Goal: Task Accomplishment & Management: Complete application form

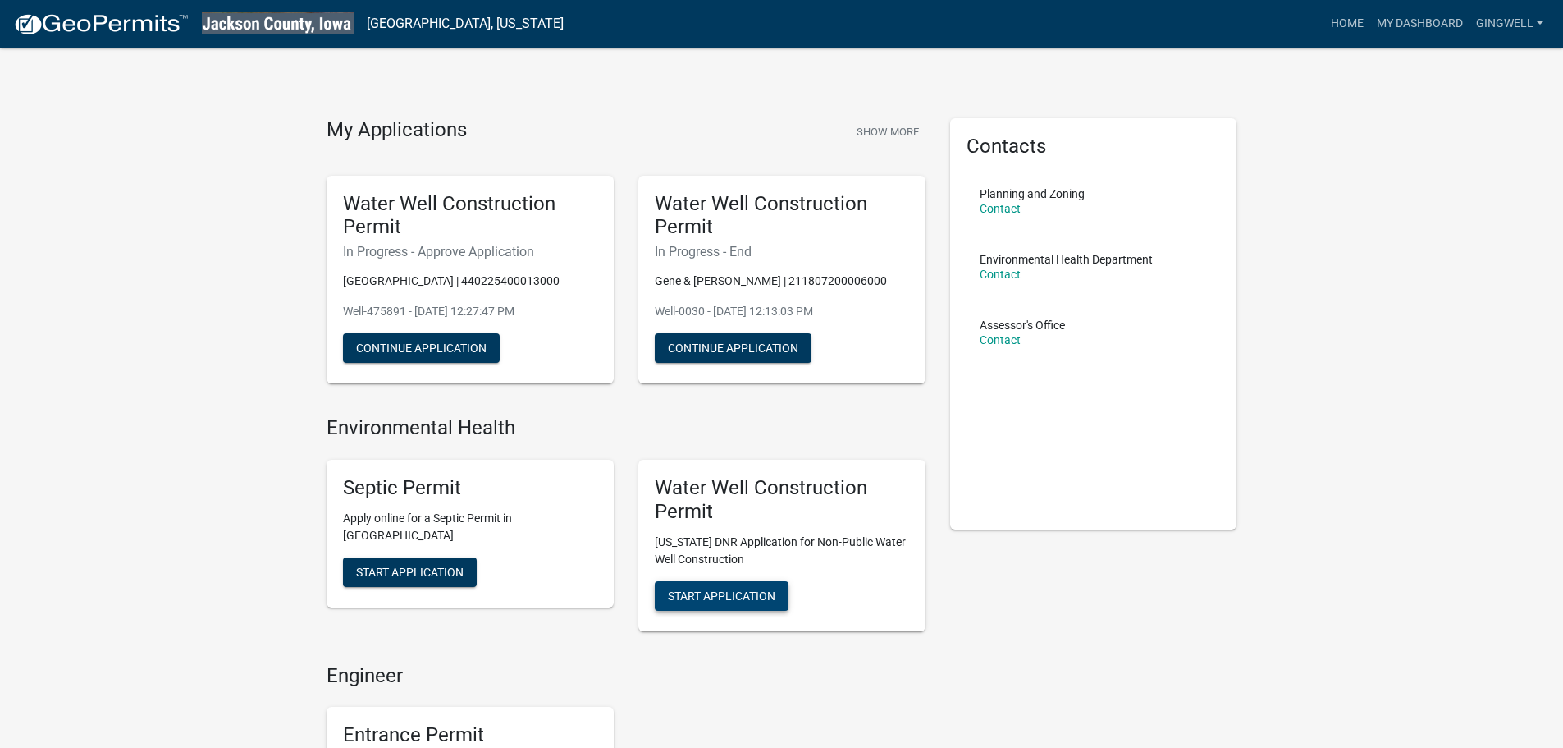
click at [723, 601] on span "Start Application" at bounding box center [721, 594] width 107 height 13
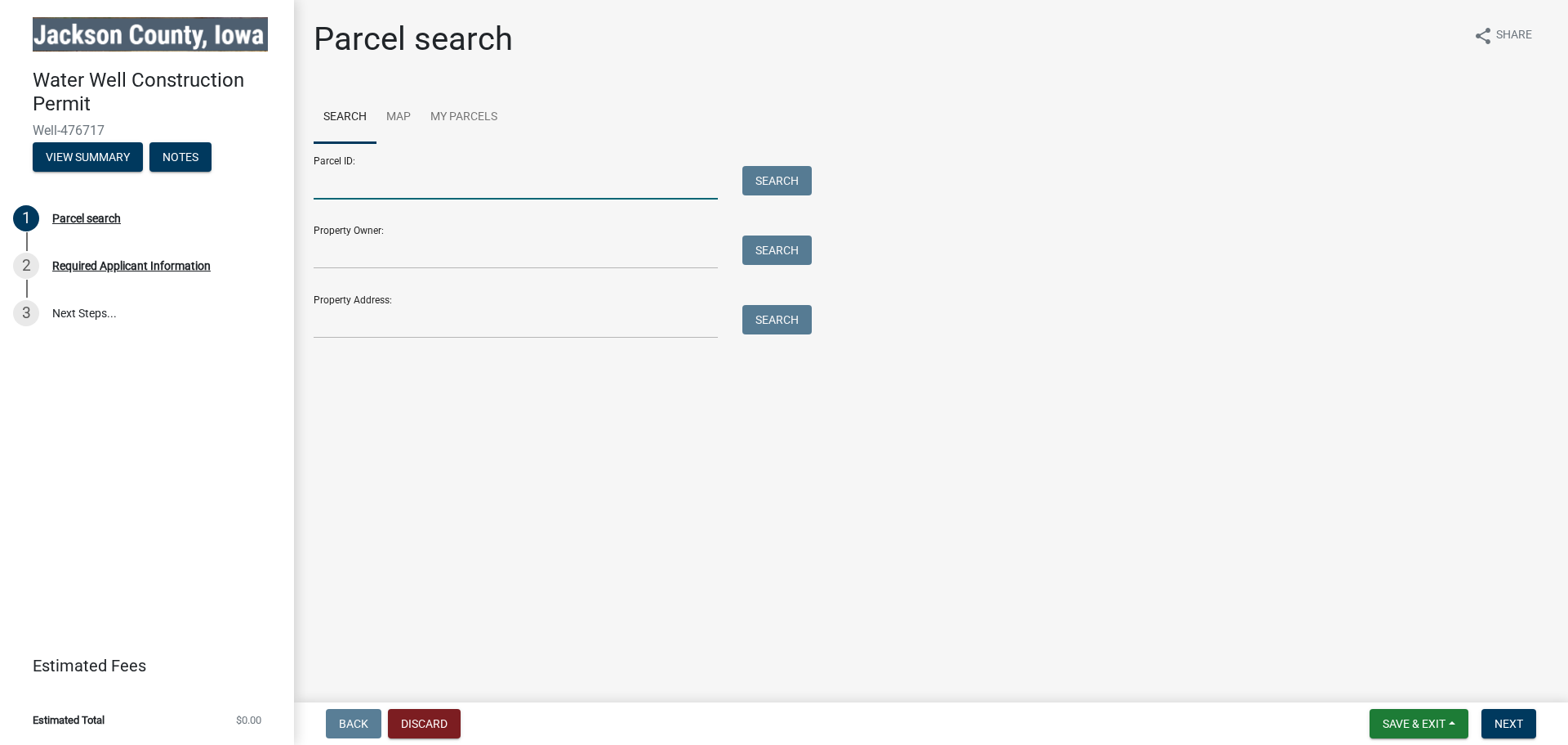
click at [421, 178] on input "Parcel ID:" at bounding box center [516, 183] width 404 height 34
type input "290519387016000"
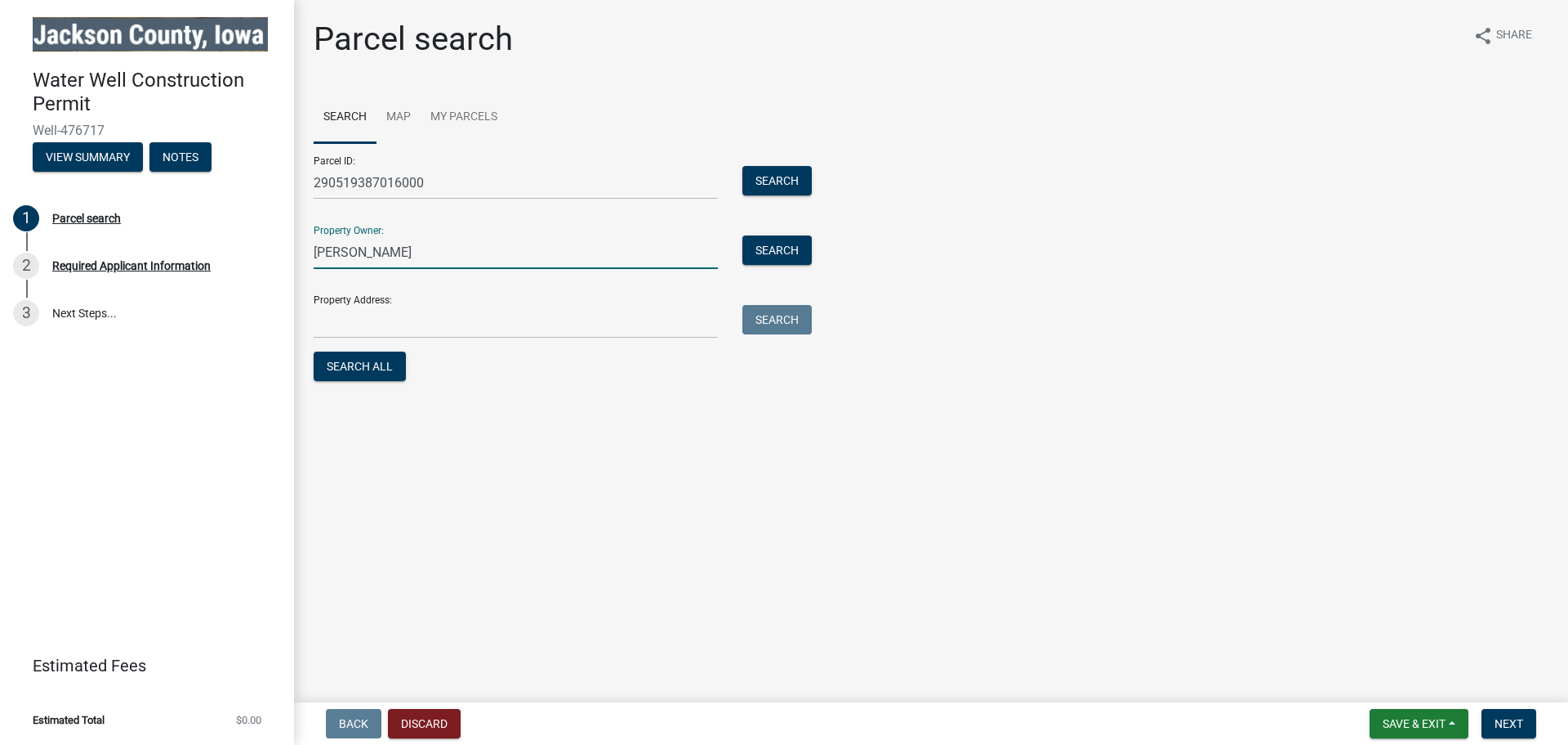
type input "[PERSON_NAME]"
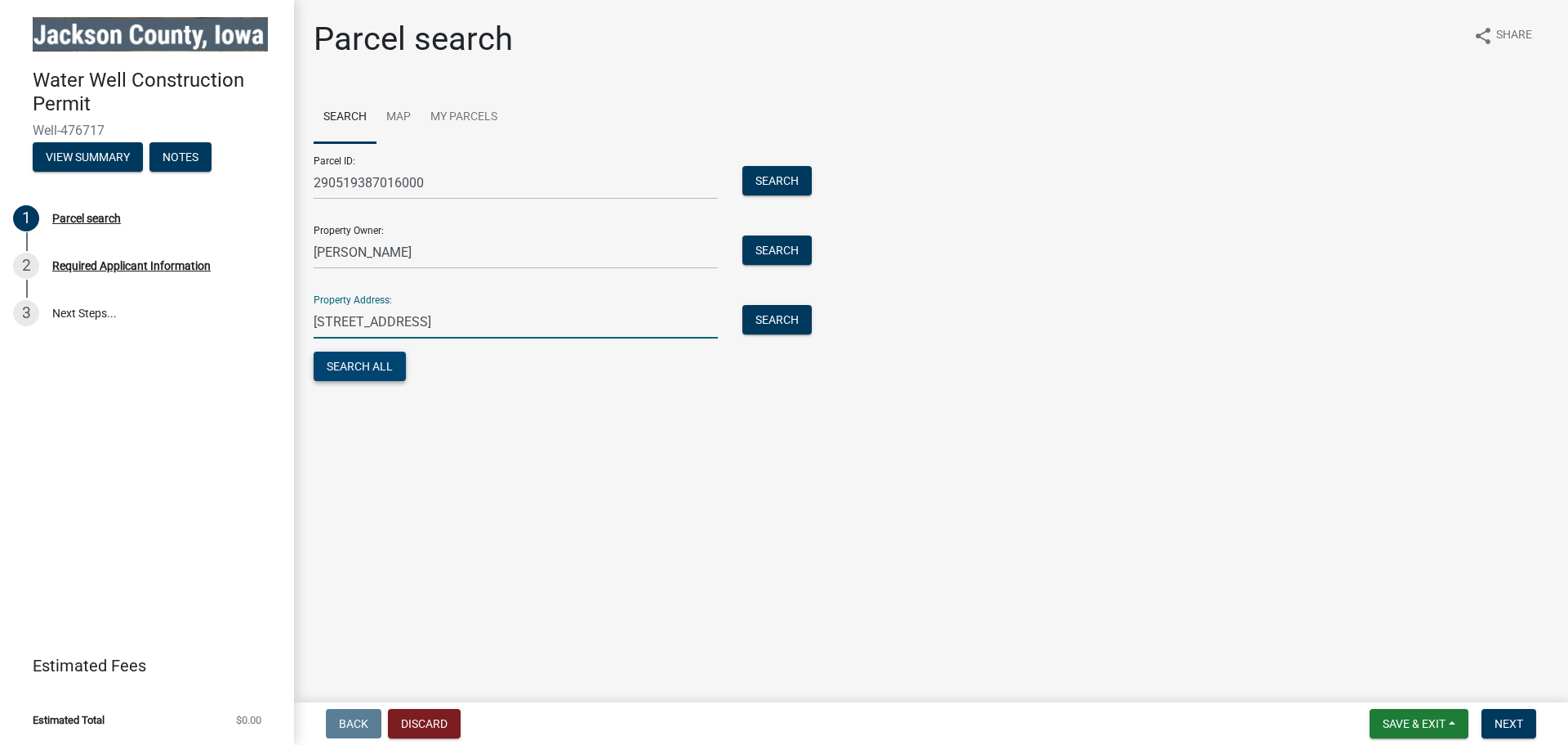
type input "[STREET_ADDRESS]"
click at [341, 364] on button "Search All" at bounding box center [359, 367] width 93 height 30
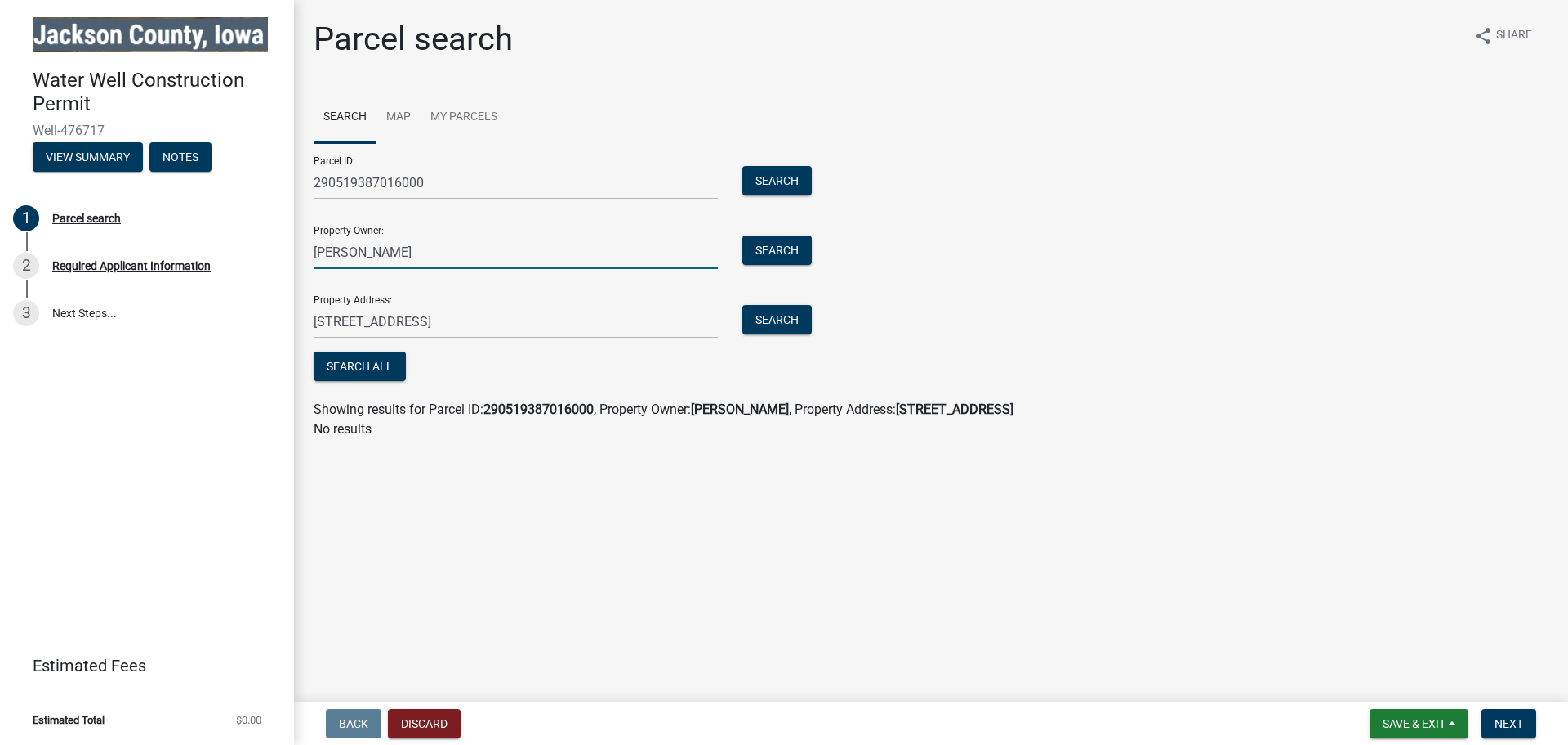
click at [392, 252] on input "[PERSON_NAME]" at bounding box center [516, 252] width 404 height 34
drag, startPoint x: 392, startPoint y: 252, endPoint x: 297, endPoint y: 252, distance: 95.0
click at [297, 252] on div "Parcel search share Share Search Map My Parcels Parcel ID: 290519387016000 Sear…" at bounding box center [931, 237] width 1274 height 434
click at [339, 359] on button "Search All" at bounding box center [359, 367] width 93 height 30
click at [413, 253] on input "[PERSON_NAME]" at bounding box center [516, 252] width 404 height 34
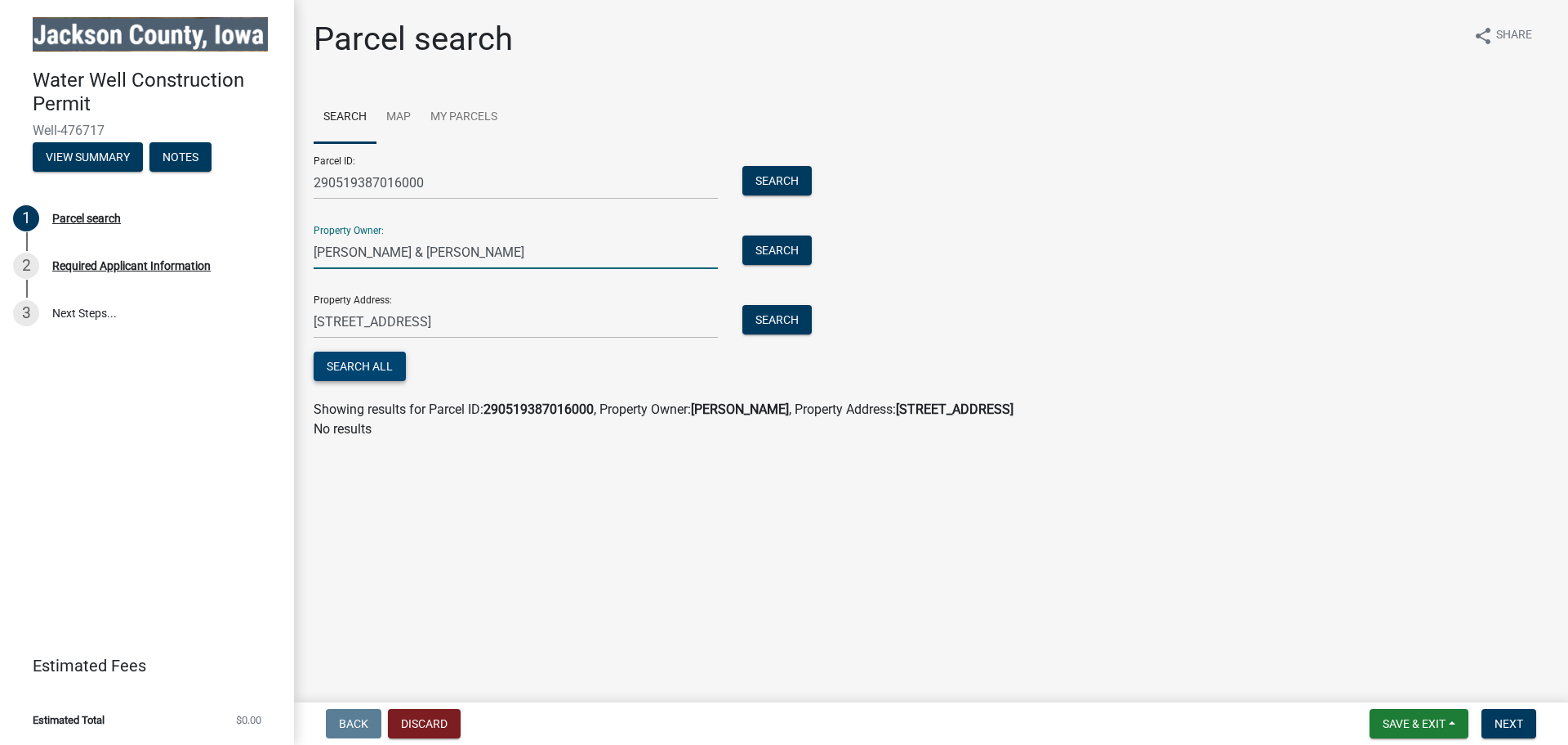
click at [343, 366] on button "Search All" at bounding box center [359, 367] width 93 height 30
drag, startPoint x: 445, startPoint y: 245, endPoint x: 230, endPoint y: 242, distance: 215.0
click at [230, 242] on div "Water Well Construction Permit Well-476717 View Summary Notes 1 Parcel search 2…" at bounding box center [784, 372] width 1568 height 745
type input "[PERSON_NAME]"
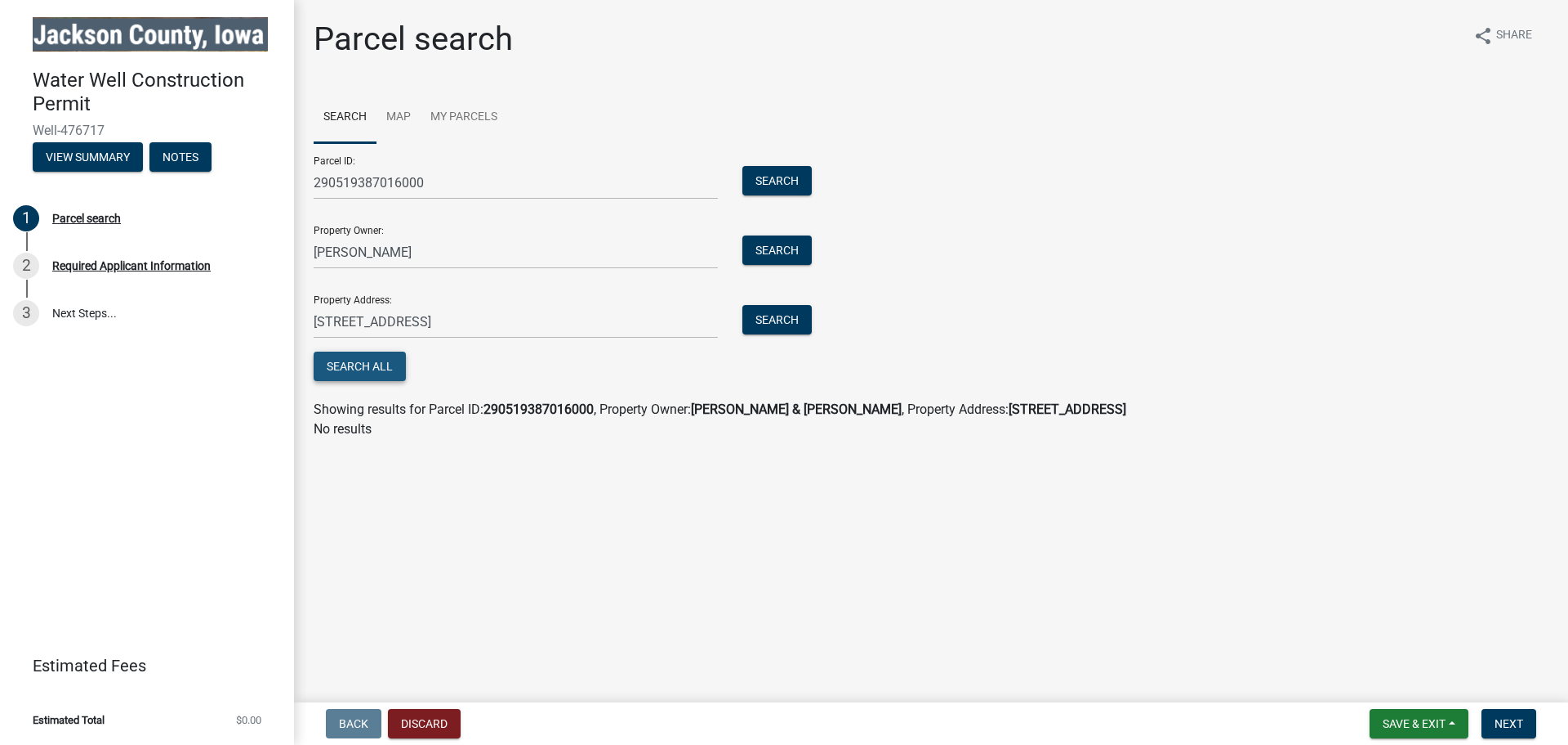
click at [343, 370] on button "Search All" at bounding box center [359, 367] width 93 height 30
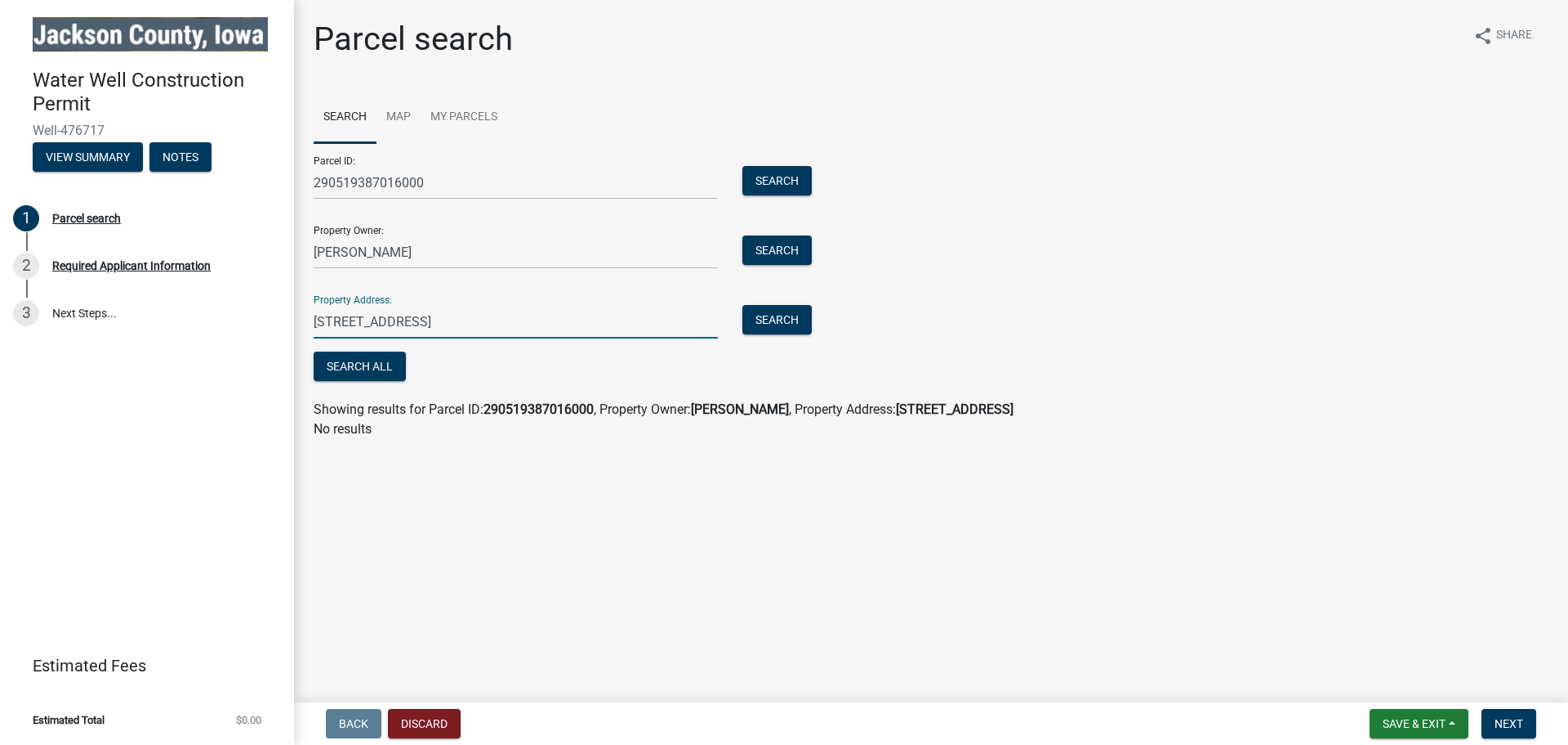
click at [395, 331] on input "[STREET_ADDRESS]" at bounding box center [516, 322] width 404 height 34
type input "[STREET_ADDRESS][PERSON_NAME]"
click at [371, 364] on button "Search All" at bounding box center [359, 367] width 93 height 30
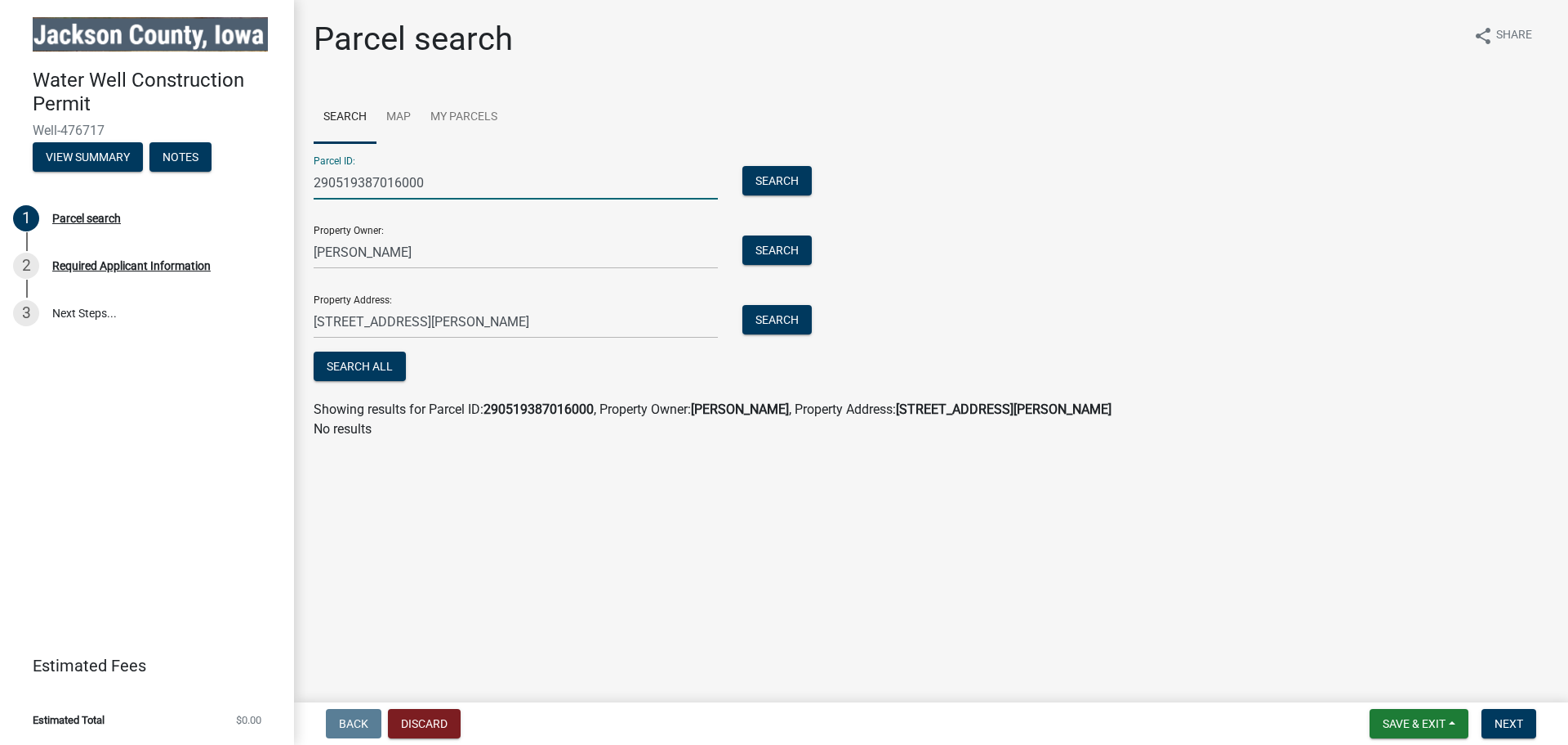
drag, startPoint x: 465, startPoint y: 184, endPoint x: 258, endPoint y: 184, distance: 207.0
click at [258, 184] on div "Water Well Construction Permit Well-476717 View Summary Notes 1 Parcel search 2…" at bounding box center [784, 372] width 1568 height 745
click at [352, 370] on button "Search All" at bounding box center [359, 367] width 93 height 30
click at [430, 189] on input "Parcel ID:" at bounding box center [516, 183] width 404 height 34
type input "290519387016000"
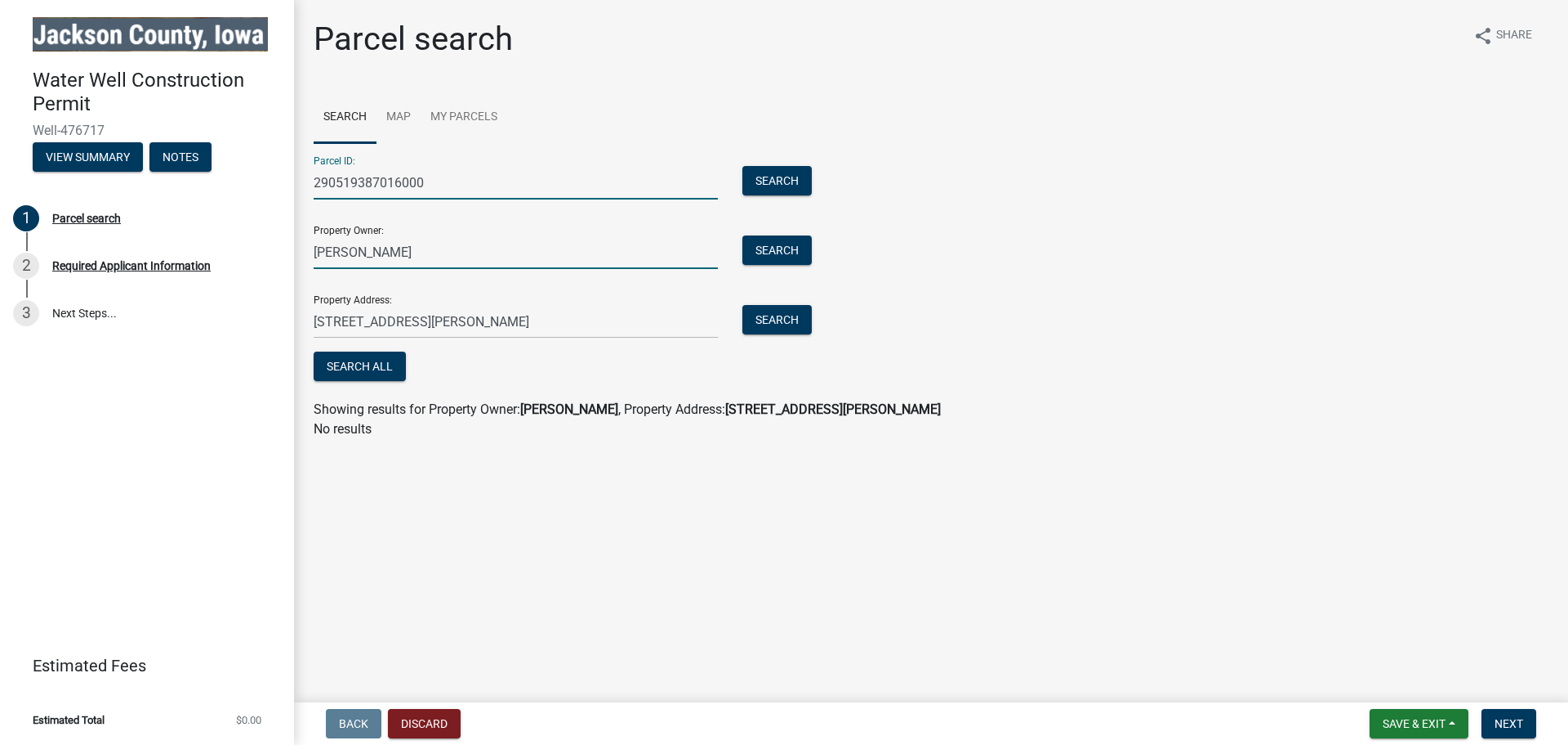
click at [389, 246] on input "[PERSON_NAME]" at bounding box center [516, 252] width 404 height 34
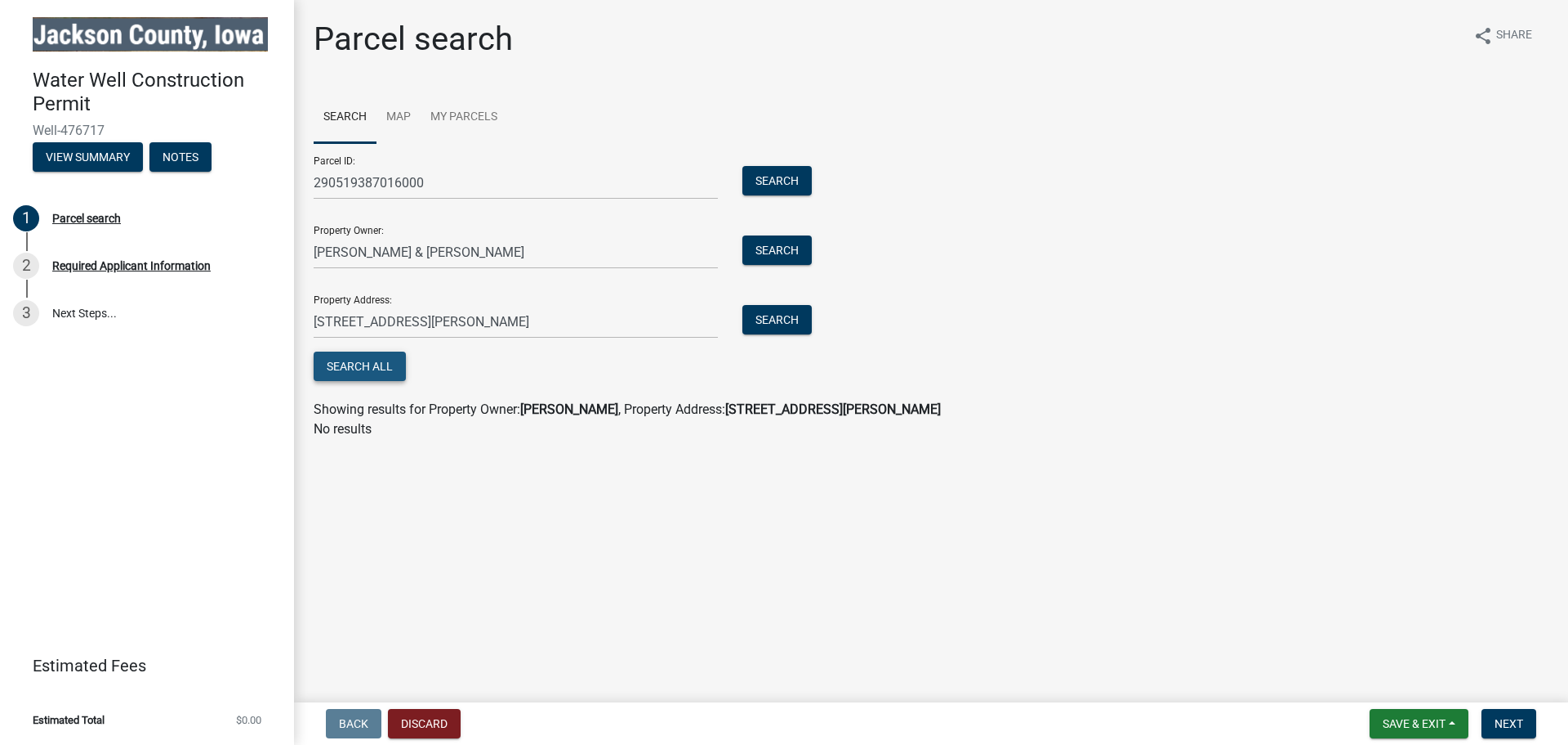
click at [359, 366] on button "Search All" at bounding box center [359, 367] width 93 height 30
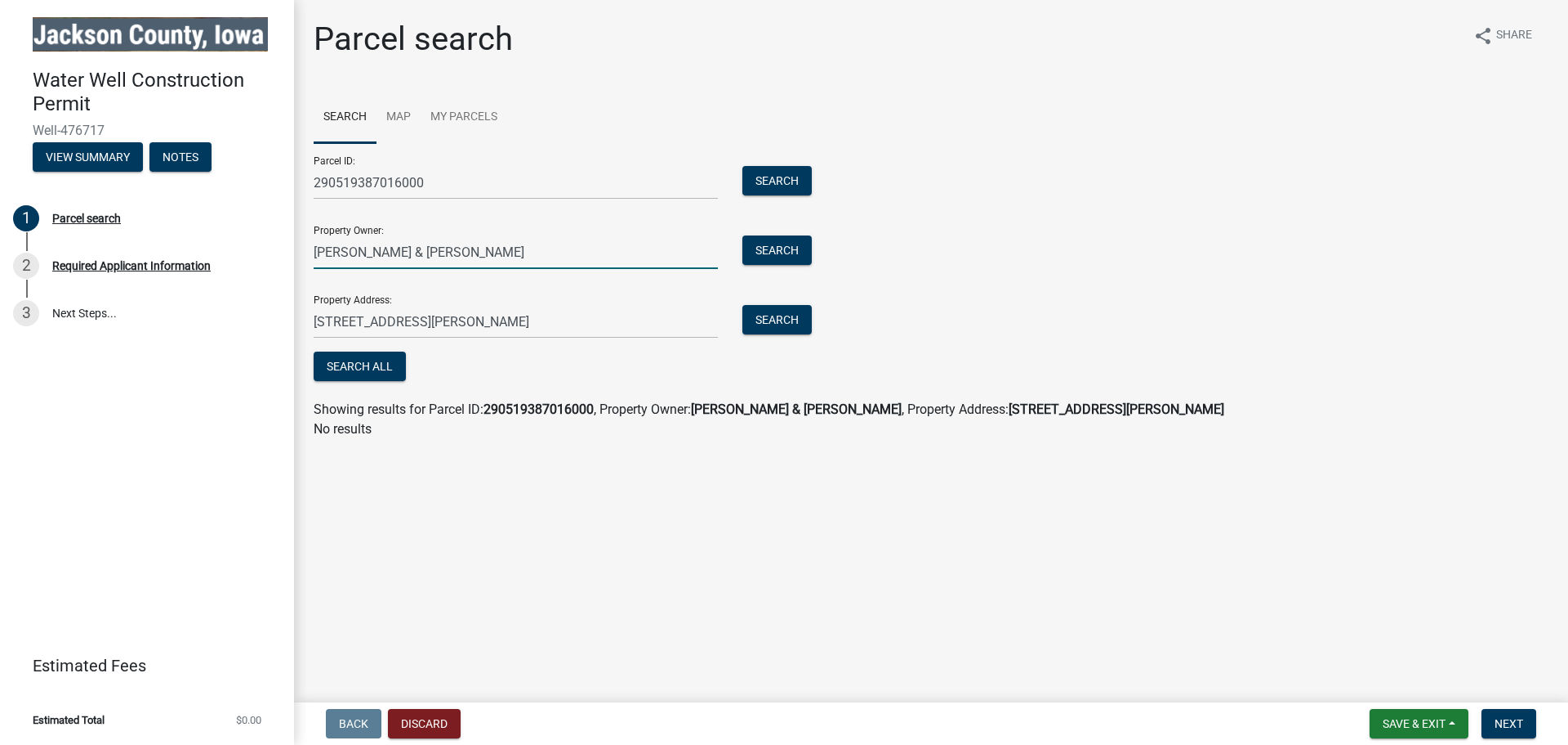
click at [329, 252] on input "[PERSON_NAME] & [PERSON_NAME]" at bounding box center [516, 252] width 404 height 34
click at [364, 376] on button "Search All" at bounding box center [359, 367] width 93 height 30
drag, startPoint x: 505, startPoint y: 268, endPoint x: 287, endPoint y: 275, distance: 218.1
click at [288, 275] on div "Water Well Construction Permit Well-476717 View Summary Notes 1 Parcel search 2…" at bounding box center [784, 372] width 1568 height 745
type input "[PERSON_NAME] & [PERSON_NAME]"
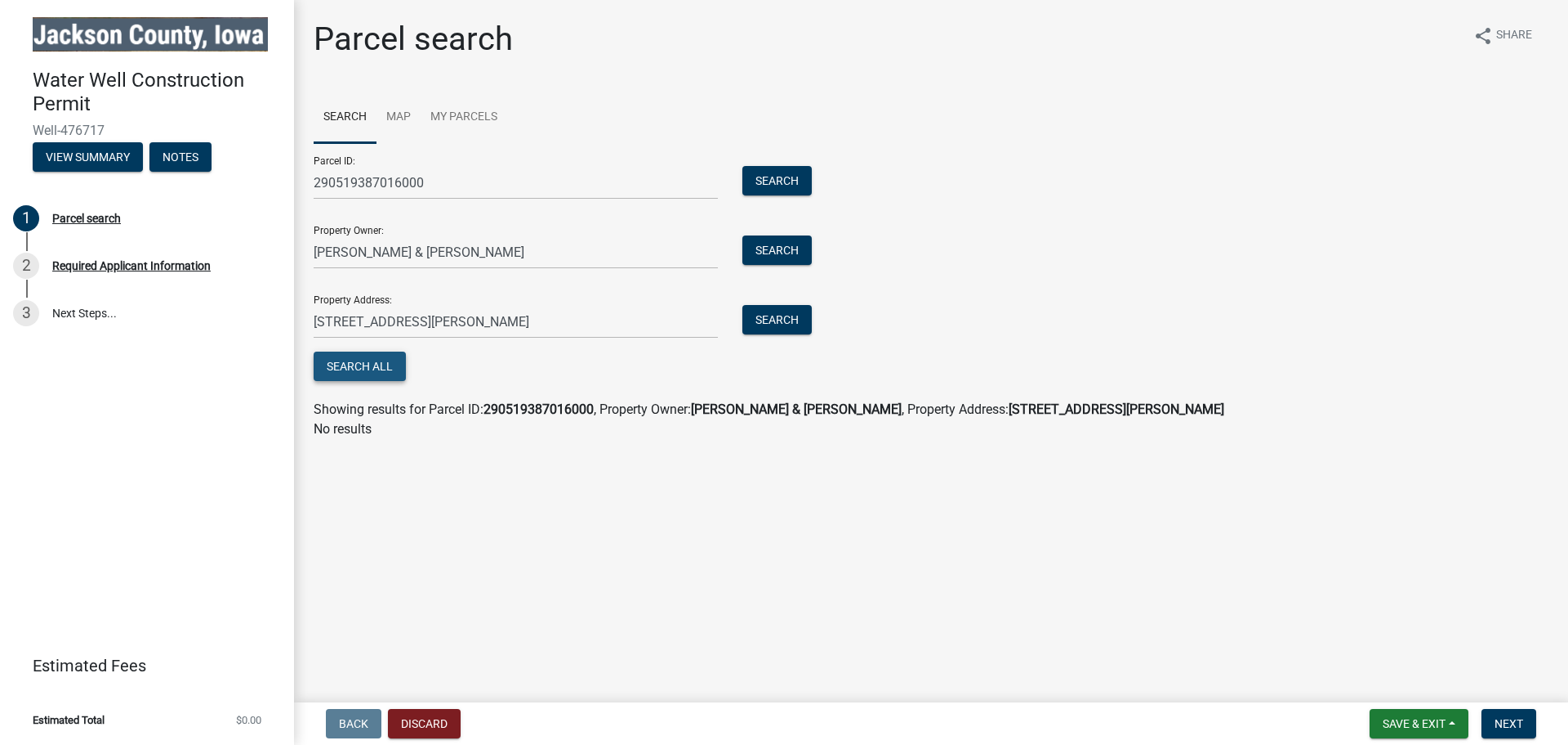
click at [342, 369] on button "Search All" at bounding box center [359, 367] width 93 height 30
click at [445, 317] on input "[STREET_ADDRESS][PERSON_NAME]" at bounding box center [516, 322] width 404 height 34
type input "[STREET_ADDRESS]"
click at [359, 368] on button "Search All" at bounding box center [359, 367] width 93 height 30
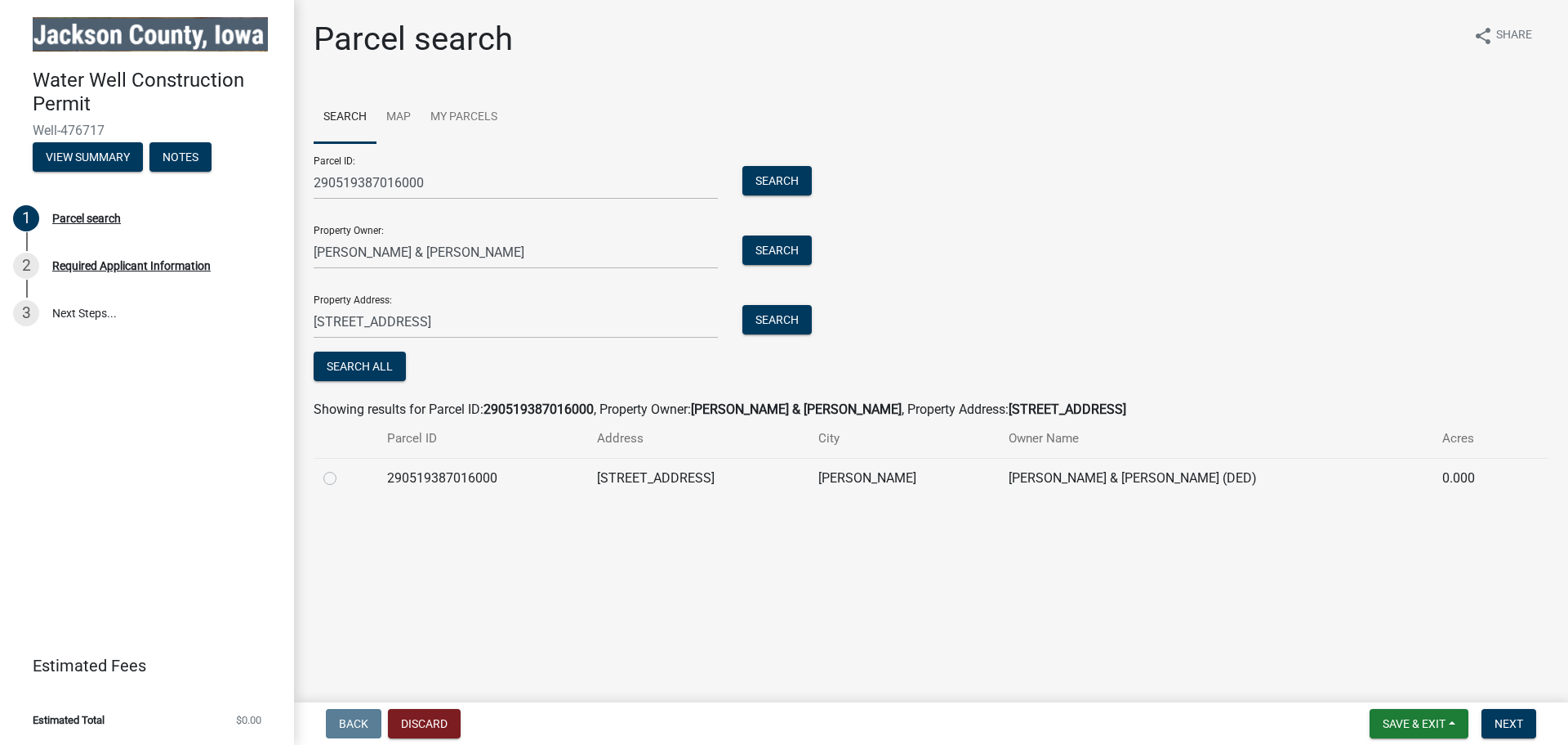
click at [343, 468] on label at bounding box center [343, 468] width 0 height 0
click at [343, 476] on input "radio" at bounding box center [348, 473] width 11 height 11
radio input "true"
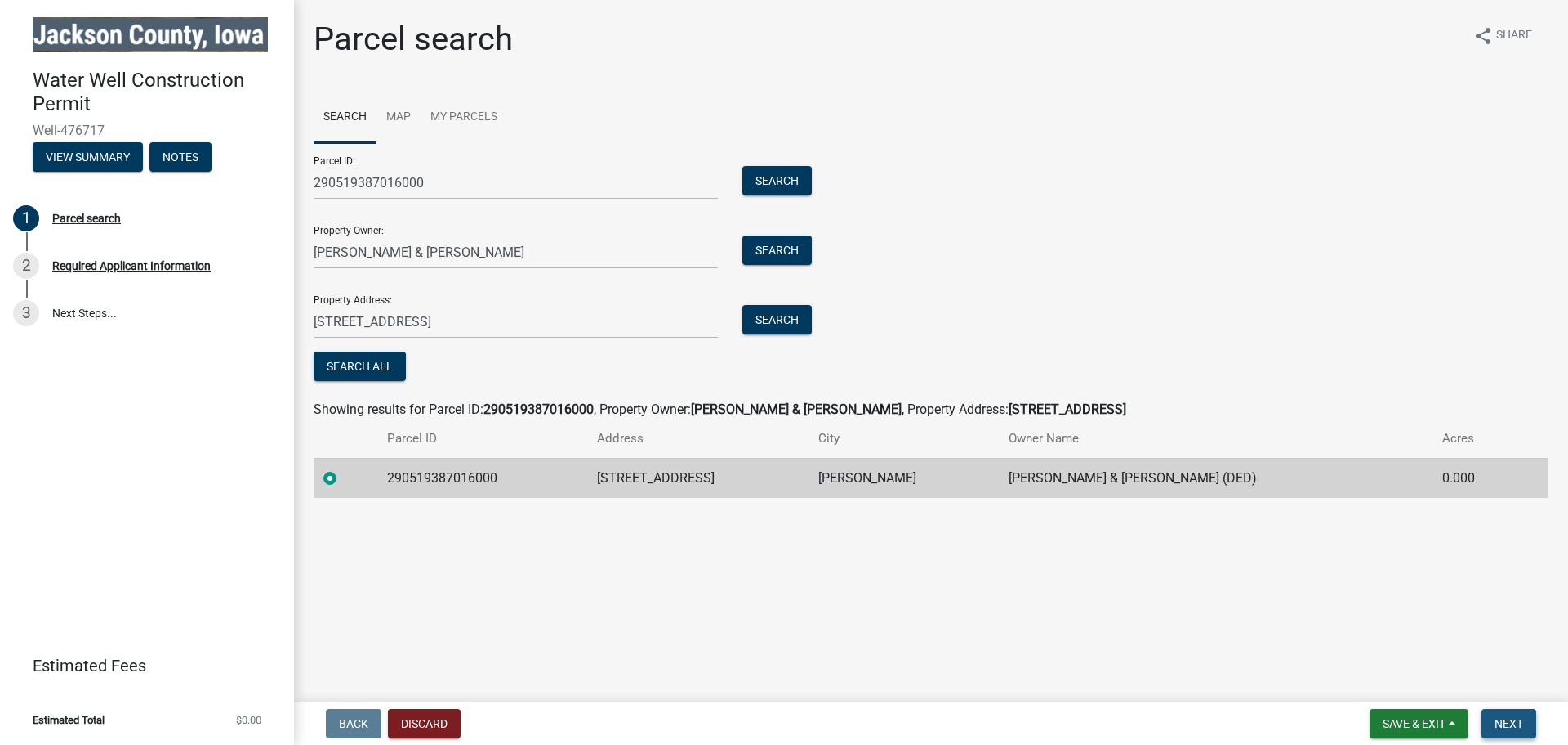
click at [1512, 722] on span "Next" at bounding box center [1509, 723] width 29 height 13
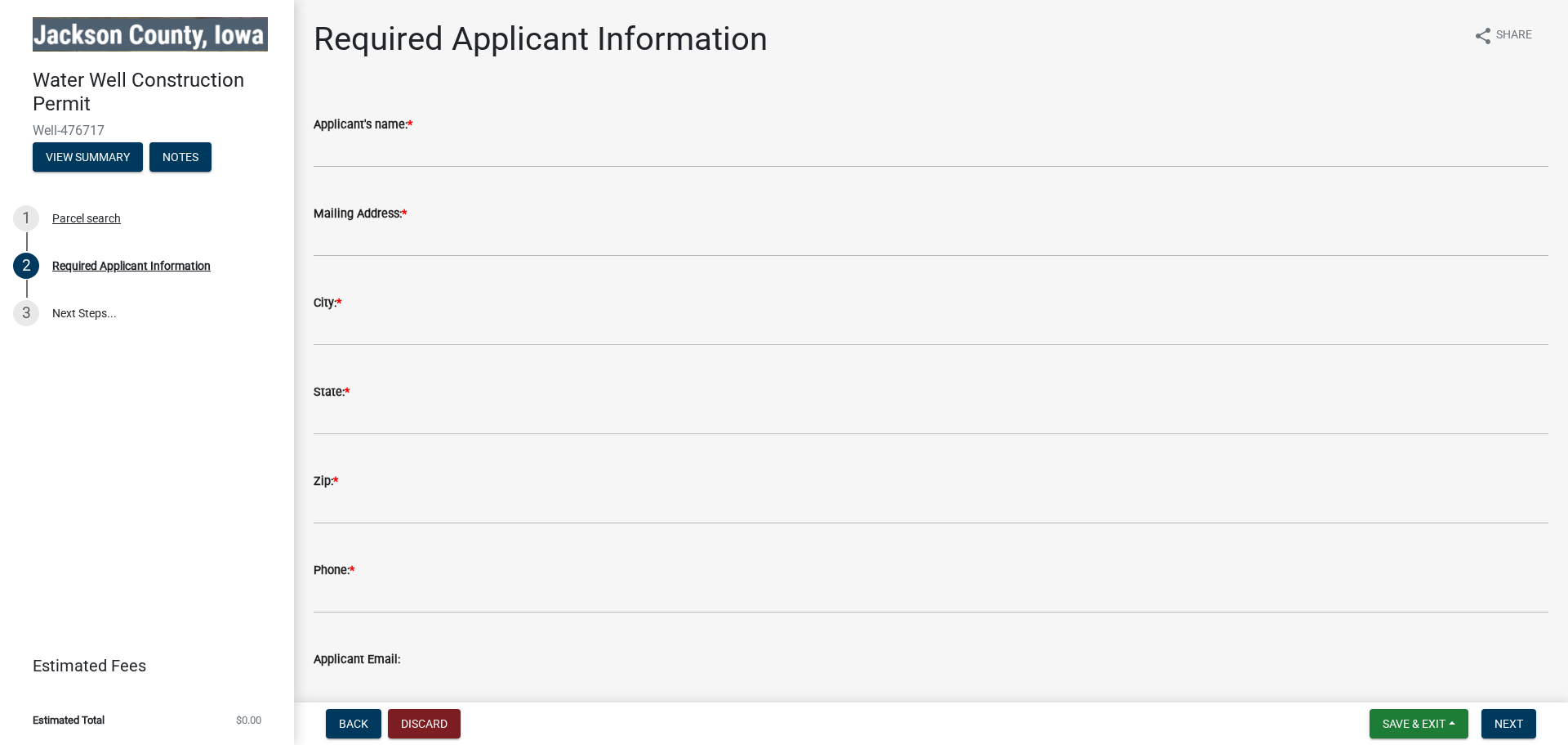
drag, startPoint x: 1190, startPoint y: 512, endPoint x: 1005, endPoint y: 170, distance: 388.8
click at [1004, 174] on wm-data-entity-input "Applicant's name: *" at bounding box center [931, 135] width 1235 height 89
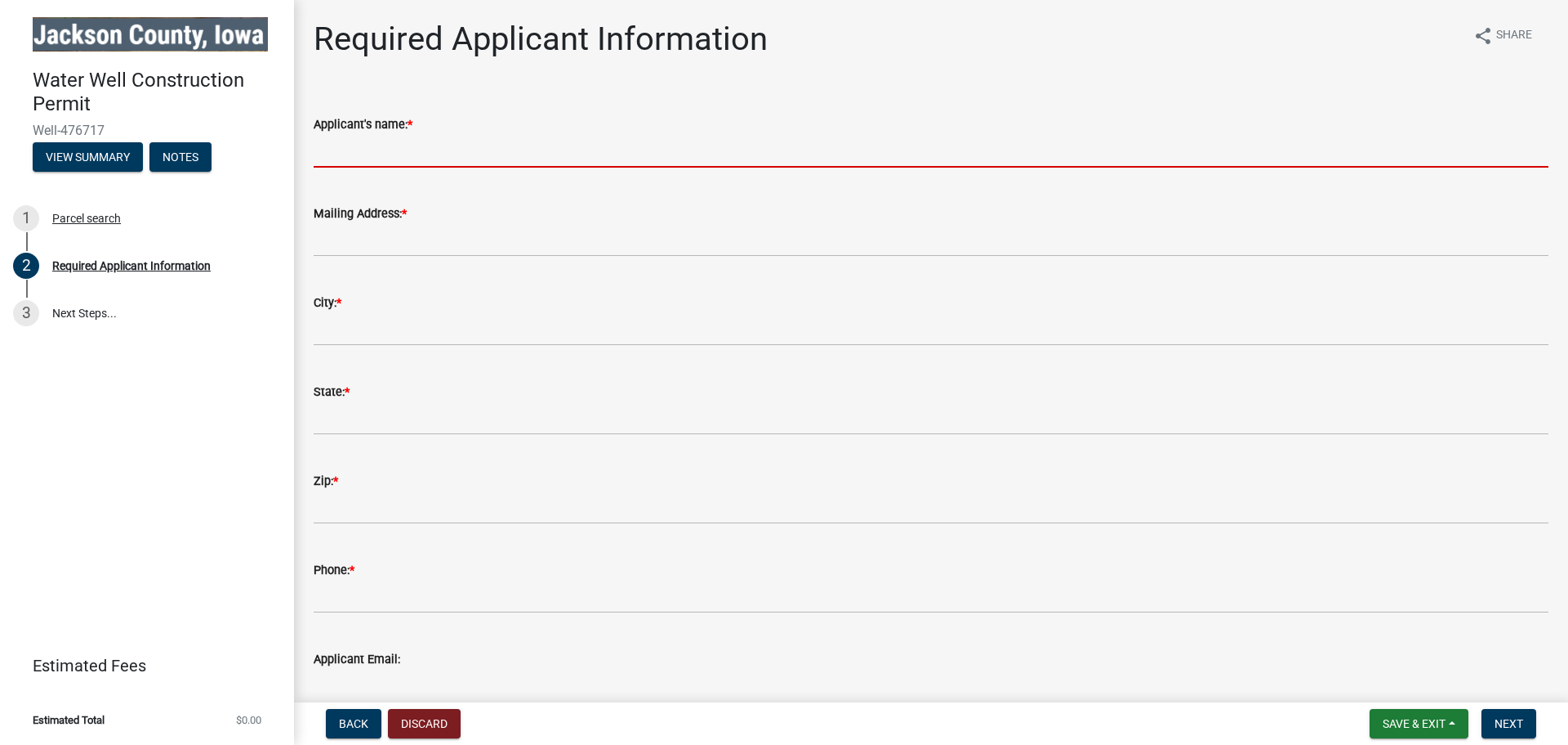
drag, startPoint x: 585, startPoint y: 156, endPoint x: 670, endPoint y: 204, distance: 97.6
click at [583, 156] on input "Applicant's name: *" at bounding box center [931, 151] width 1235 height 34
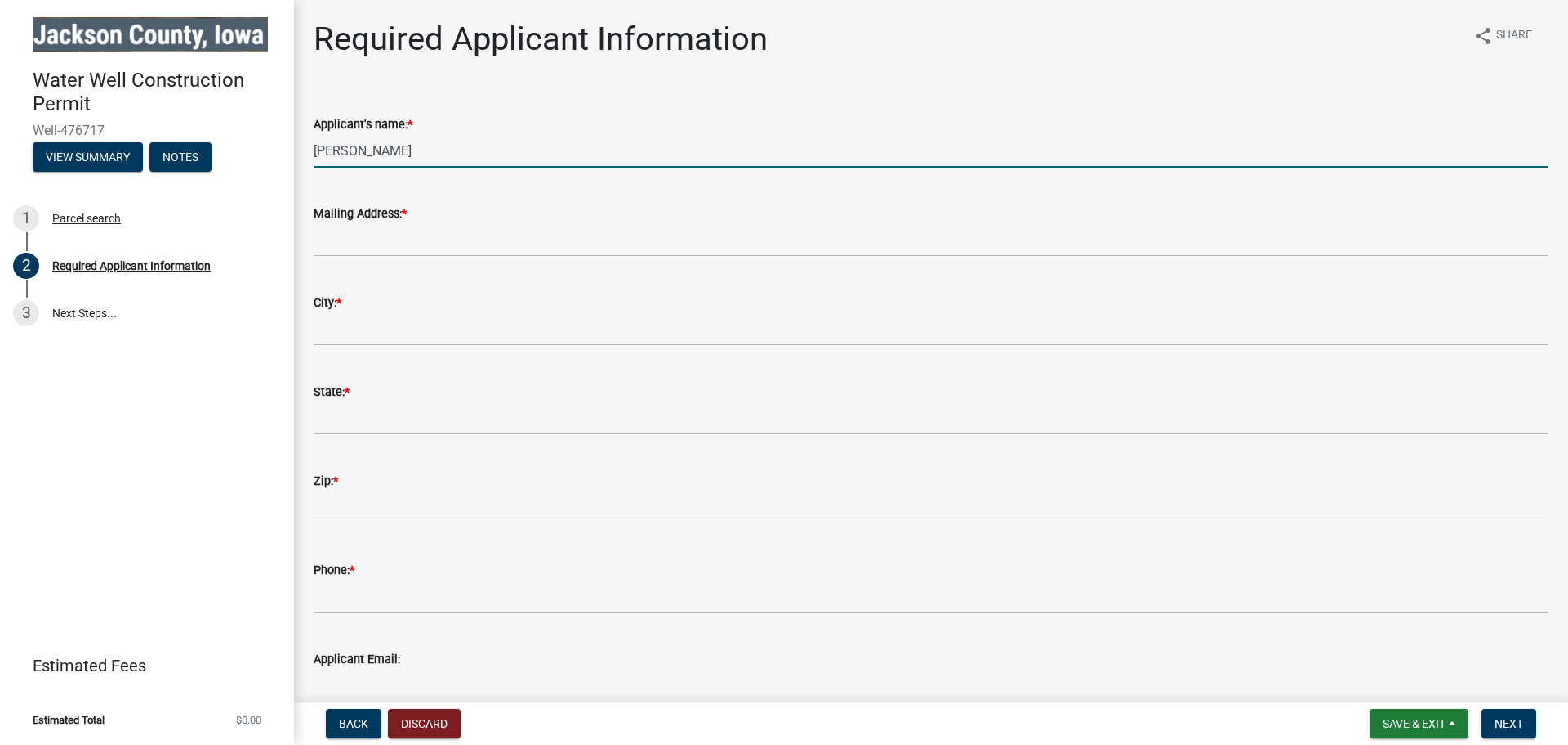
type input "[PERSON_NAME]"
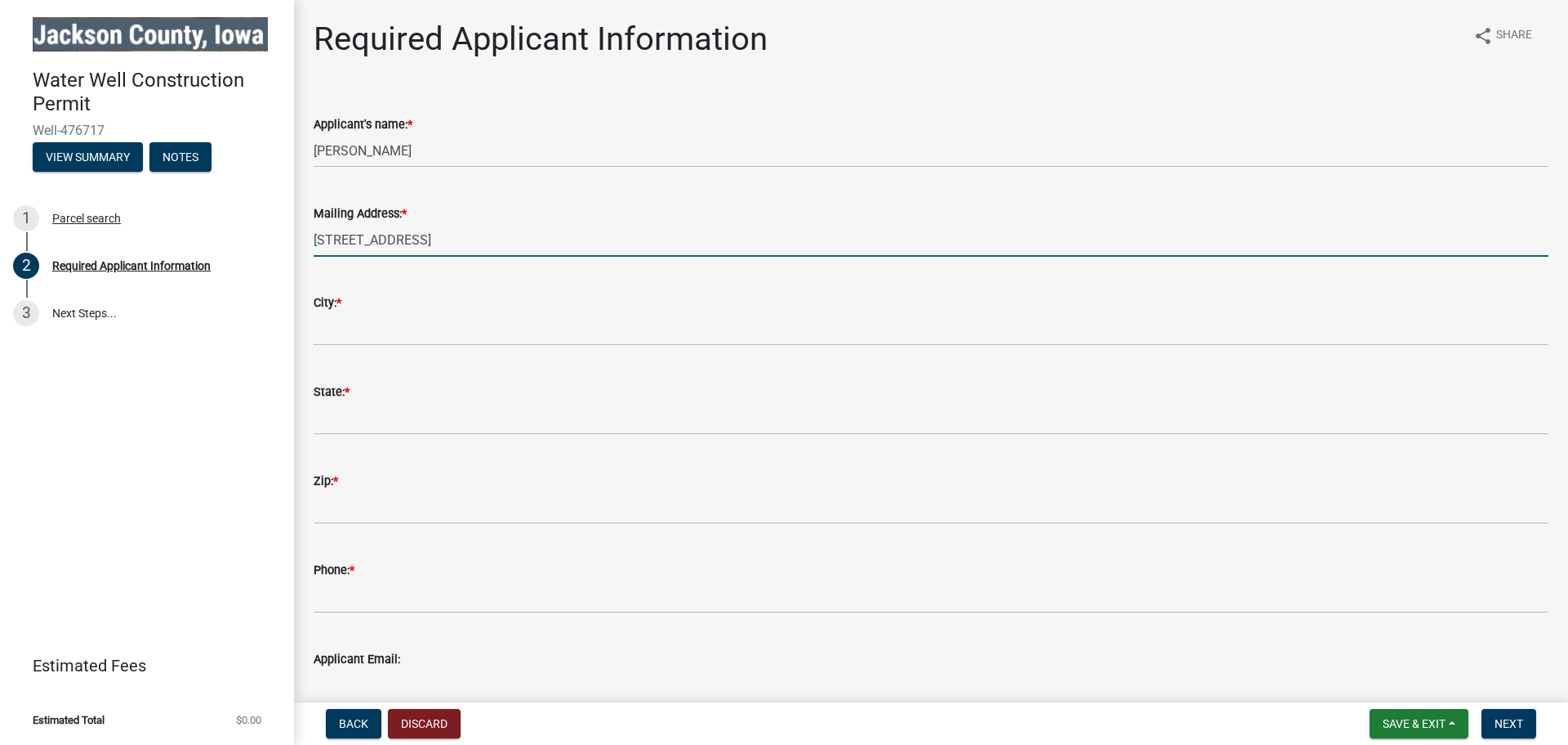
type input "[STREET_ADDRESS]"
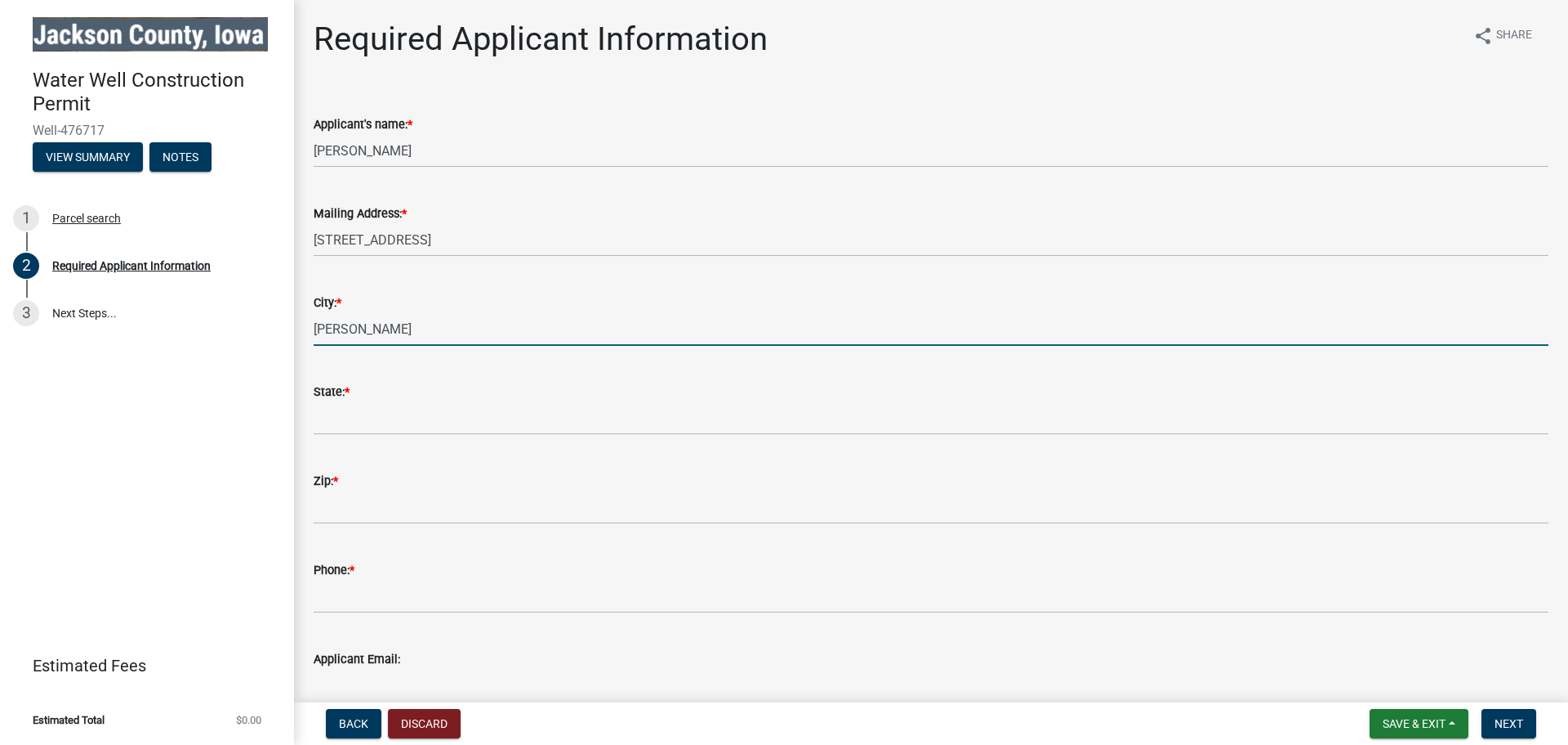
type input "[PERSON_NAME]"
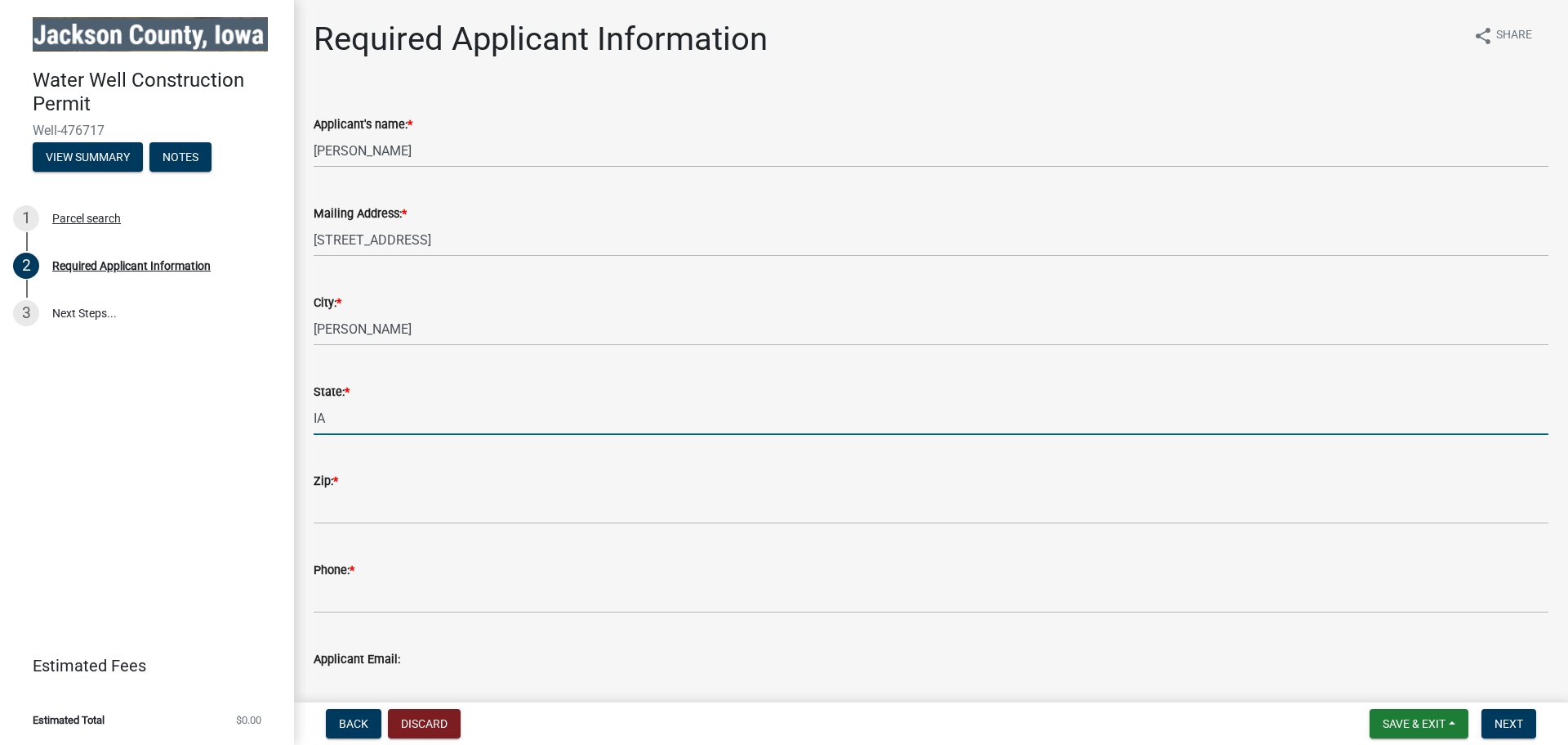
type input "IA"
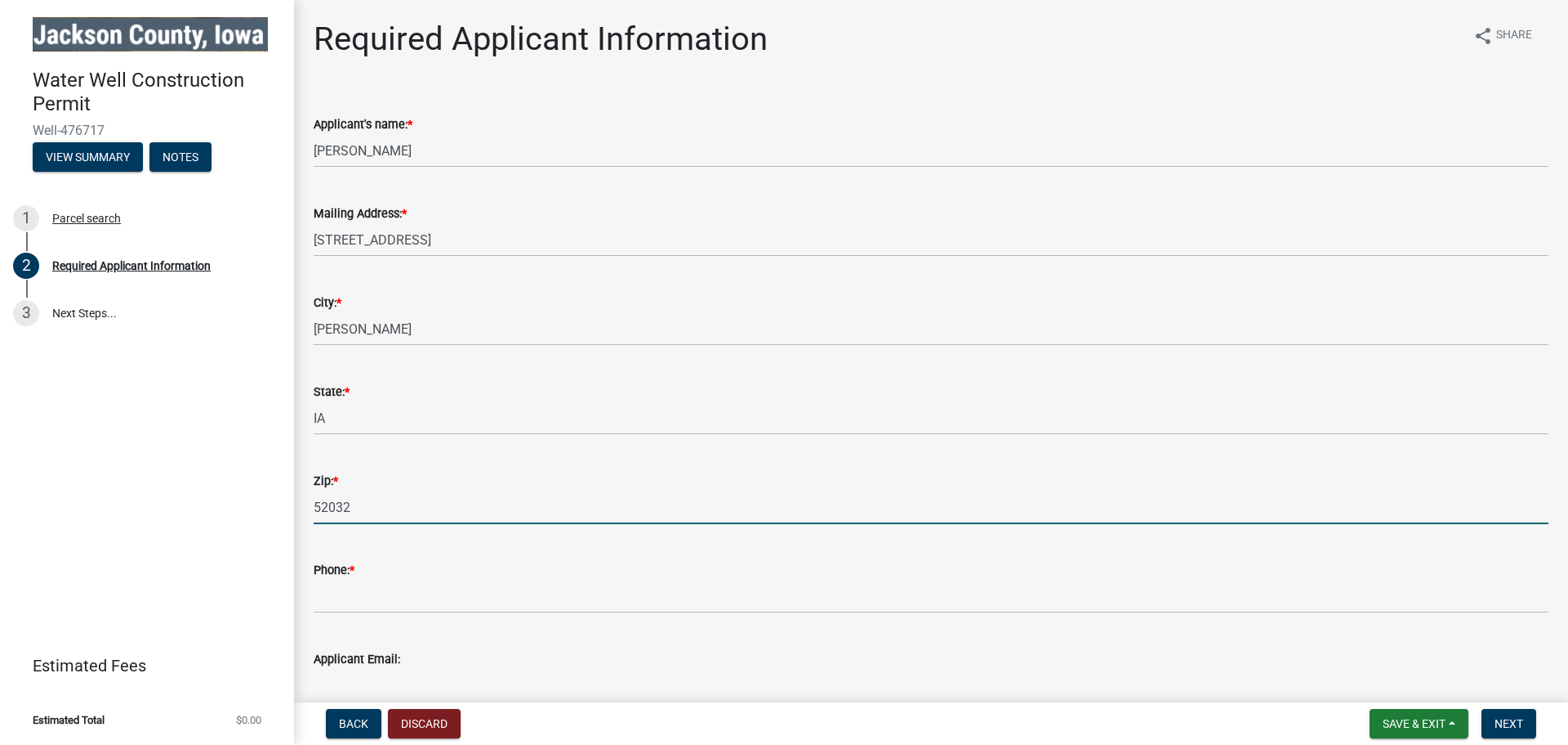
type input "52032"
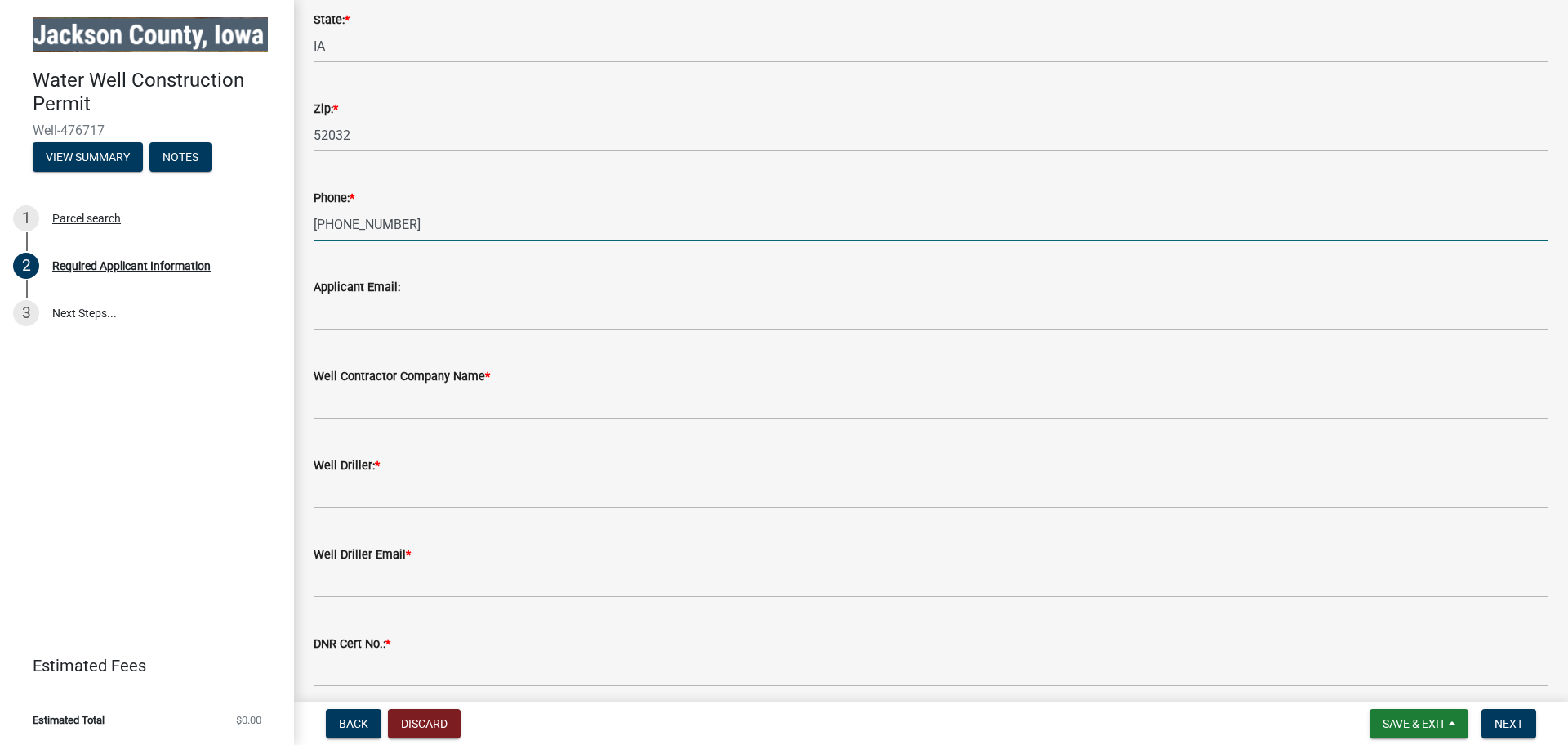
scroll to position [408, 0]
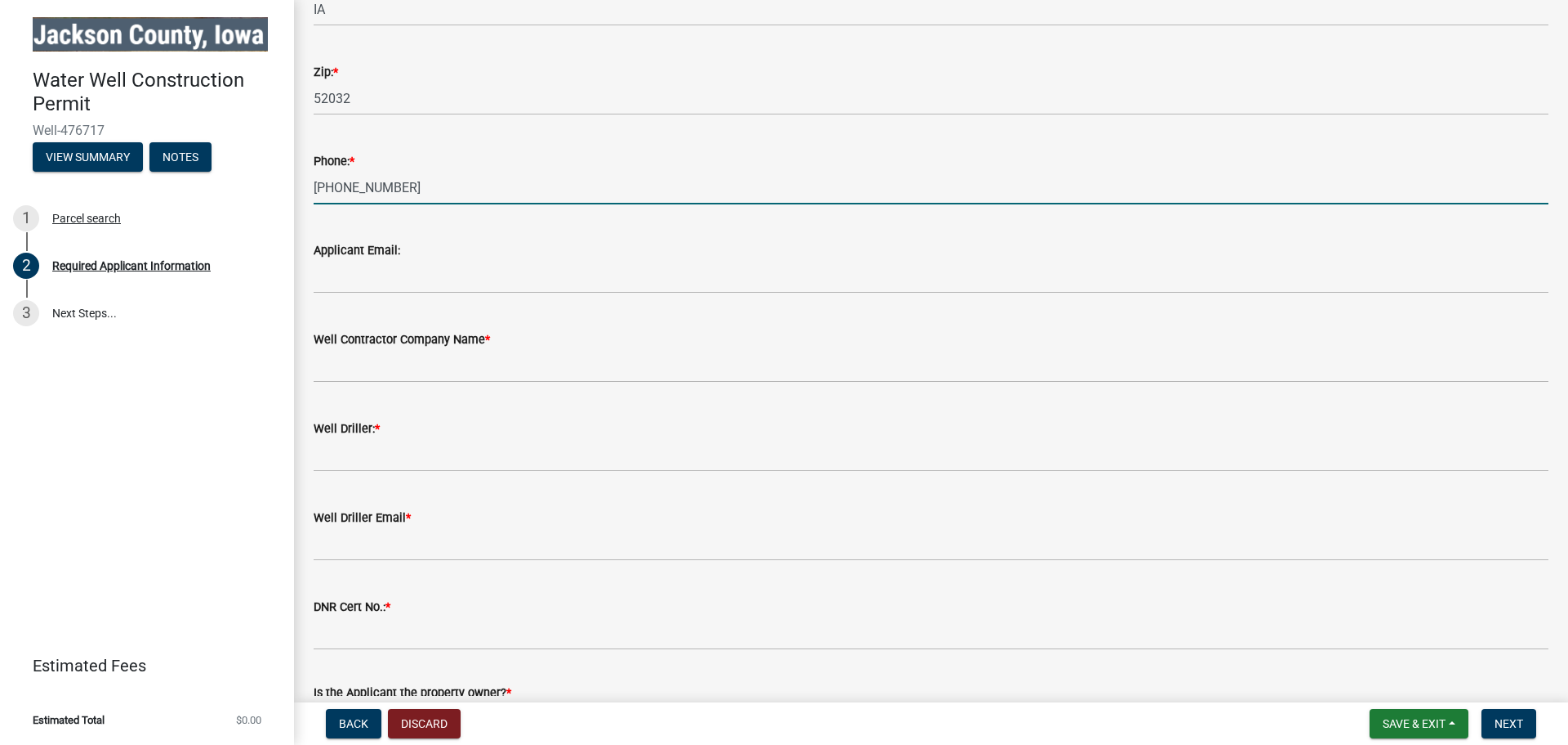
type input "[PHONE_NUMBER]"
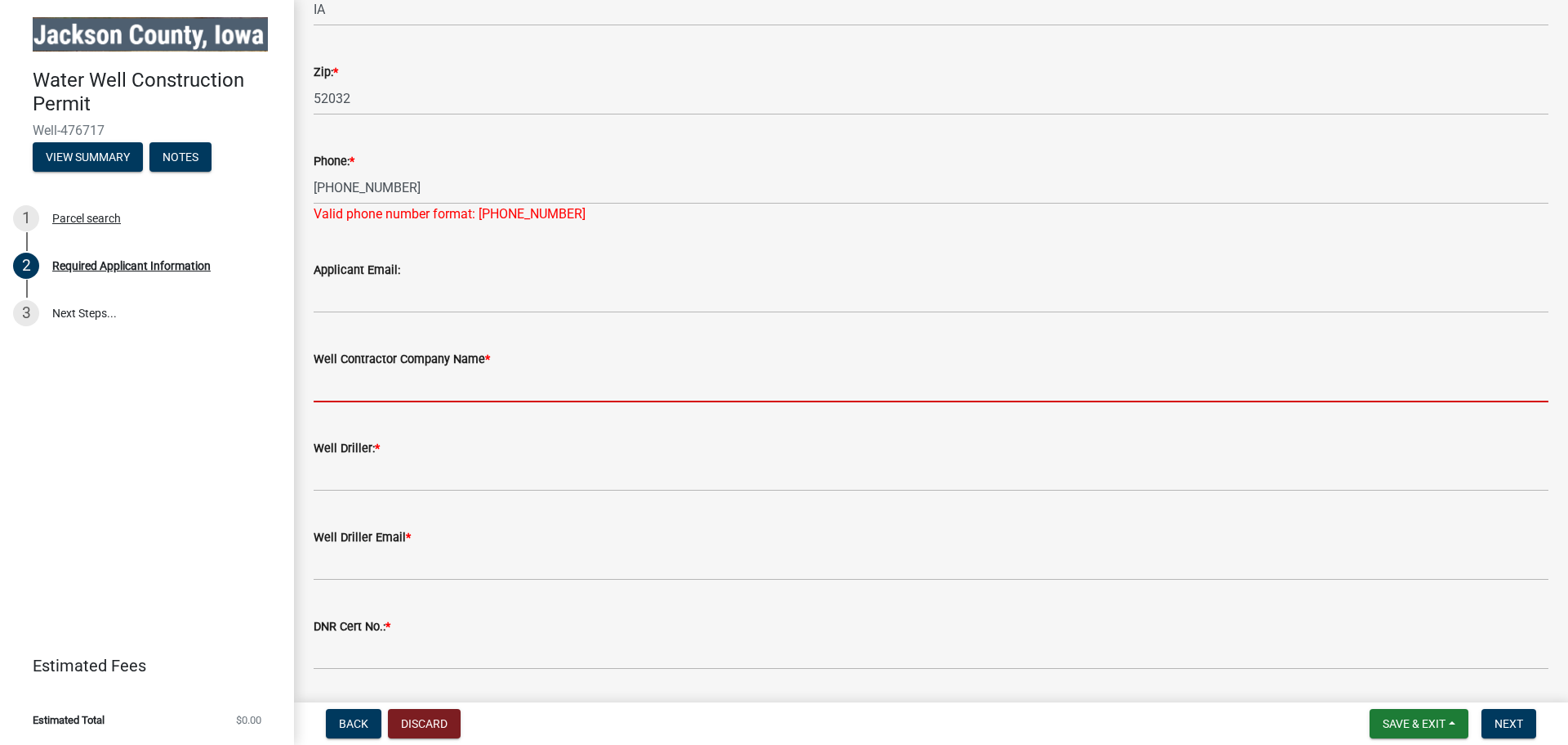
click at [504, 372] on input "Well Contractor Company Name *" at bounding box center [931, 385] width 1235 height 34
type input "[PERSON_NAME] Well & Pump Service"
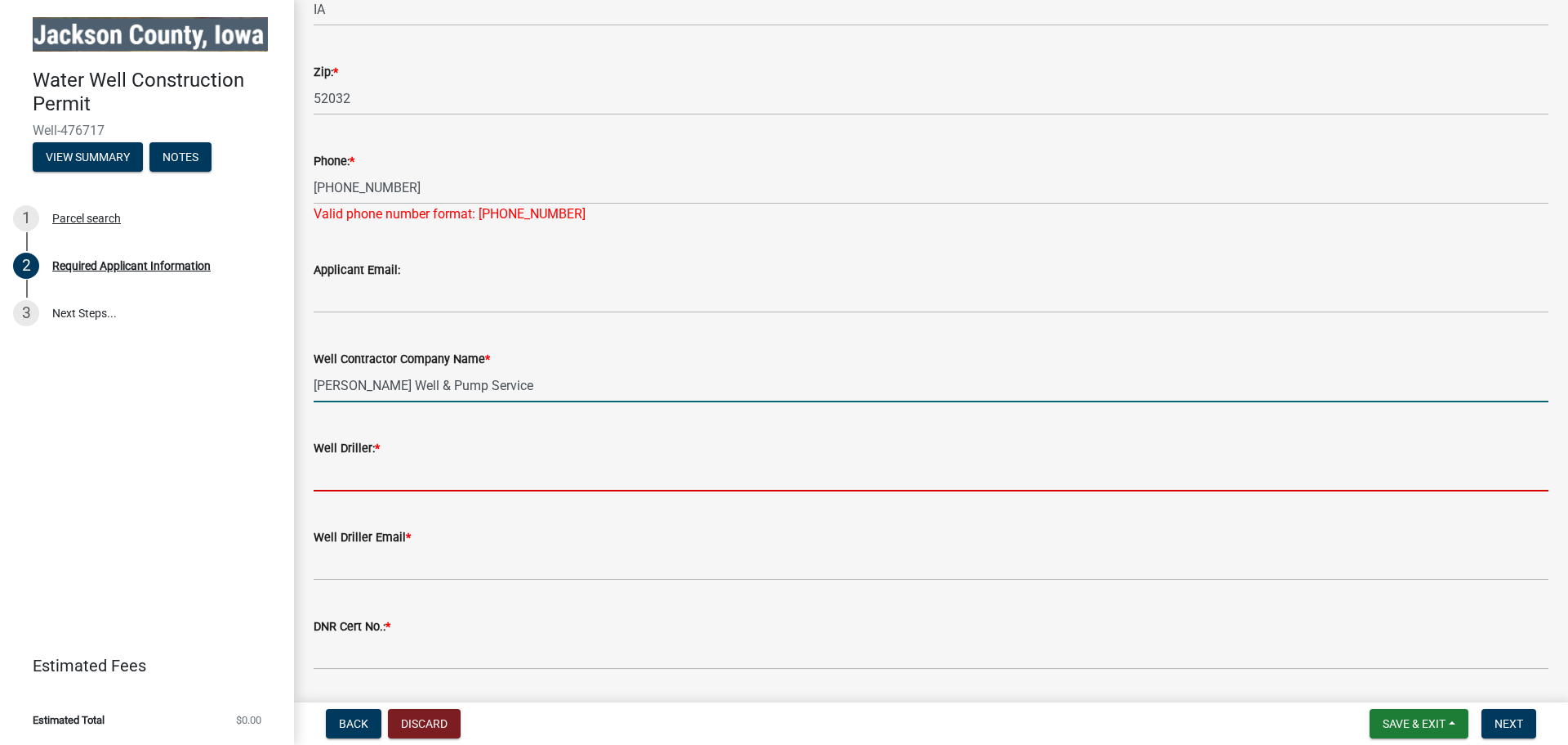
click at [426, 479] on input "Well Driller: *" at bounding box center [931, 475] width 1235 height 34
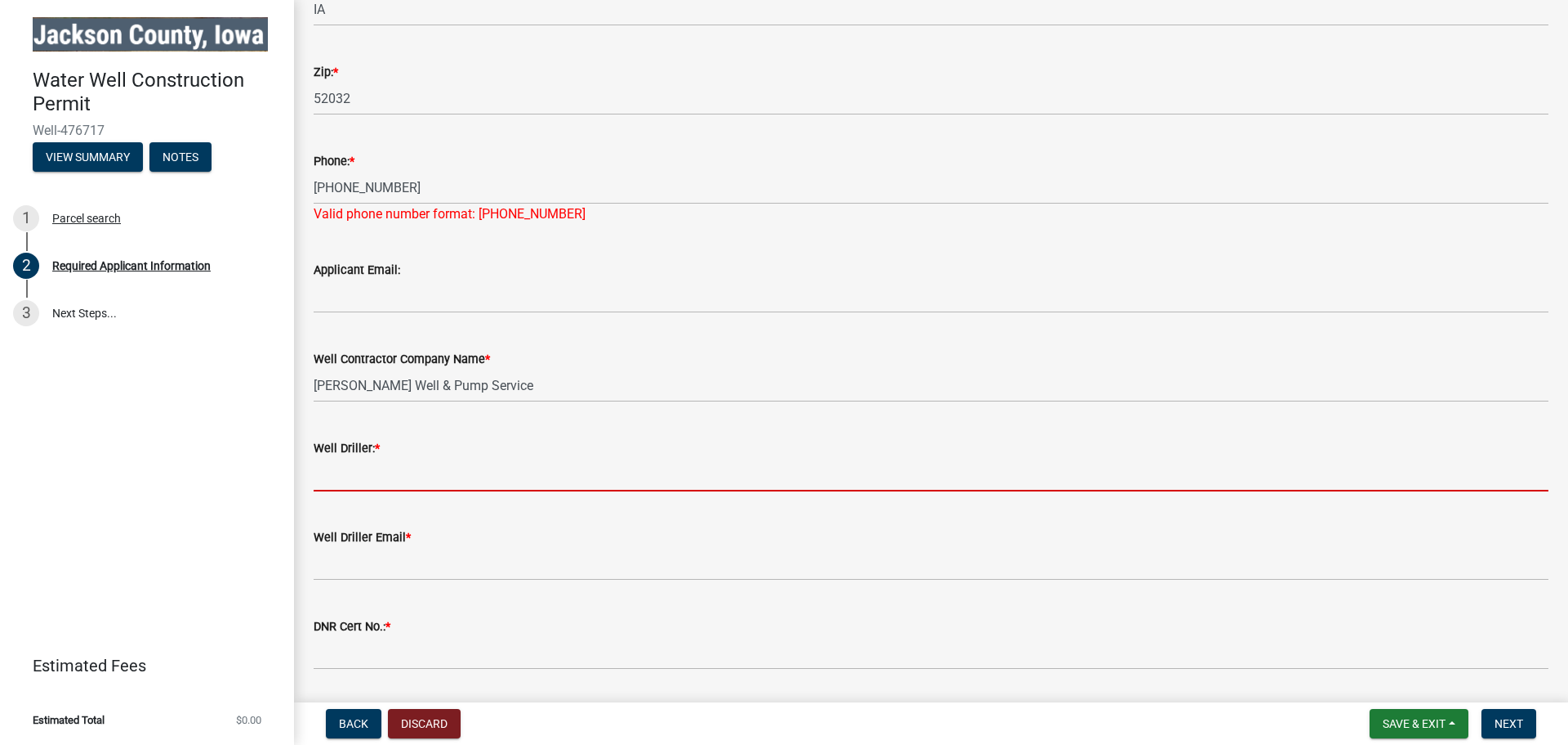
type input "[PERSON_NAME]"
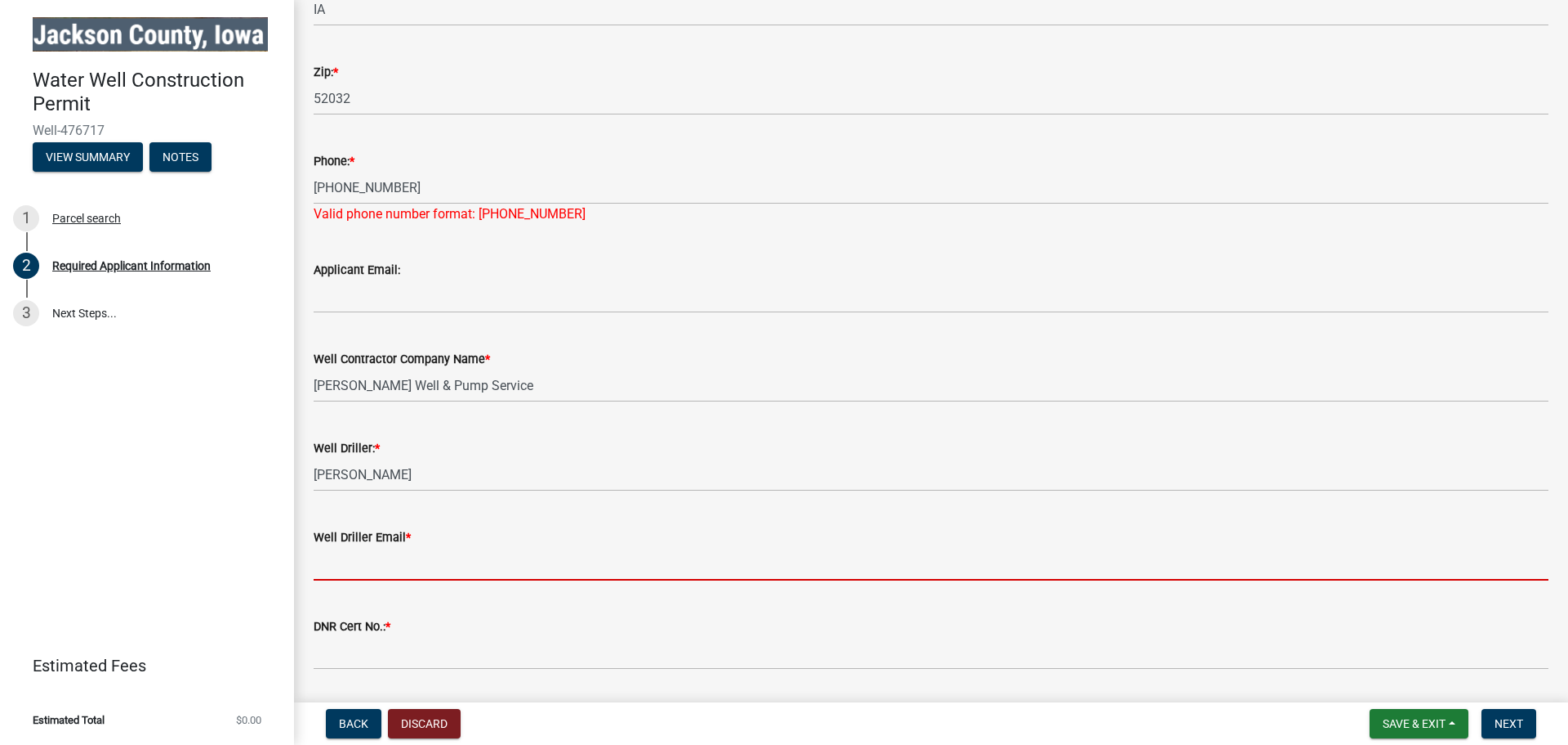
drag, startPoint x: 407, startPoint y: 559, endPoint x: 407, endPoint y: 577, distance: 18.0
click at [407, 559] on input "Well Driller Email *" at bounding box center [931, 564] width 1235 height 34
type input "[EMAIL_ADDRESS][DOMAIN_NAME]"
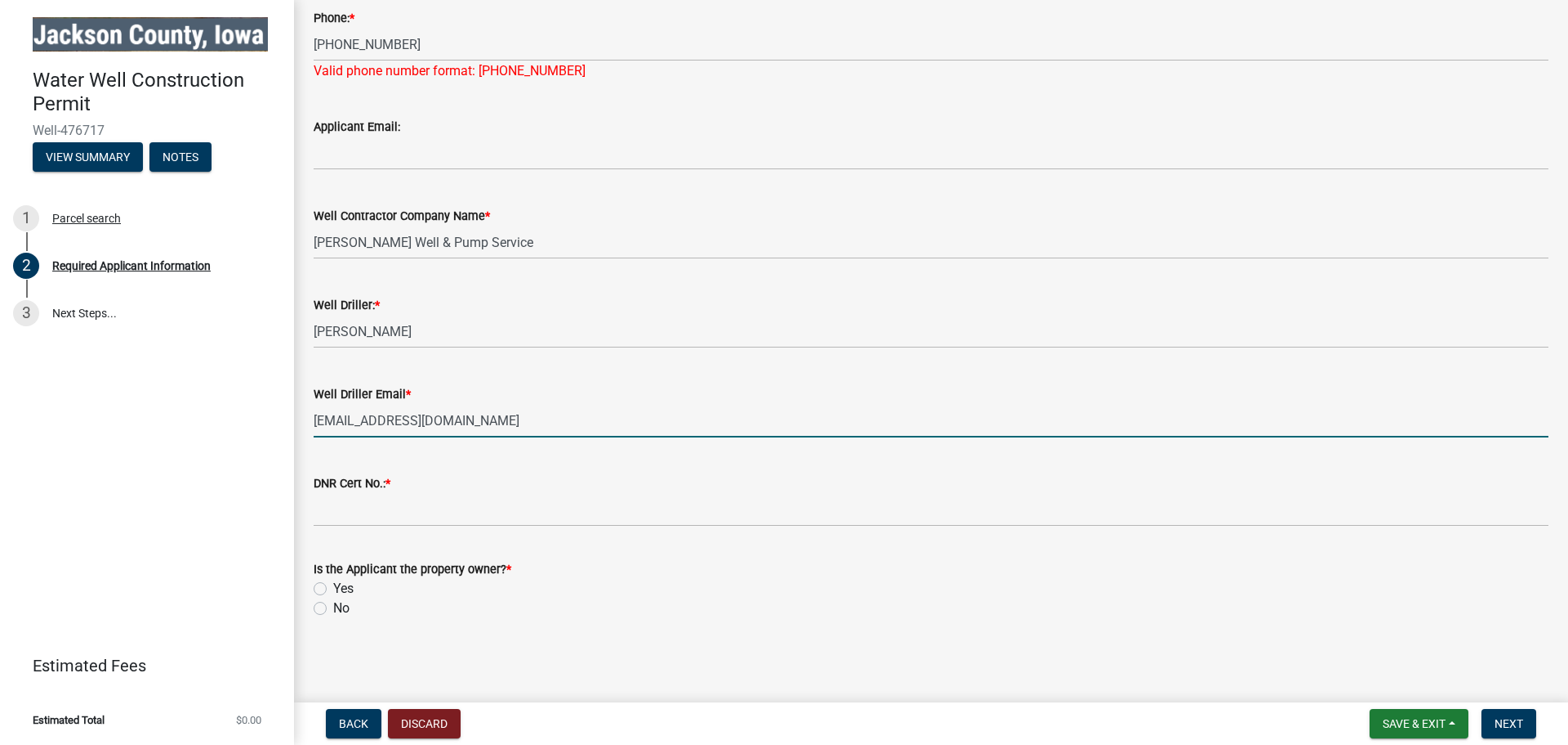
scroll to position [553, 0]
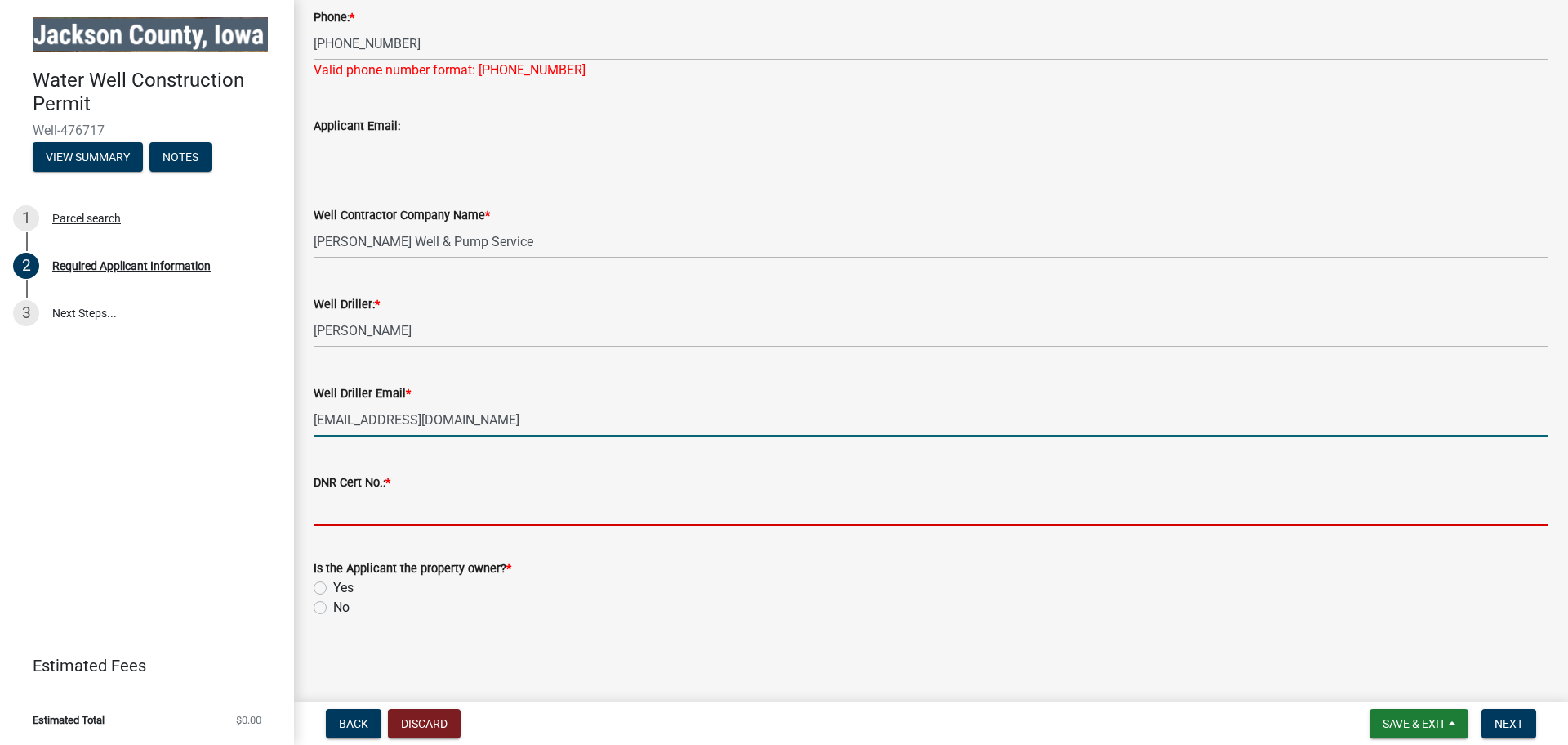
drag, startPoint x: 433, startPoint y: 494, endPoint x: 429, endPoint y: 525, distance: 31.3
click at [432, 499] on input "DNR Cert No.: *" at bounding box center [931, 509] width 1235 height 34
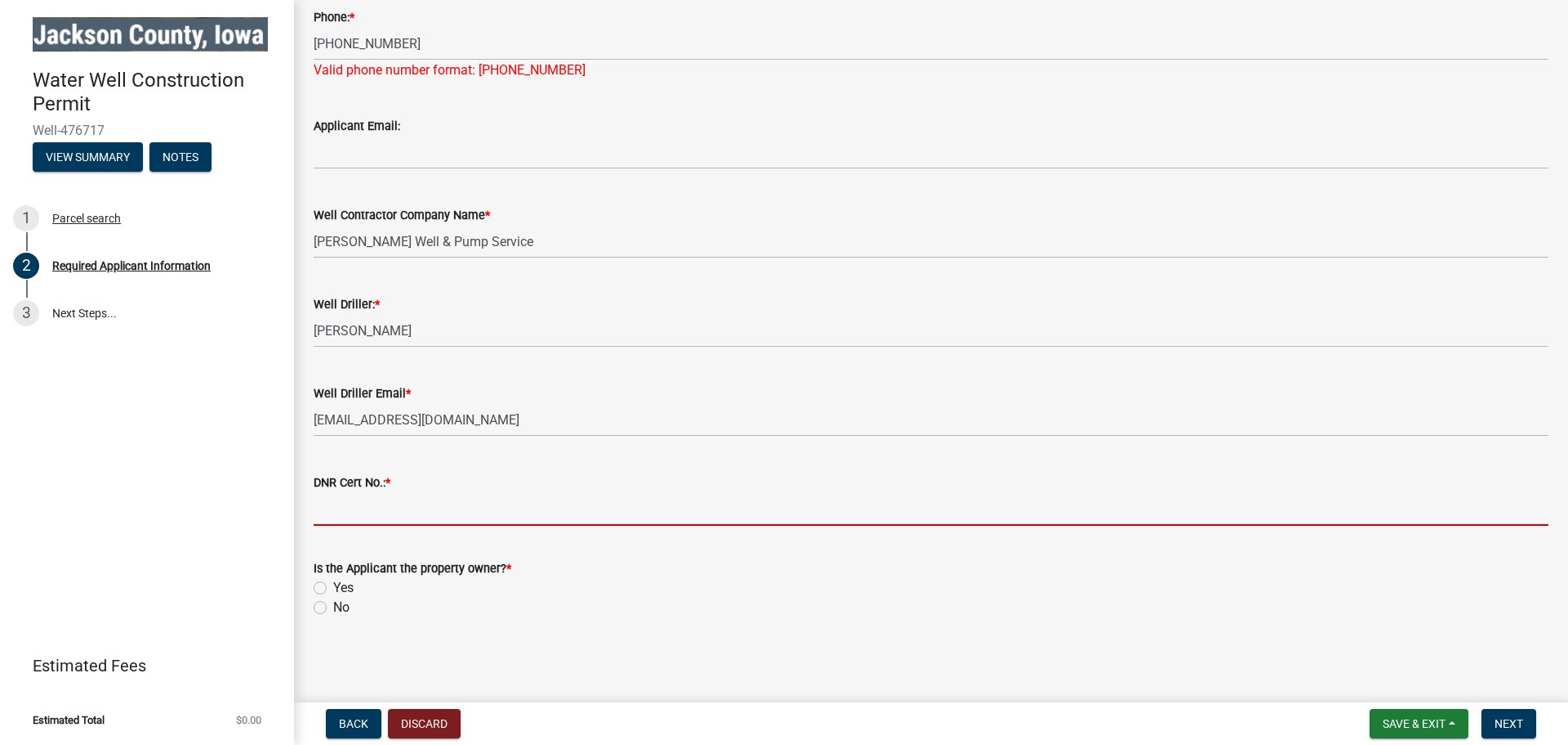
type input "2638"
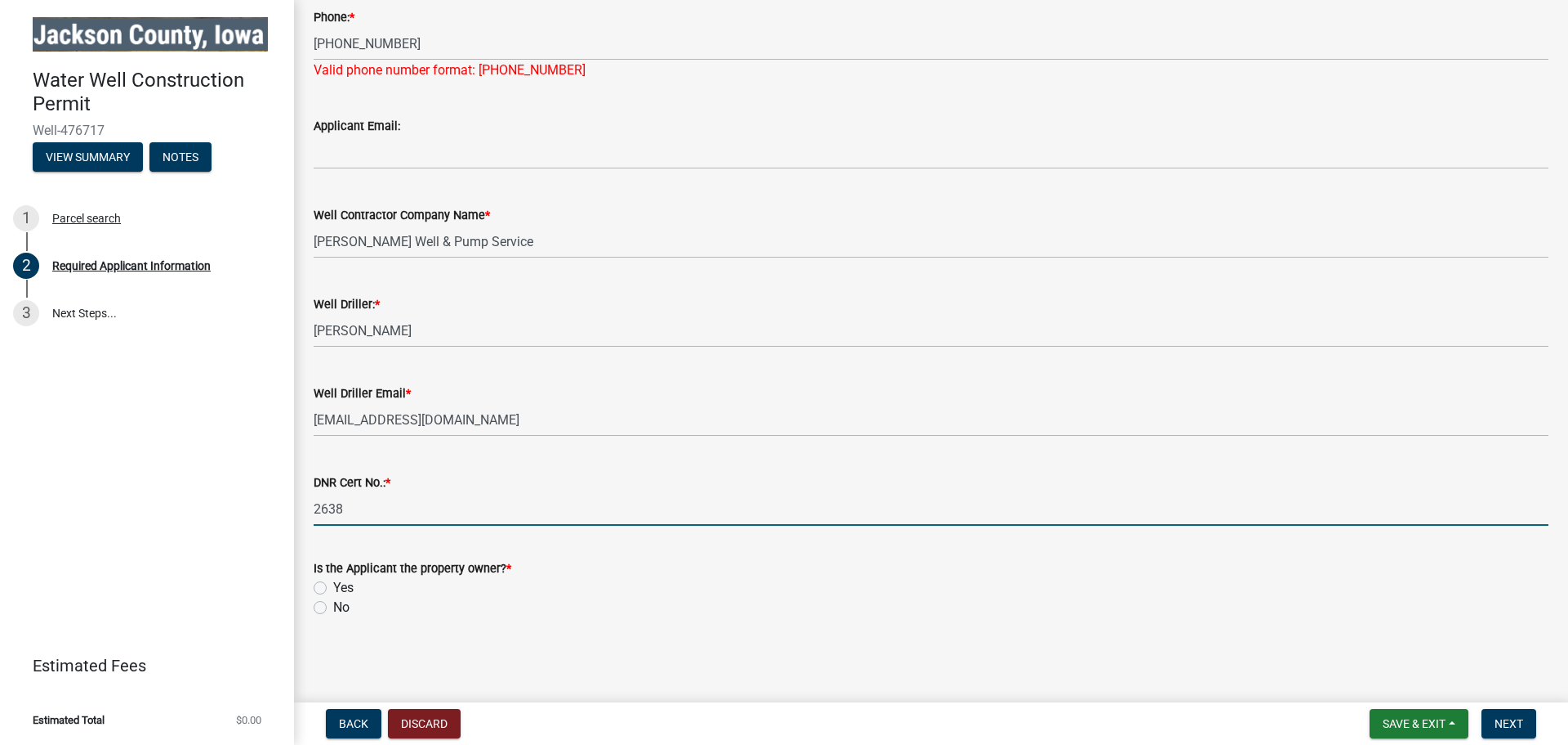
click at [327, 586] on div "Yes" at bounding box center [931, 588] width 1235 height 20
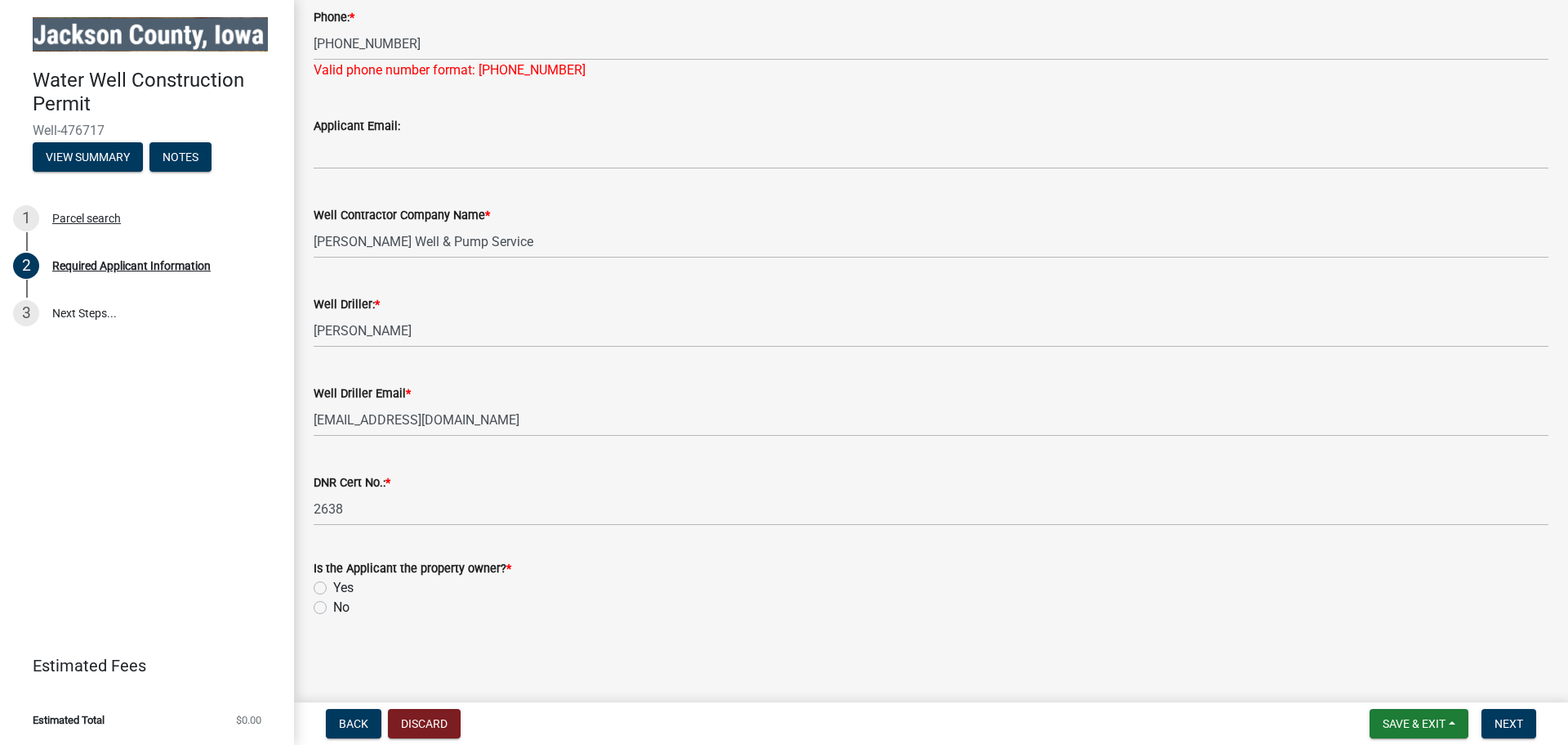
click at [334, 586] on label "Yes" at bounding box center [343, 588] width 21 height 20
click at [334, 586] on input "Yes" at bounding box center [338, 583] width 11 height 11
radio input "true"
click at [1504, 719] on span "Next" at bounding box center [1509, 723] width 29 height 13
click at [1499, 721] on span "Next" at bounding box center [1509, 723] width 29 height 13
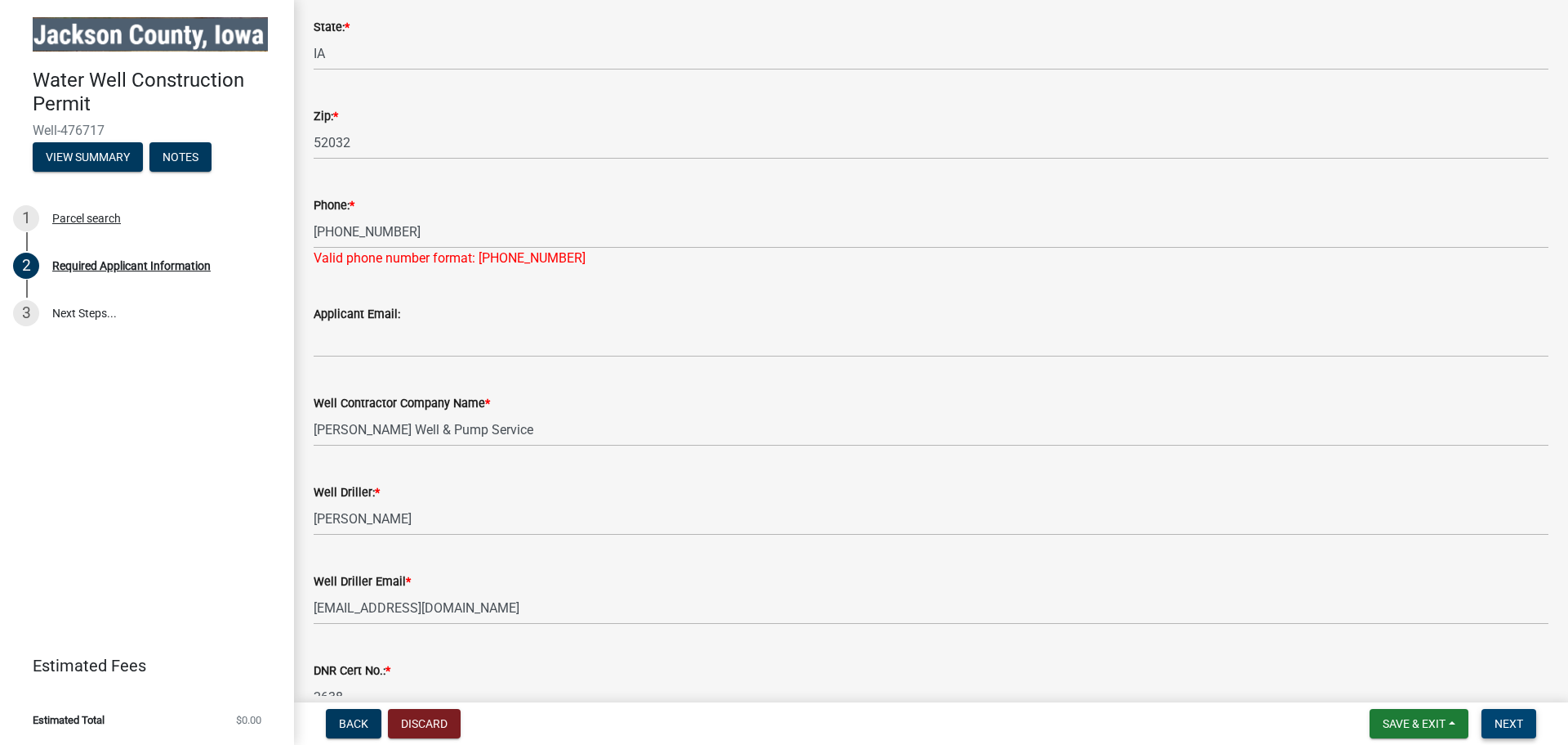
scroll to position [280, 0]
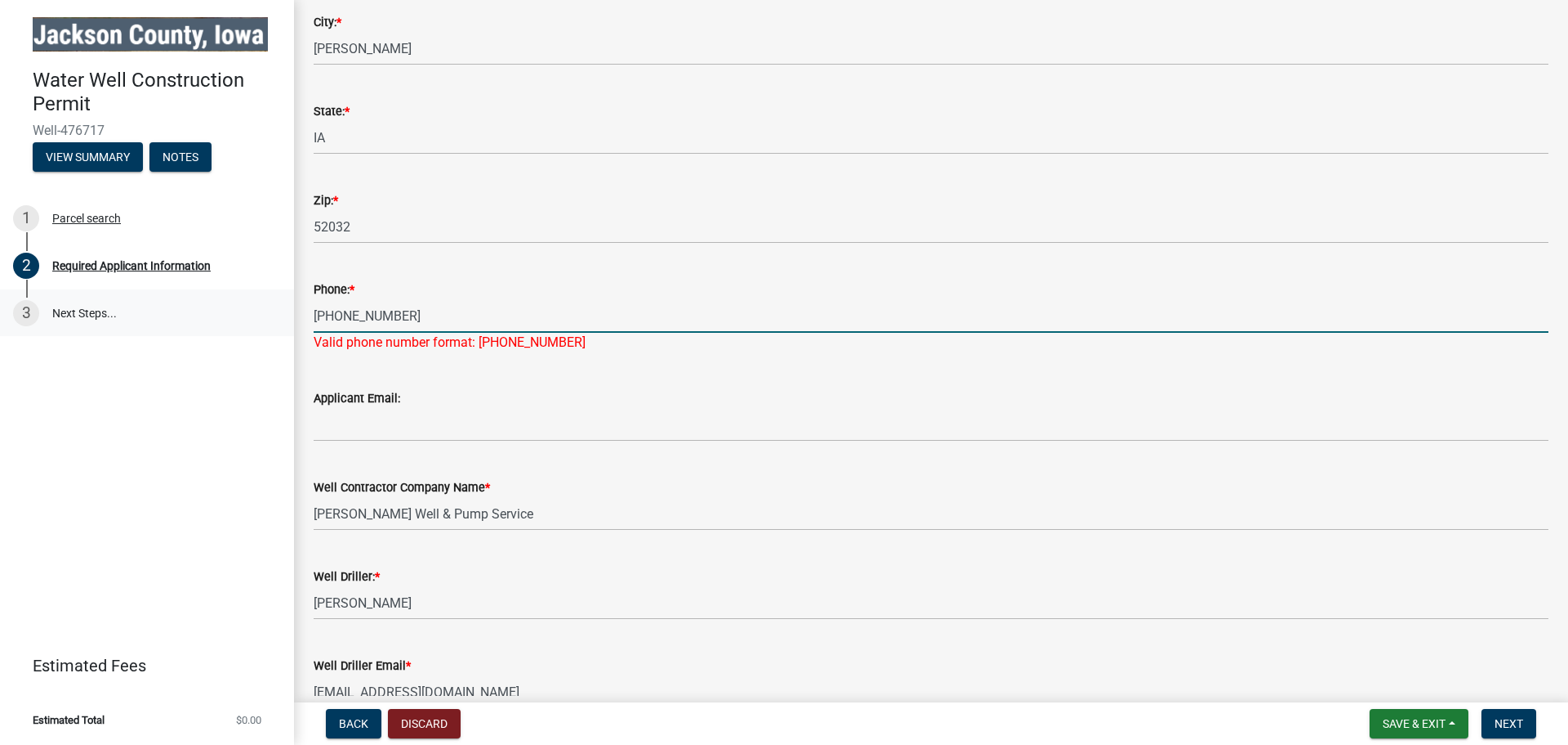
drag, startPoint x: 357, startPoint y: 323, endPoint x: 287, endPoint y: 326, distance: 70.1
click at [287, 326] on div "Water Well Construction Permit Well-476717 View Summary Notes 1 Parcel search 2…" at bounding box center [784, 372] width 1568 height 745
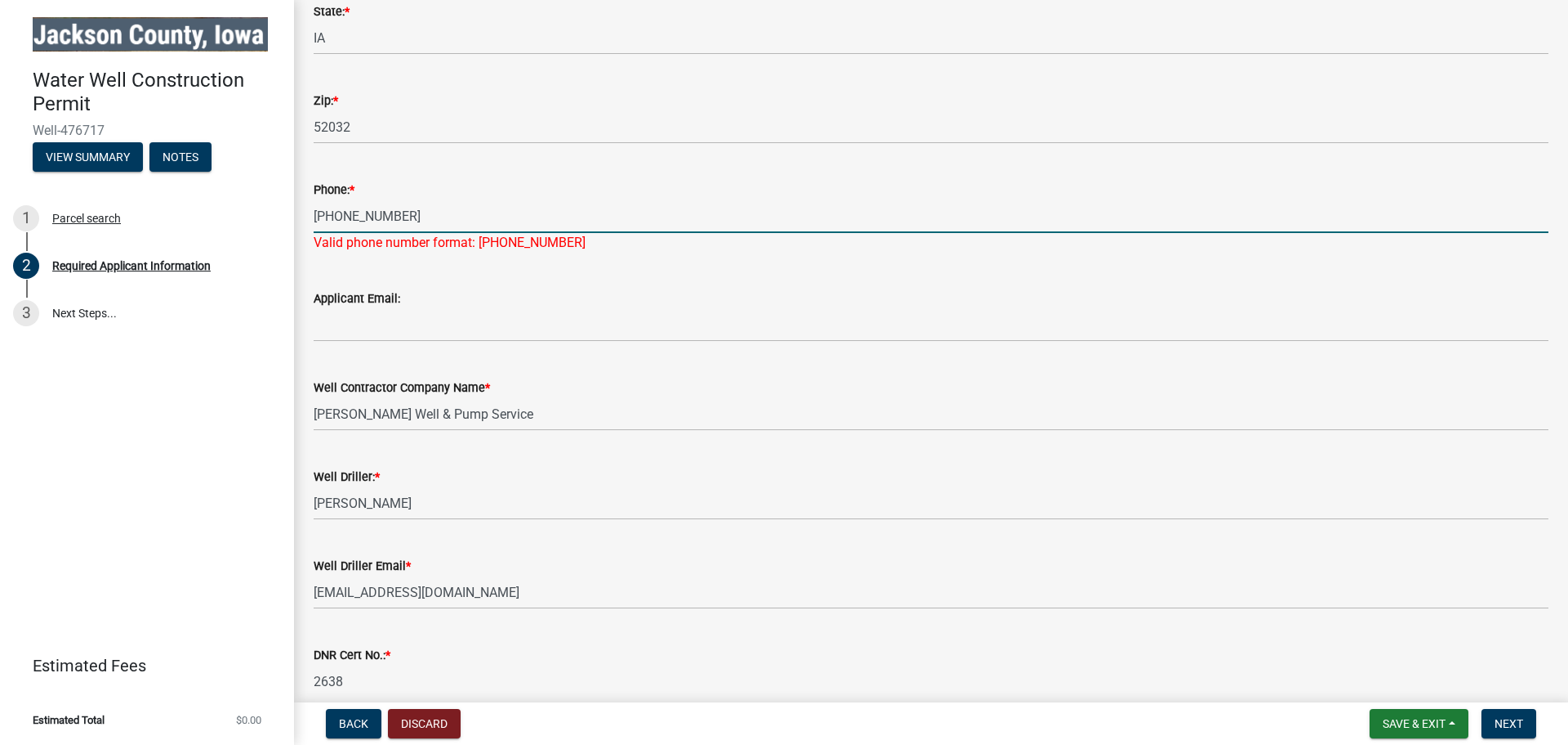
scroll to position [416, 0]
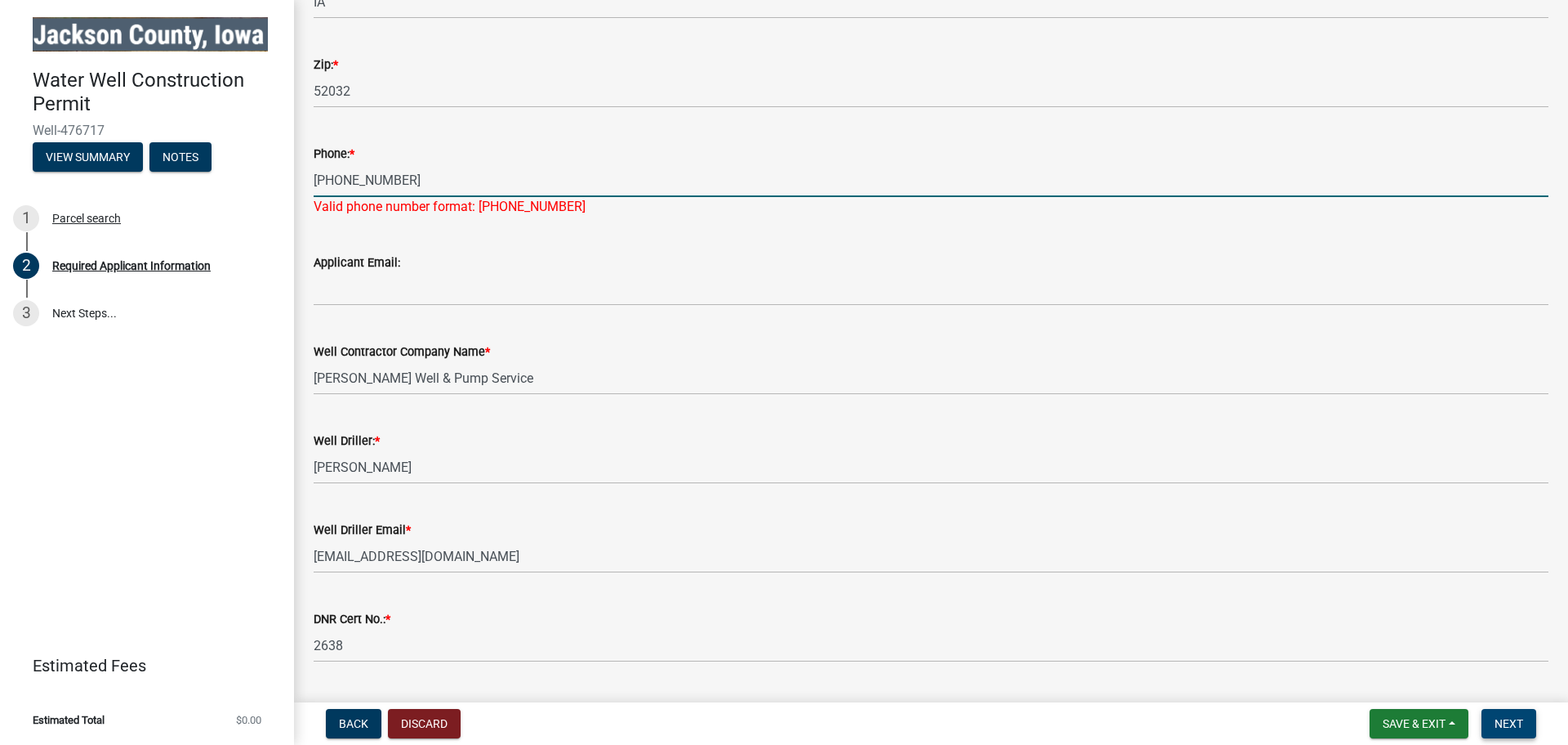
type input "[PHONE_NUMBER]"
click at [1521, 724] on span "Next" at bounding box center [1509, 723] width 29 height 13
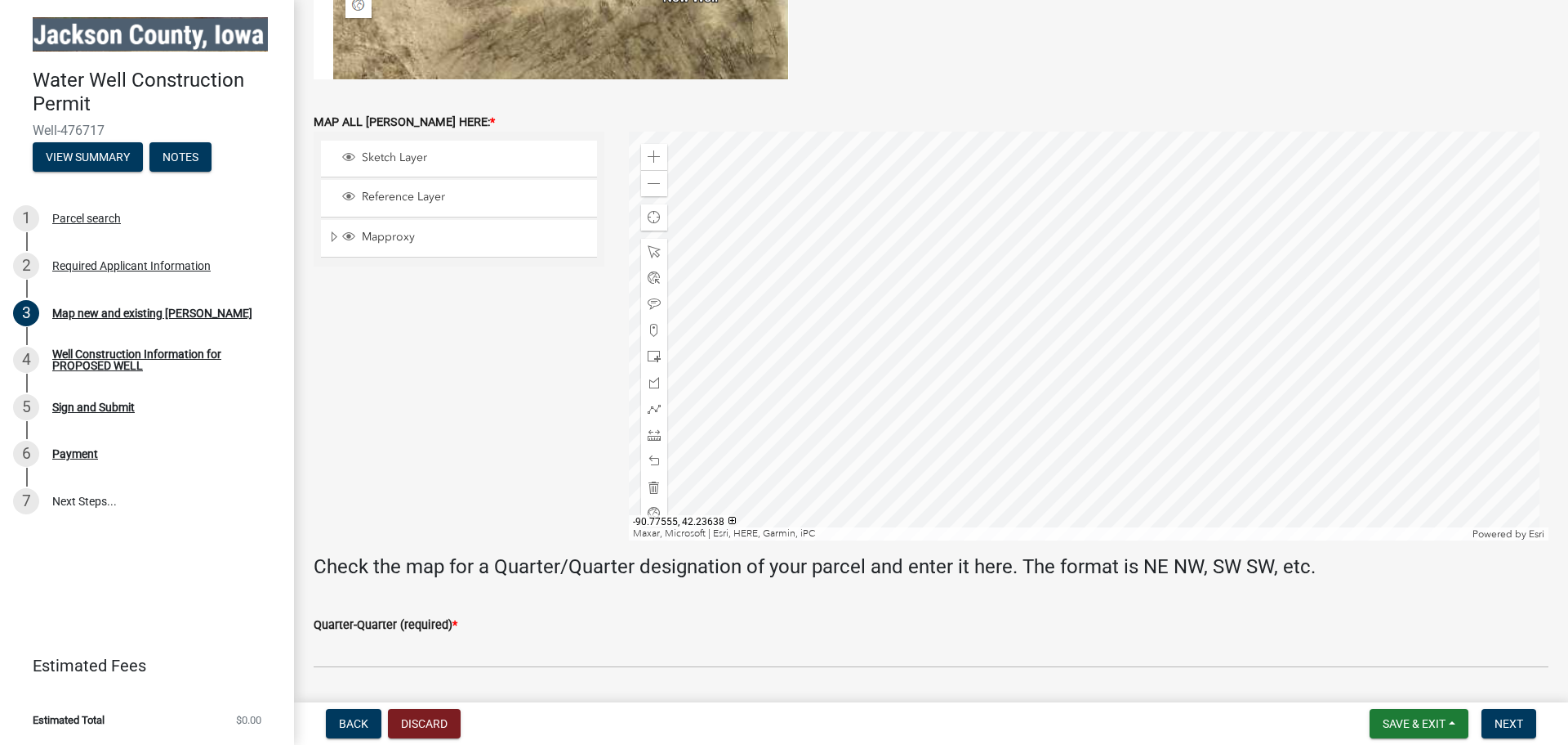
scroll to position [426, 0]
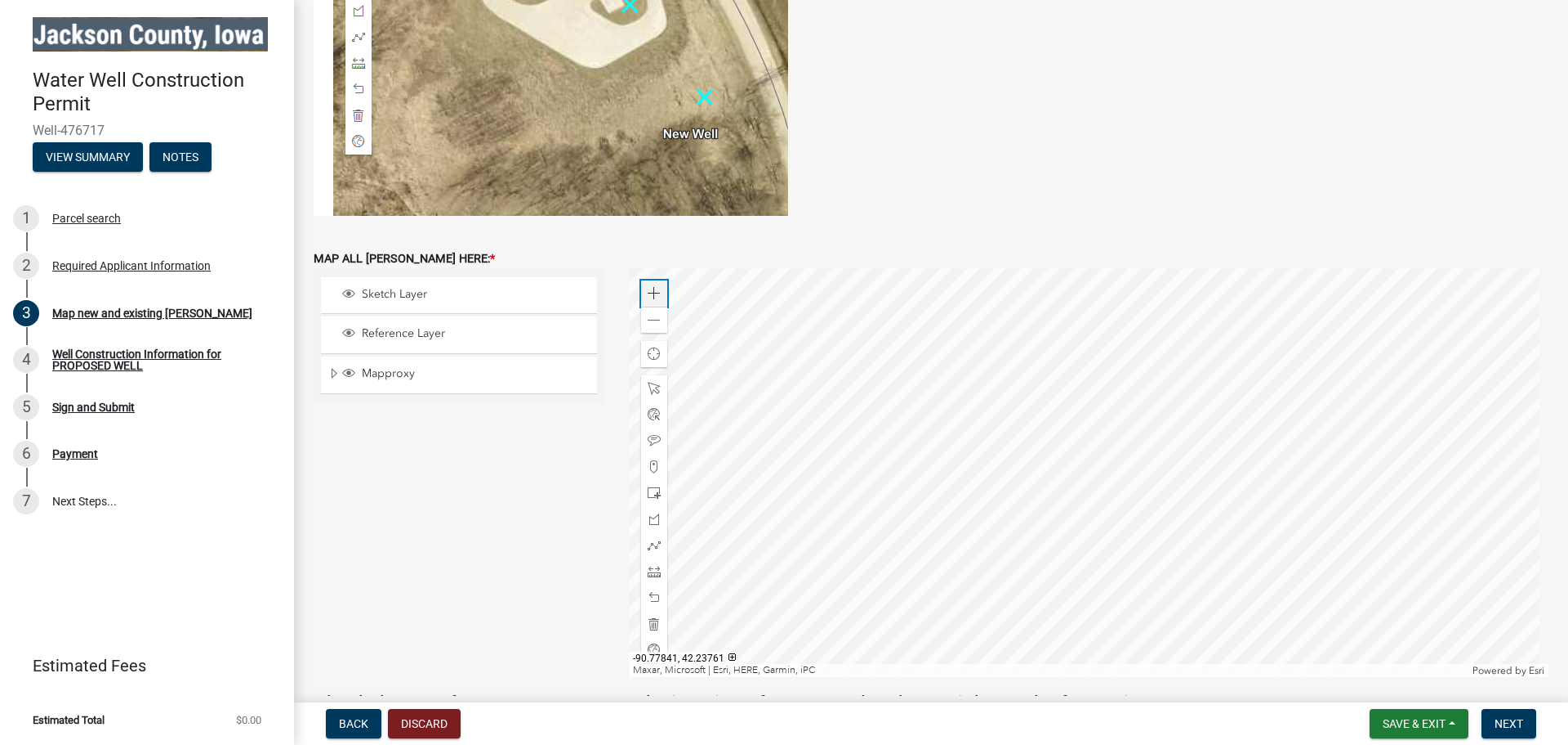
click at [648, 294] on span at bounding box center [654, 293] width 13 height 13
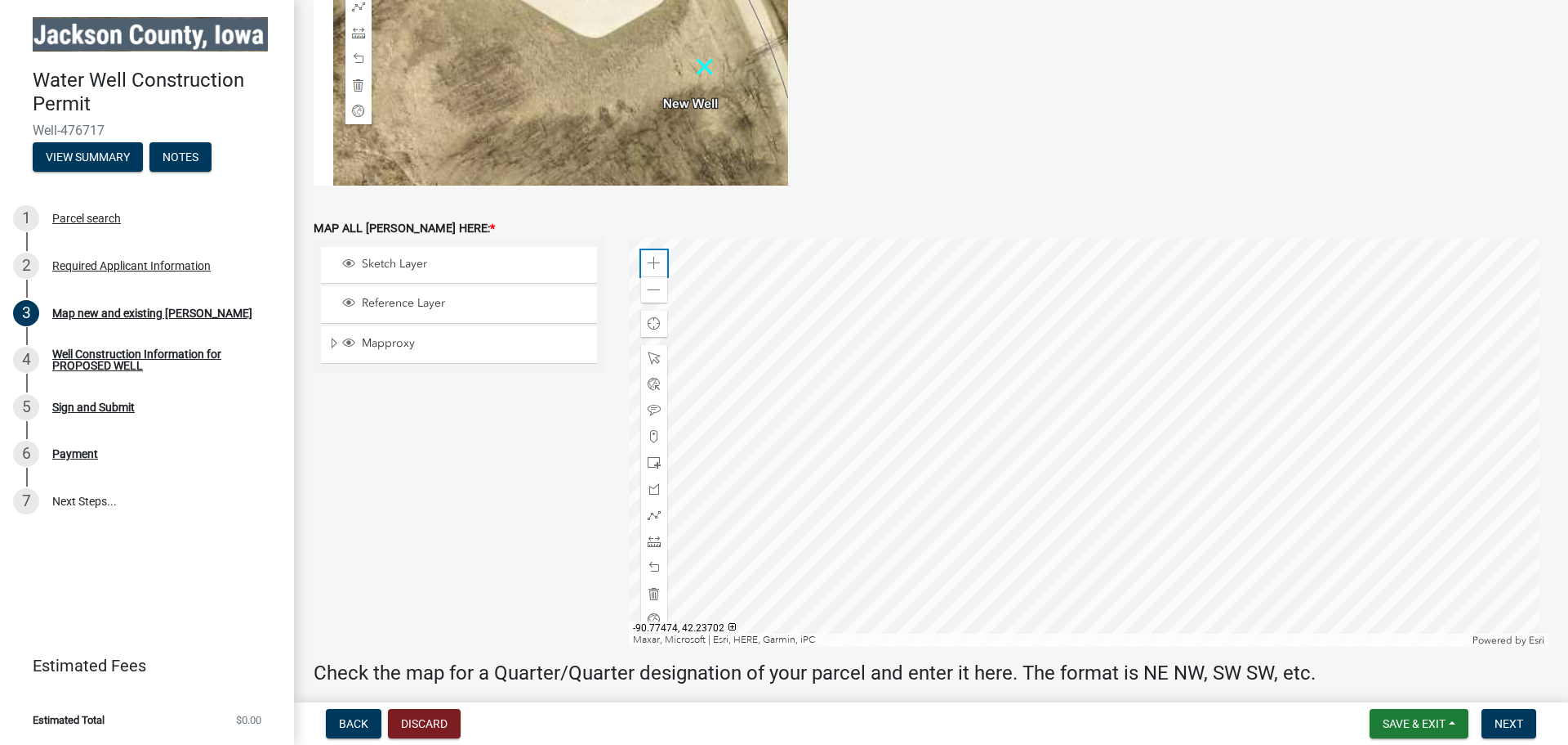
scroll to position [486, 0]
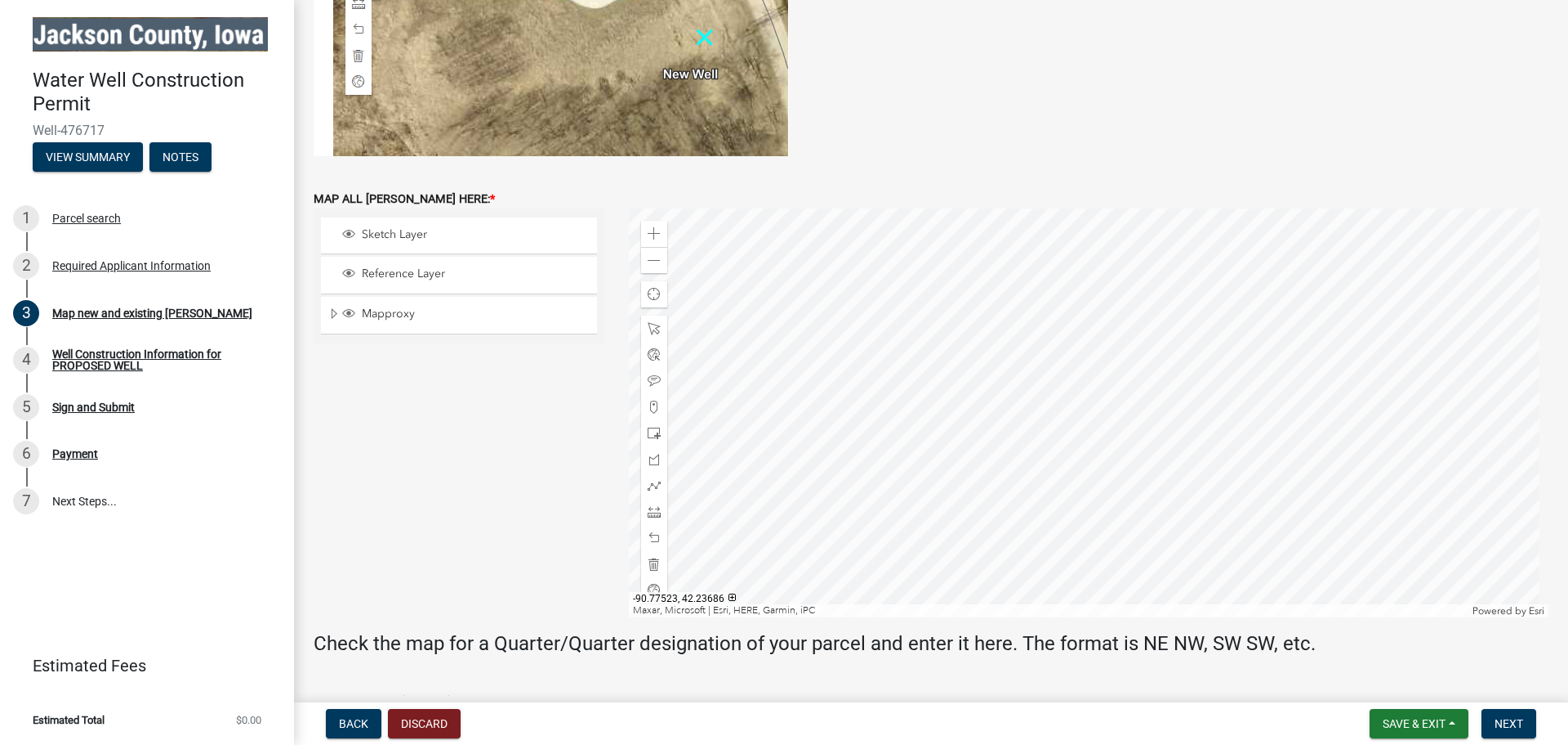
click at [1235, 444] on div at bounding box center [1089, 412] width 921 height 408
click at [648, 402] on span at bounding box center [654, 406] width 13 height 13
click at [1170, 426] on div at bounding box center [1089, 412] width 921 height 408
click at [656, 380] on span at bounding box center [654, 380] width 13 height 13
click at [1174, 411] on div at bounding box center [1089, 412] width 921 height 408
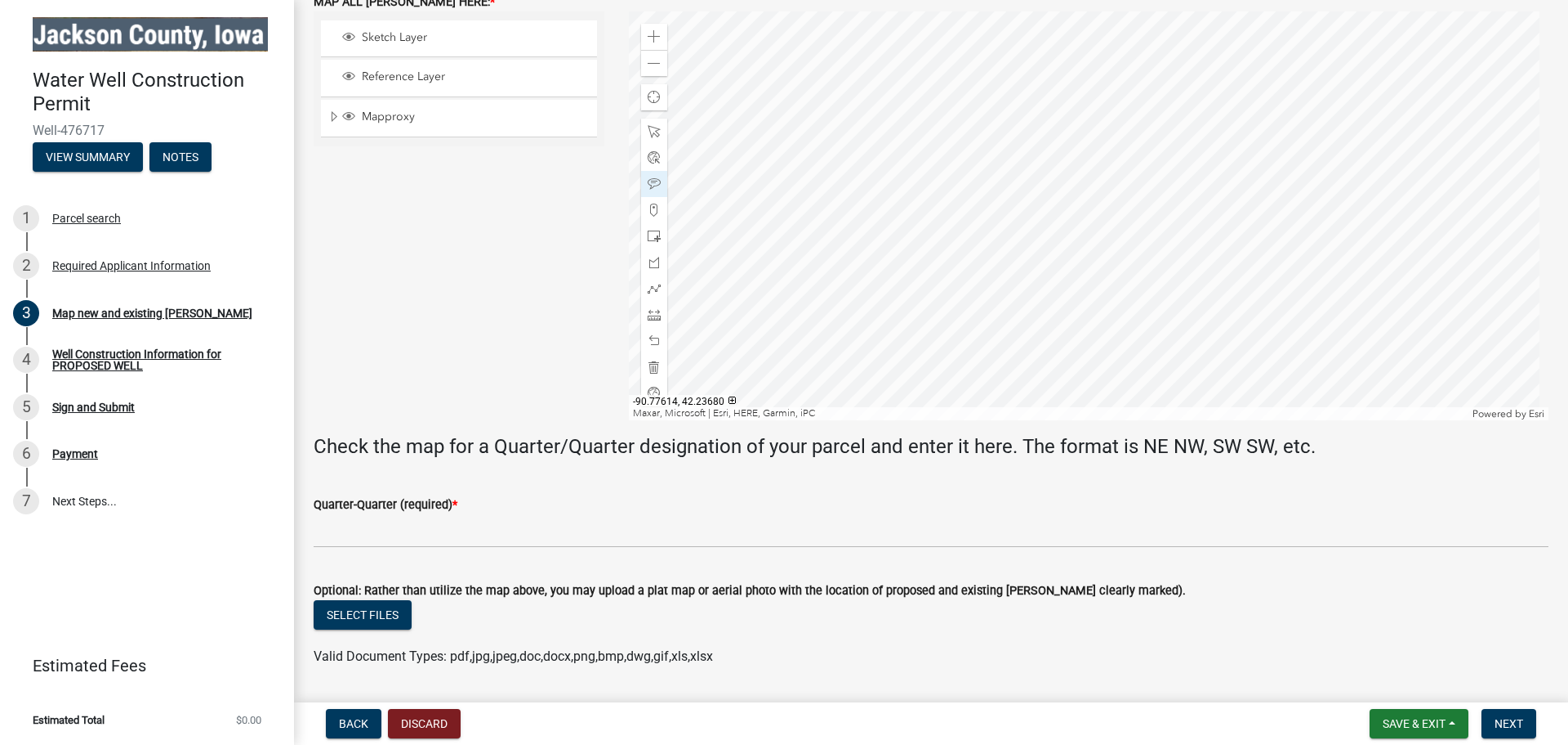
scroll to position [732, 0]
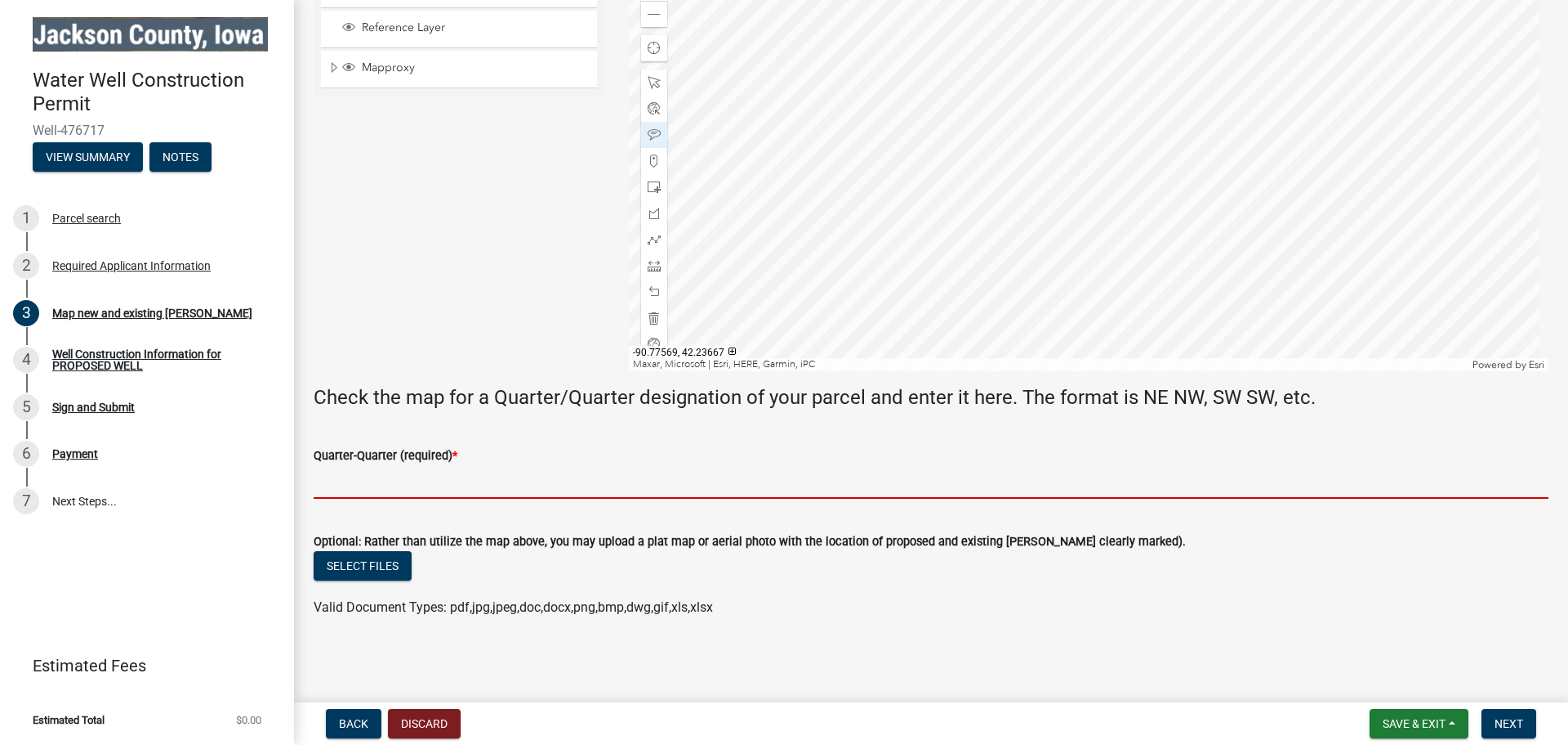
click at [668, 479] on input "Quarter-Quarter (required) *" at bounding box center [931, 482] width 1235 height 34
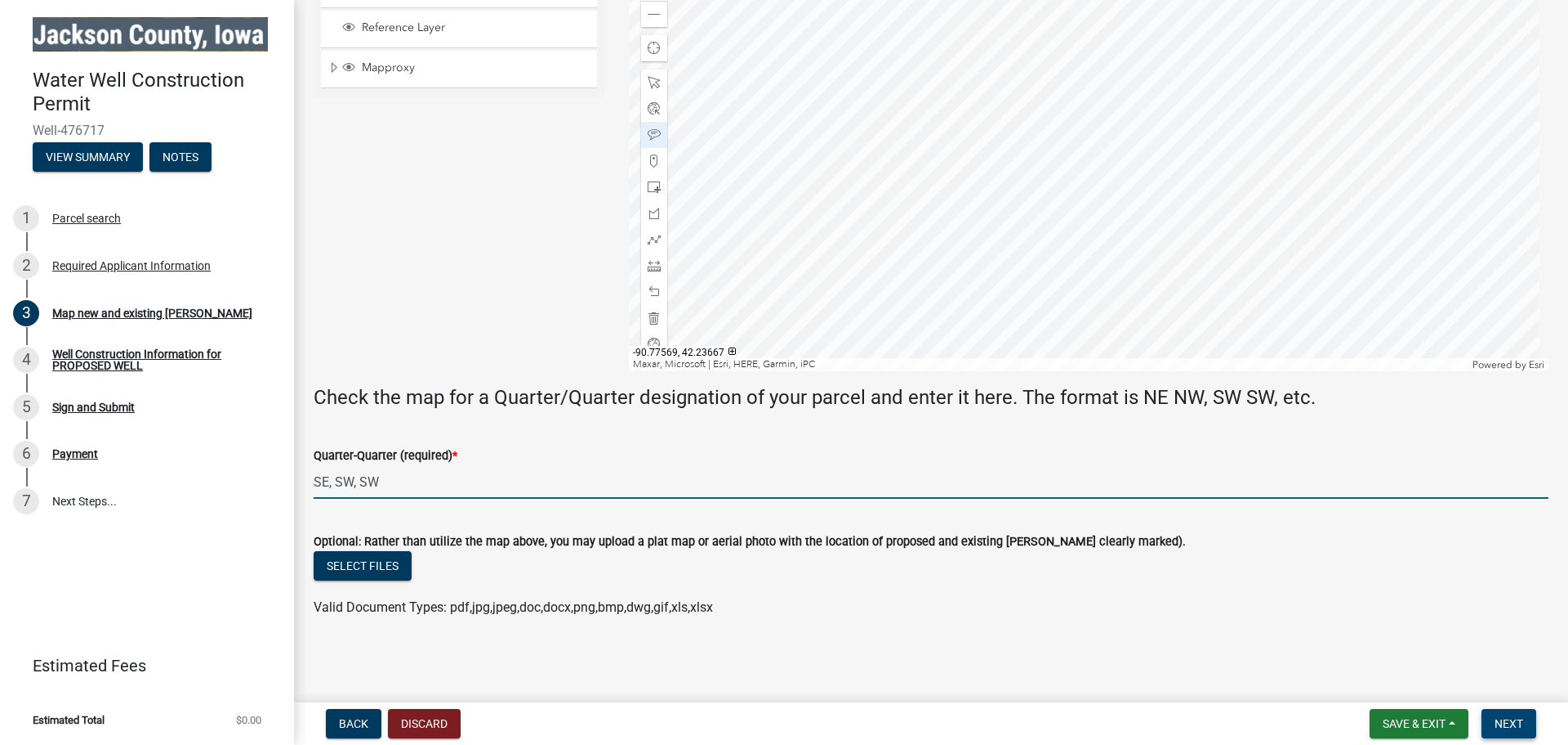
type input "SE, SW, SW"
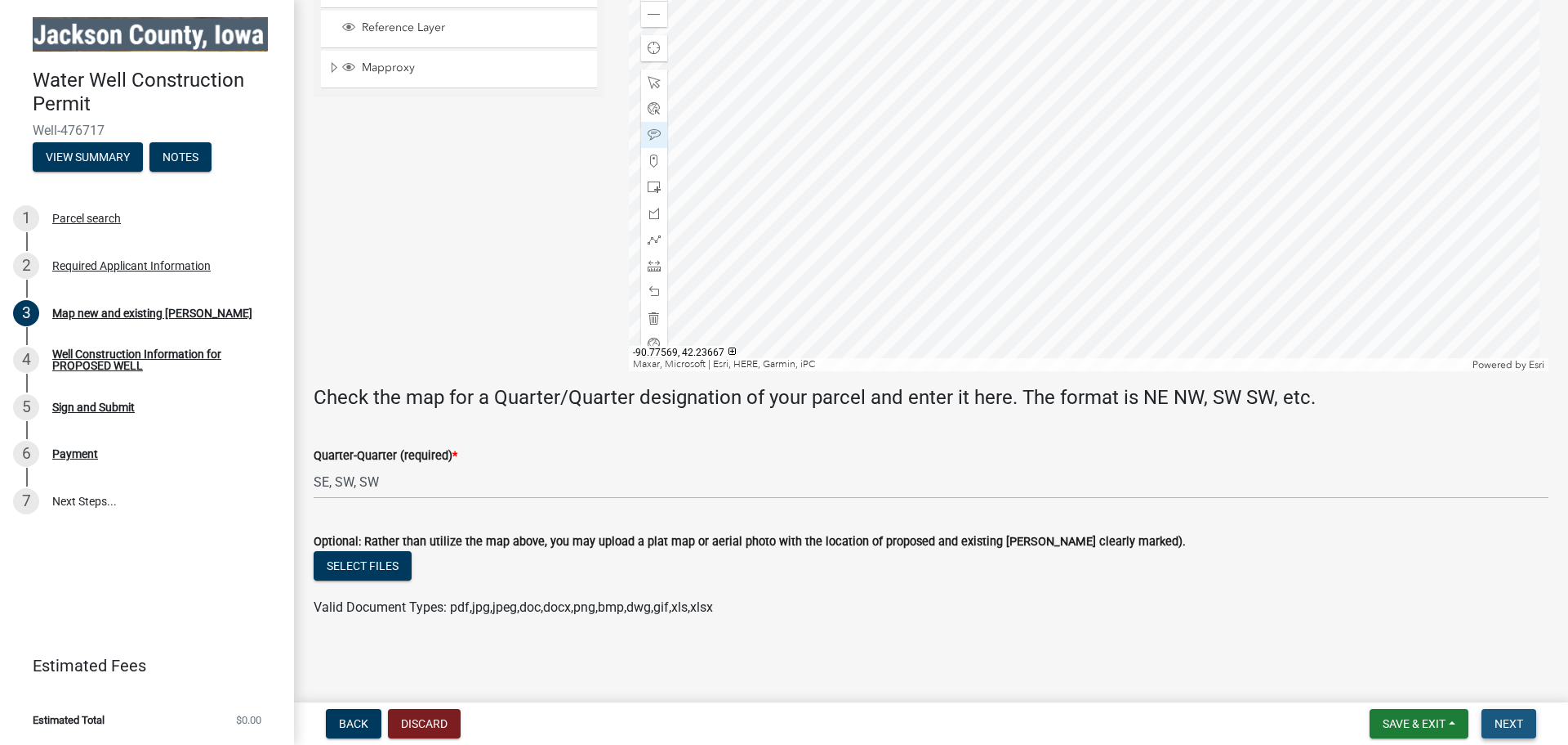
drag, startPoint x: 1496, startPoint y: 720, endPoint x: 1491, endPoint y: 707, distance: 13.9
click at [1497, 720] on span "Next" at bounding box center [1509, 723] width 29 height 13
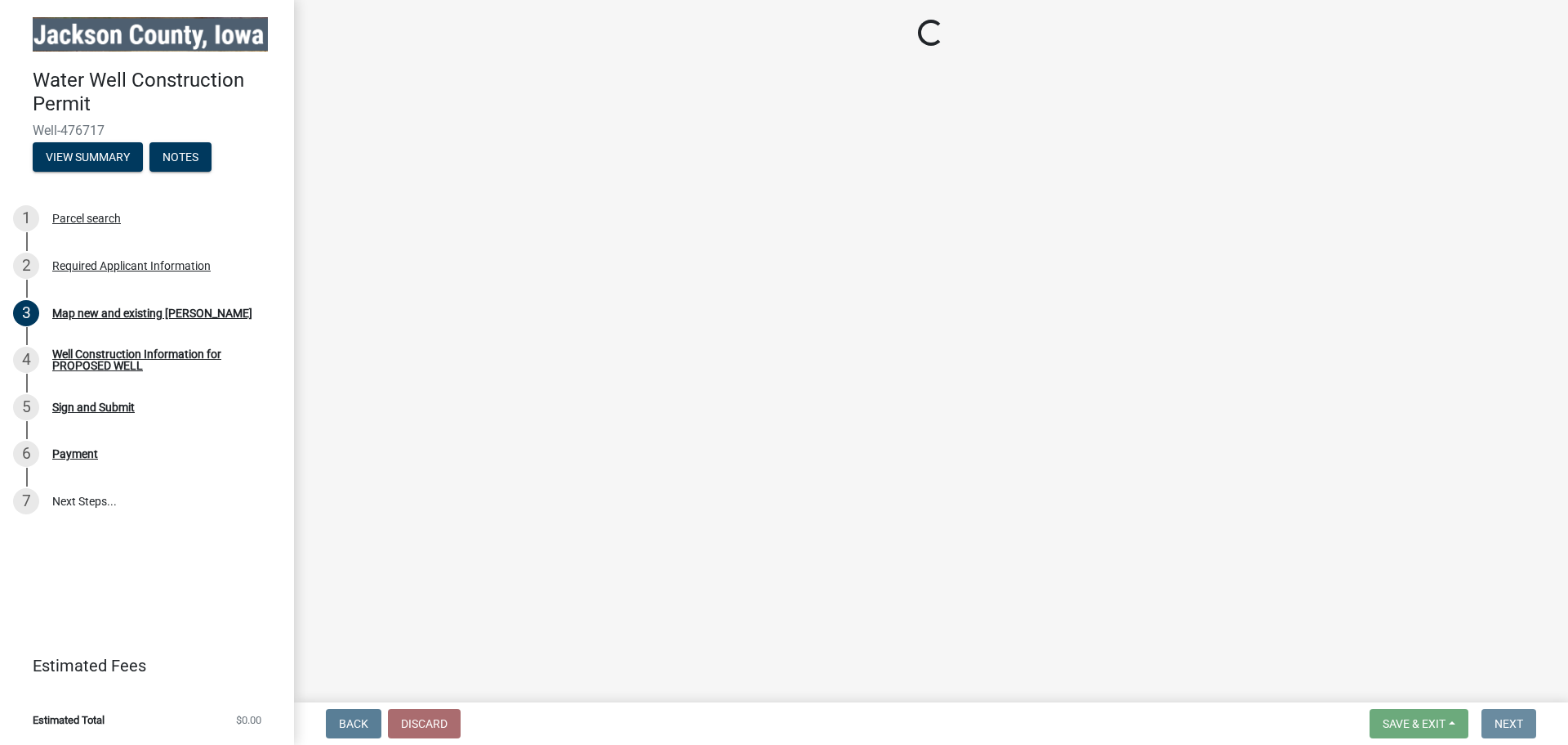
scroll to position [0, 0]
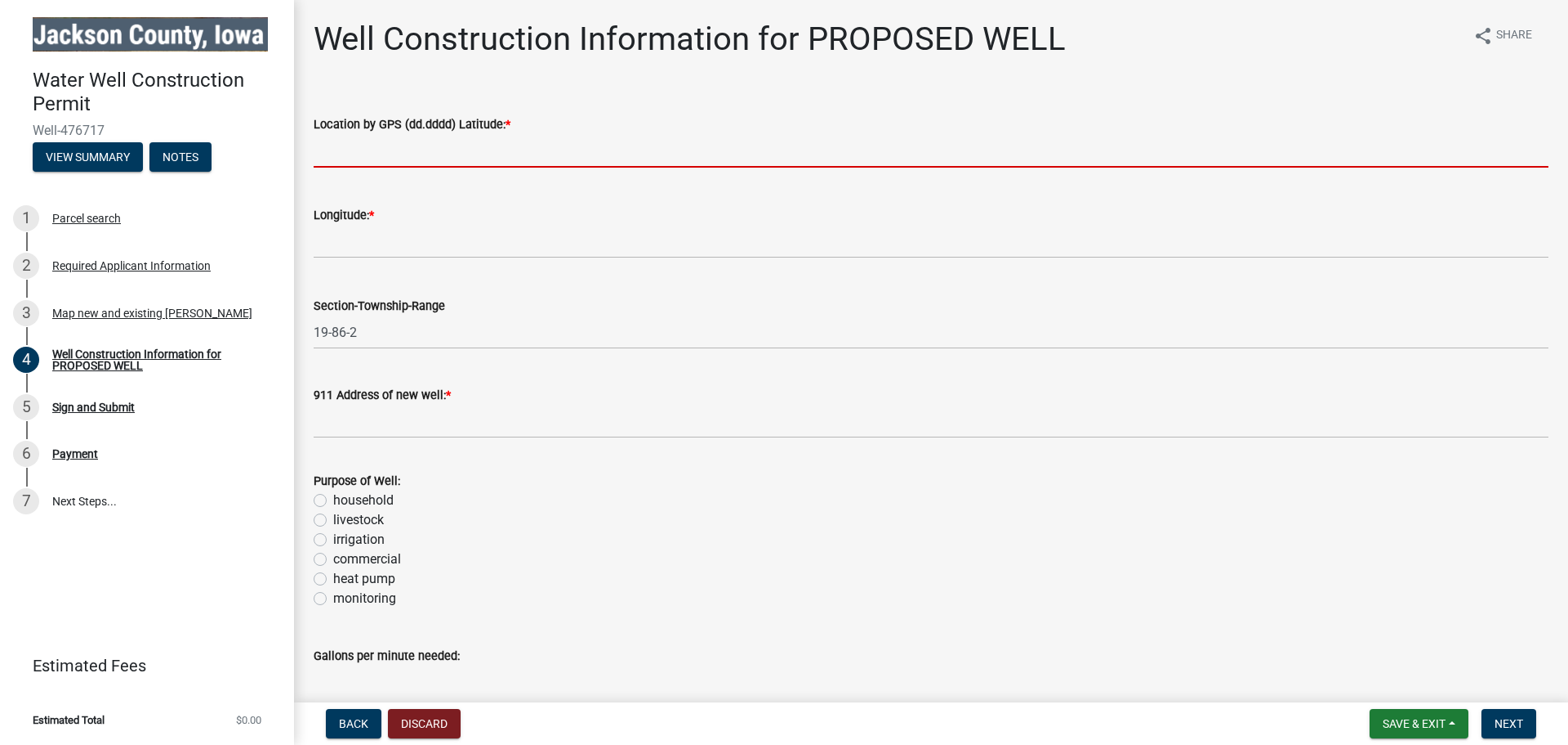
drag, startPoint x: 416, startPoint y: 148, endPoint x: 469, endPoint y: 156, distance: 53.6
click at [416, 148] on input "text" at bounding box center [931, 151] width 1235 height 34
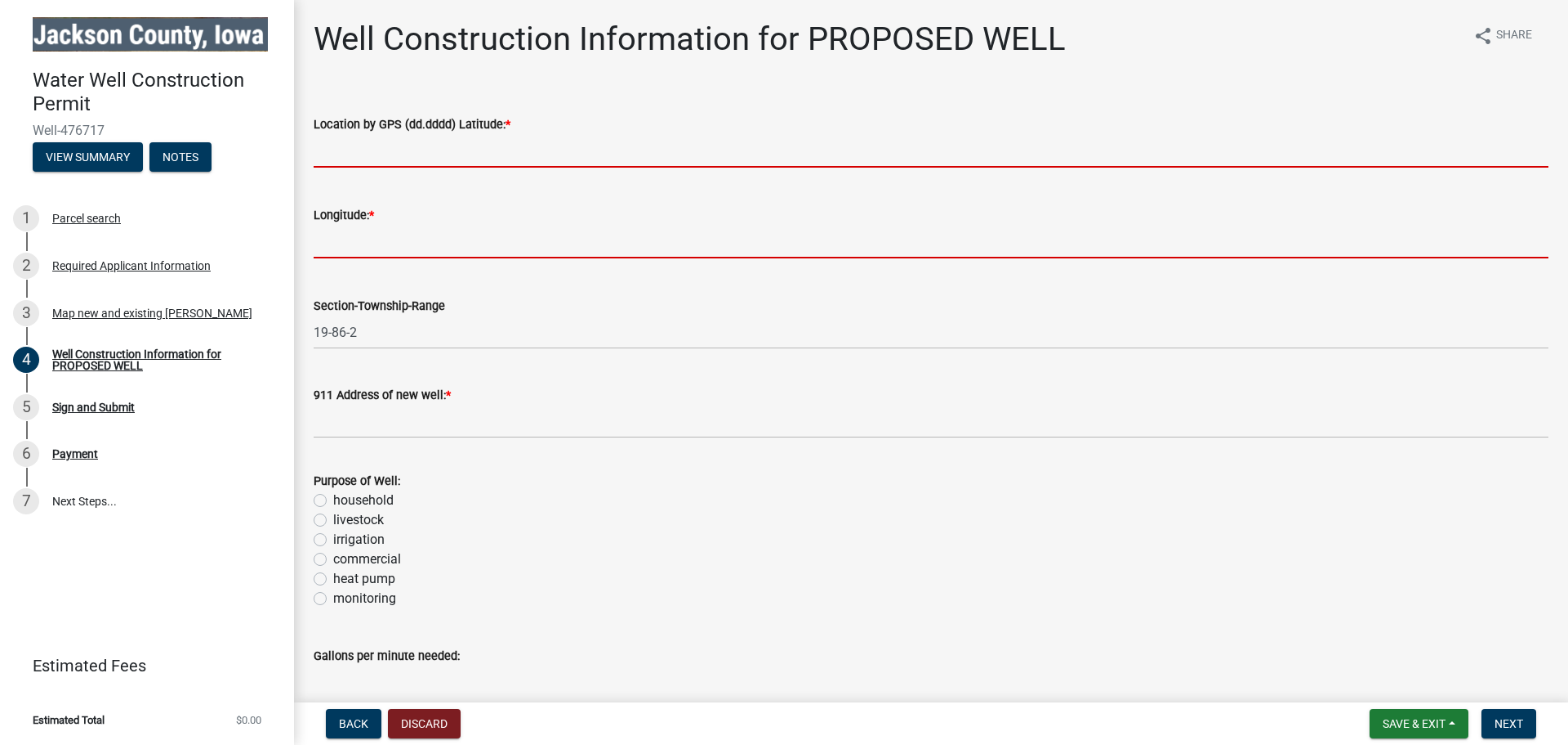
drag, startPoint x: 562, startPoint y: 234, endPoint x: 586, endPoint y: 244, distance: 26.0
click at [571, 238] on form "Longitude: *" at bounding box center [931, 231] width 1235 height 53
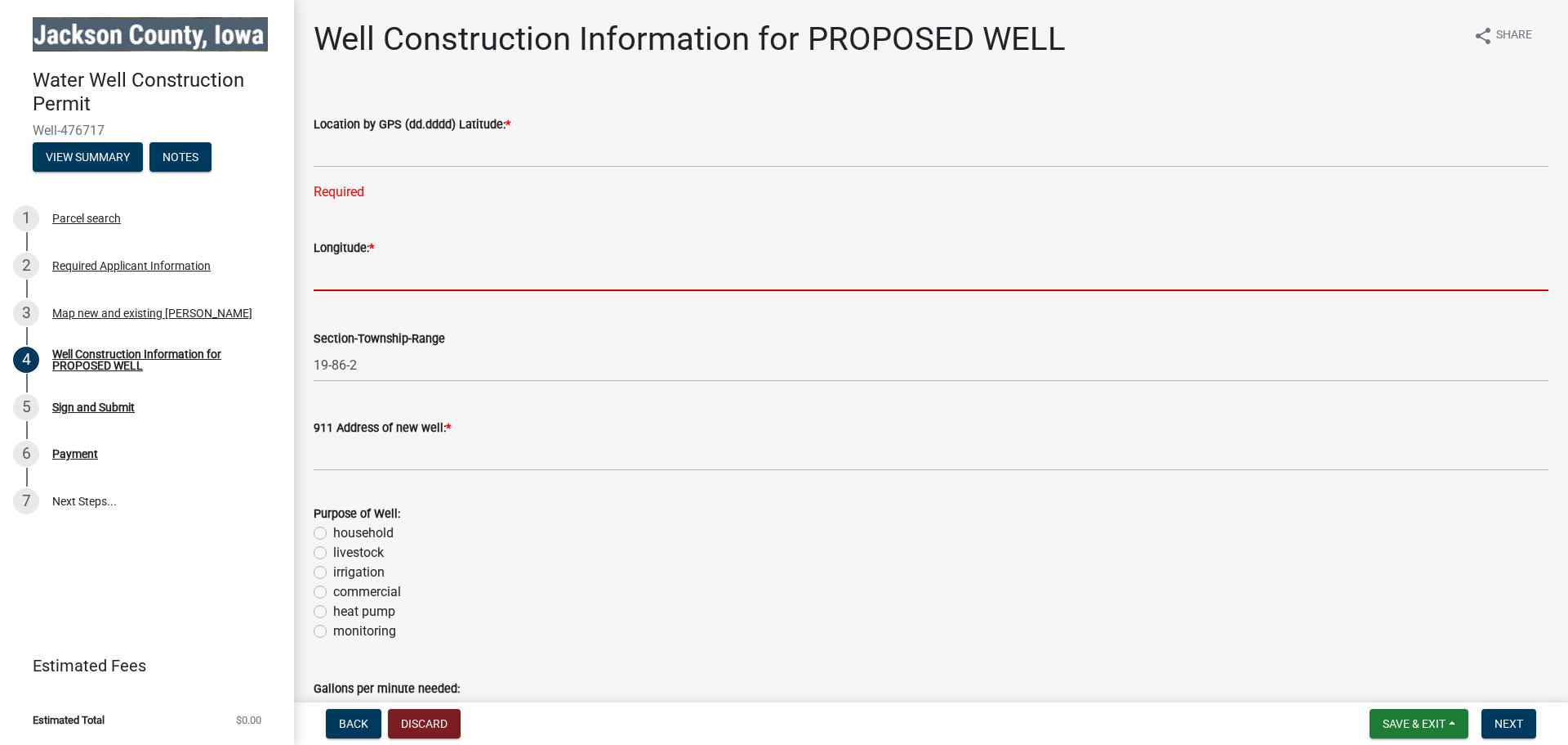
click at [392, 212] on wm-data-entity-input "Location by GPS (dd.dddd) Latitude: * Required" at bounding box center [931, 153] width 1235 height 124
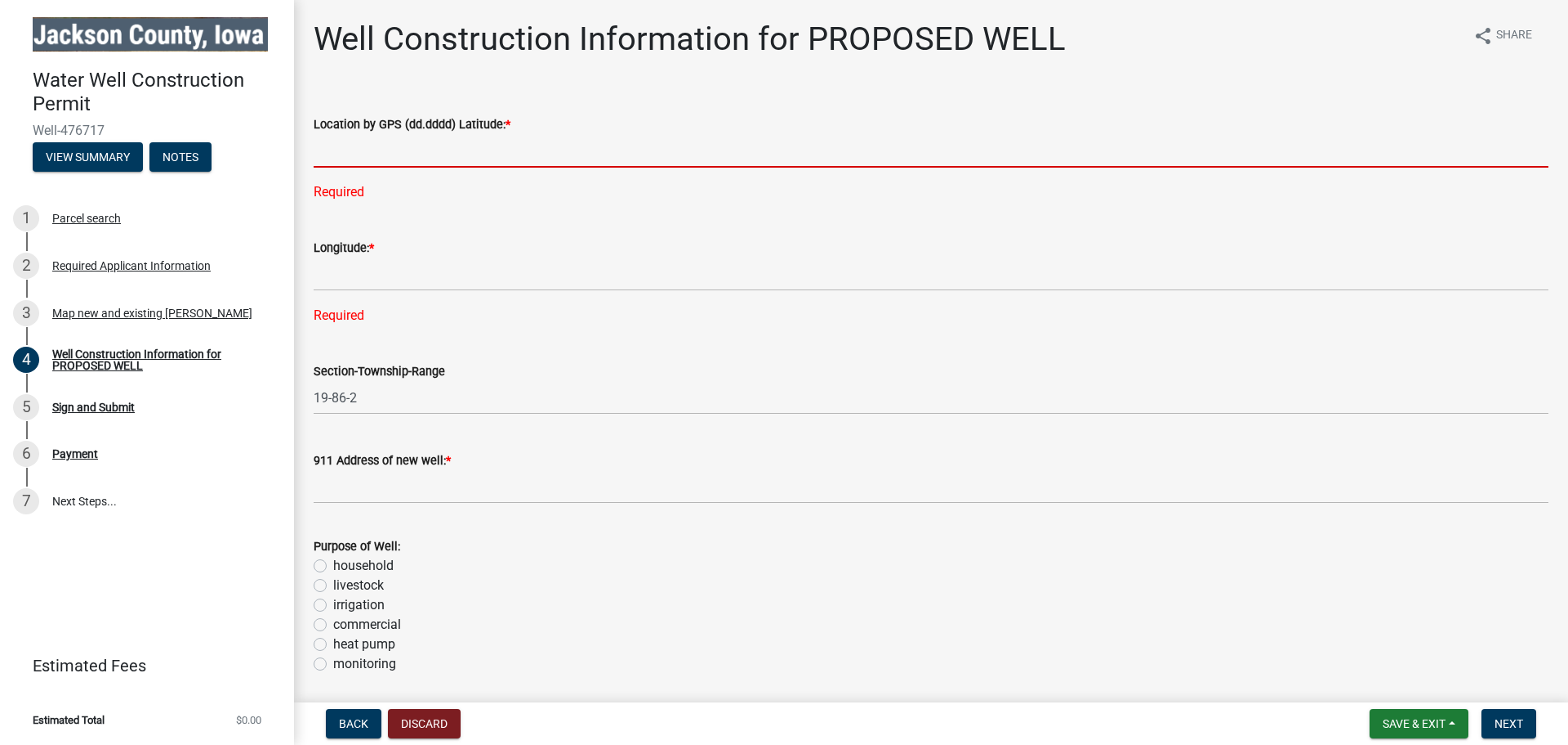
click at [418, 157] on input "text" at bounding box center [931, 151] width 1235 height 34
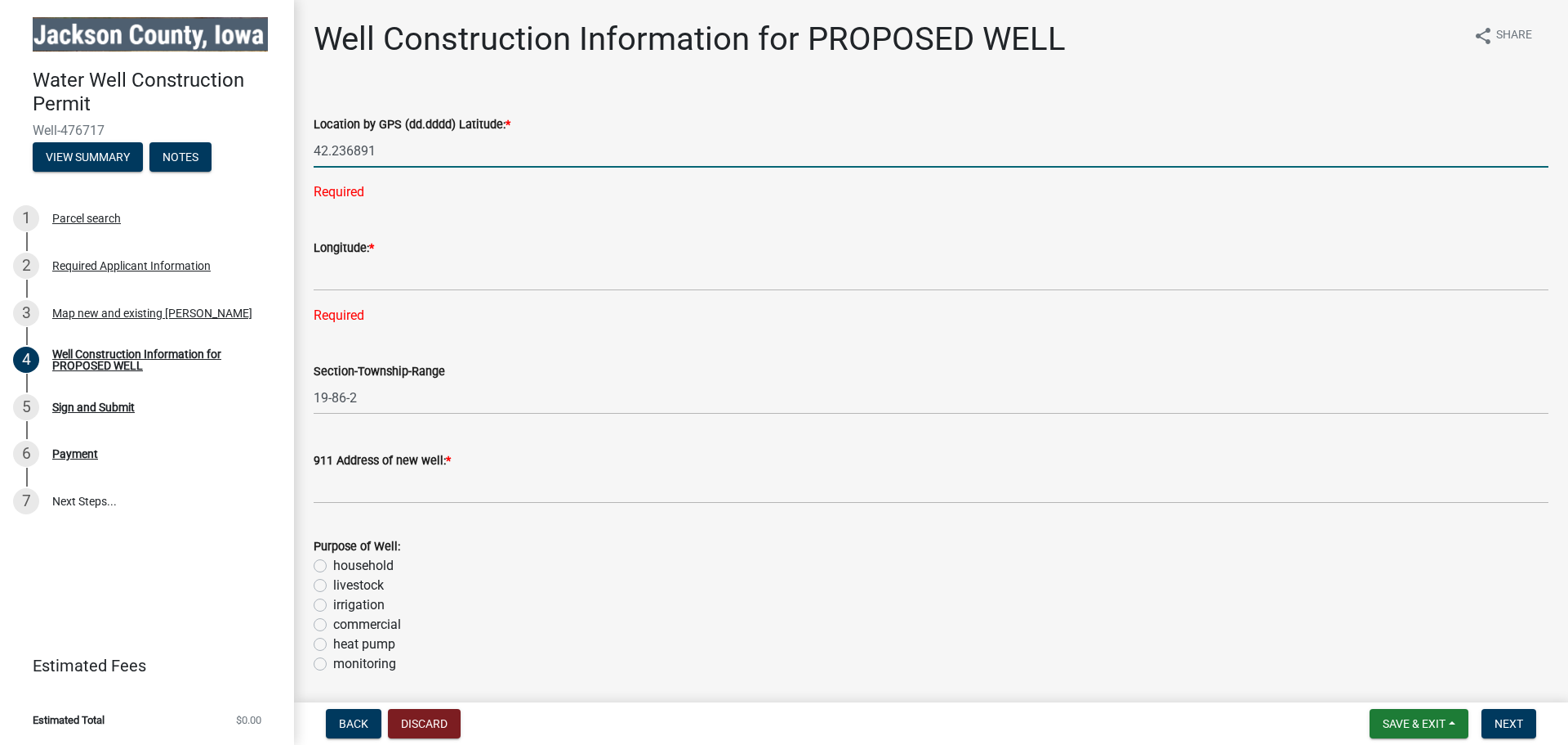
type input "42.236891"
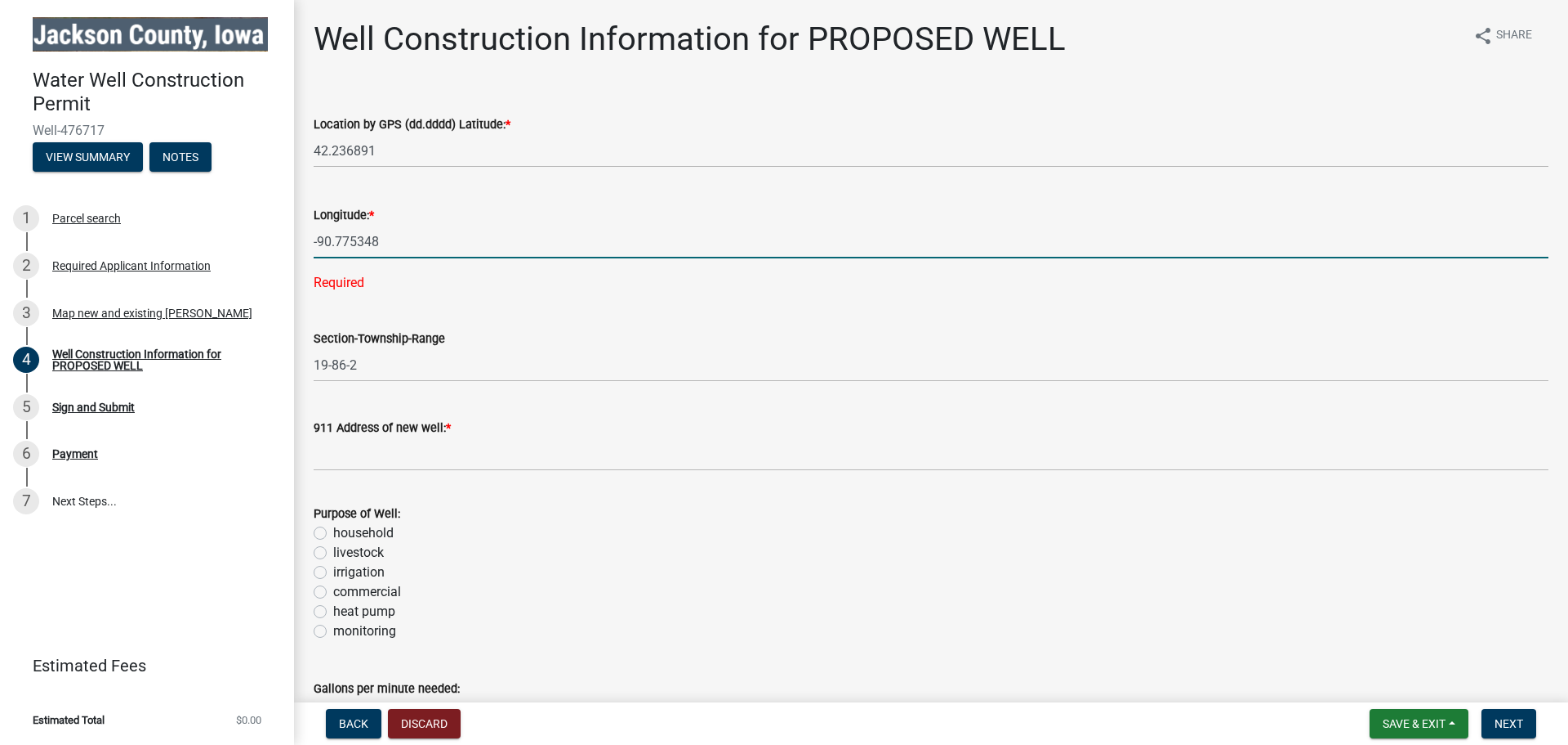
type input "-90.775348"
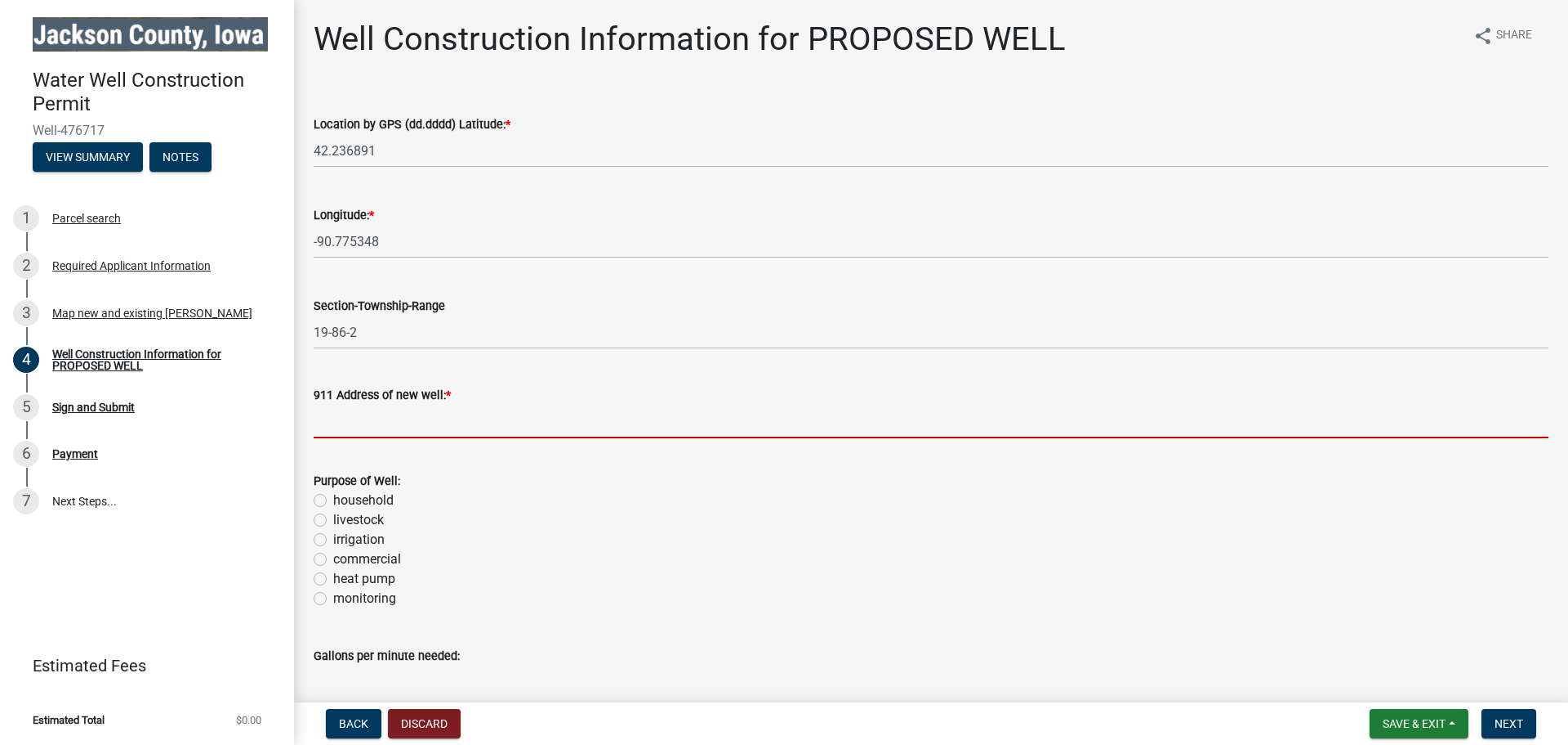
drag, startPoint x: 505, startPoint y: 433, endPoint x: 503, endPoint y: 448, distance: 15.1
click at [503, 448] on wm-data-entity-input "911 Address of new well: *" at bounding box center [931, 406] width 1235 height 89
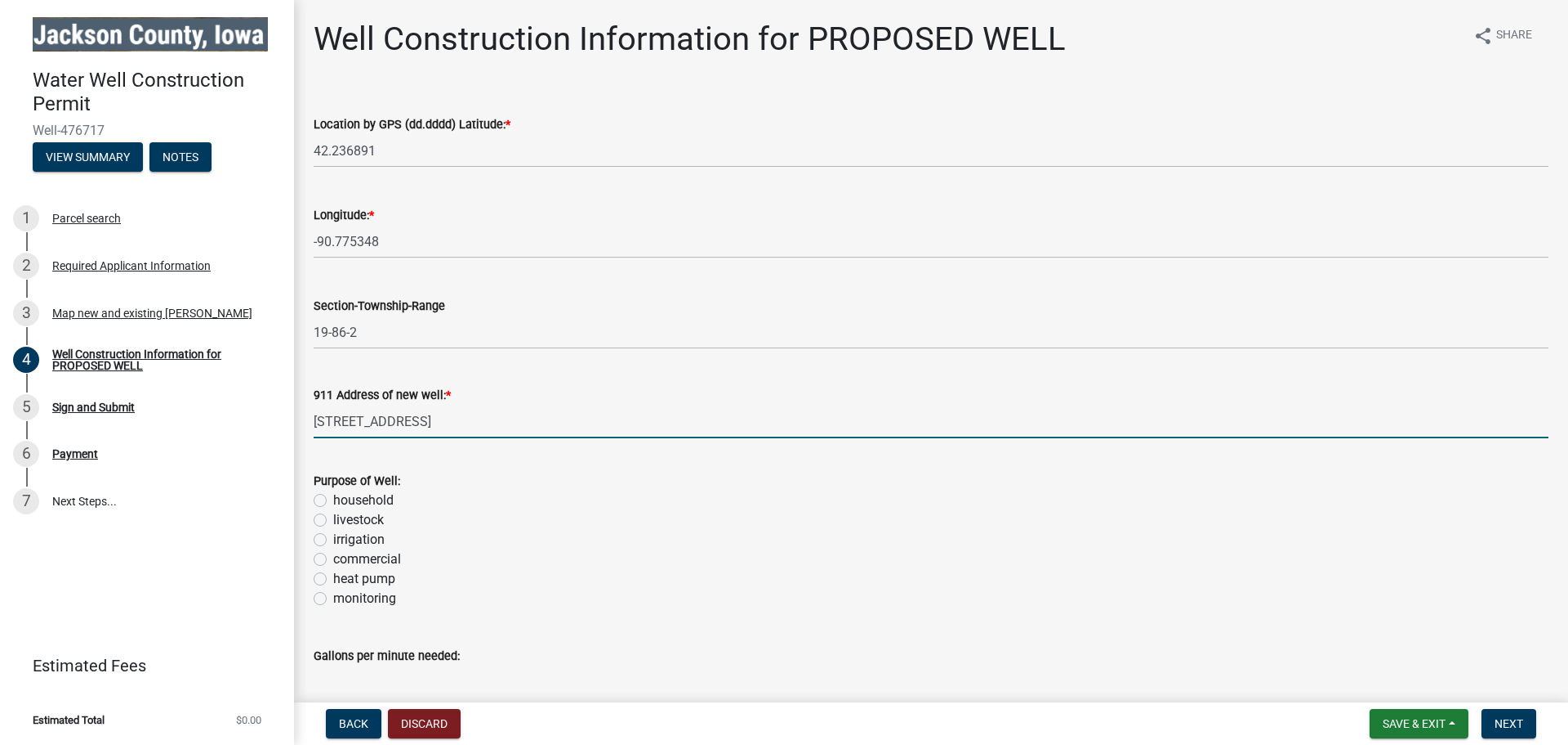
type input "[STREET_ADDRESS]"
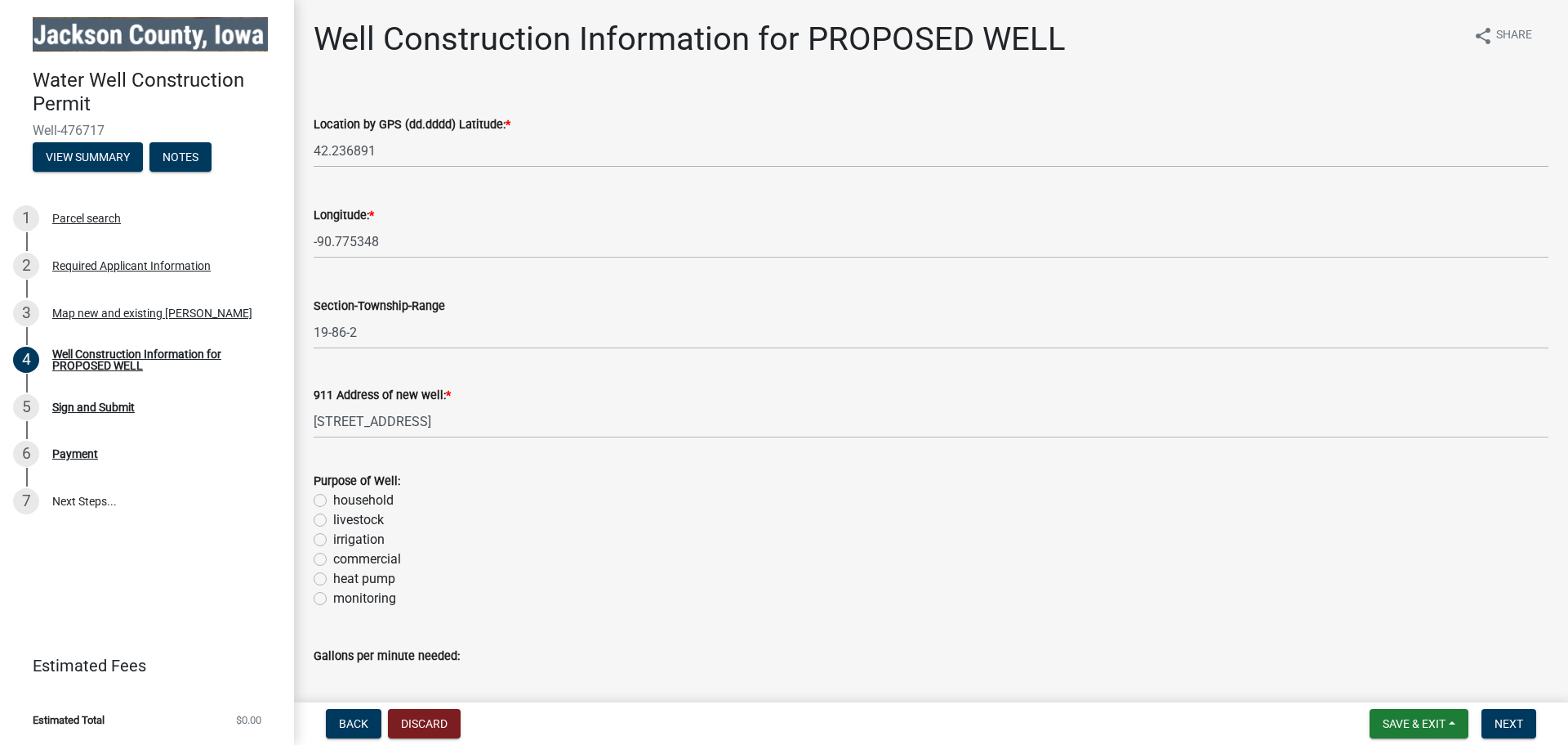
click at [334, 506] on label "household" at bounding box center [363, 500] width 61 height 20
click at [334, 501] on input "household" at bounding box center [338, 495] width 11 height 11
radio input "true"
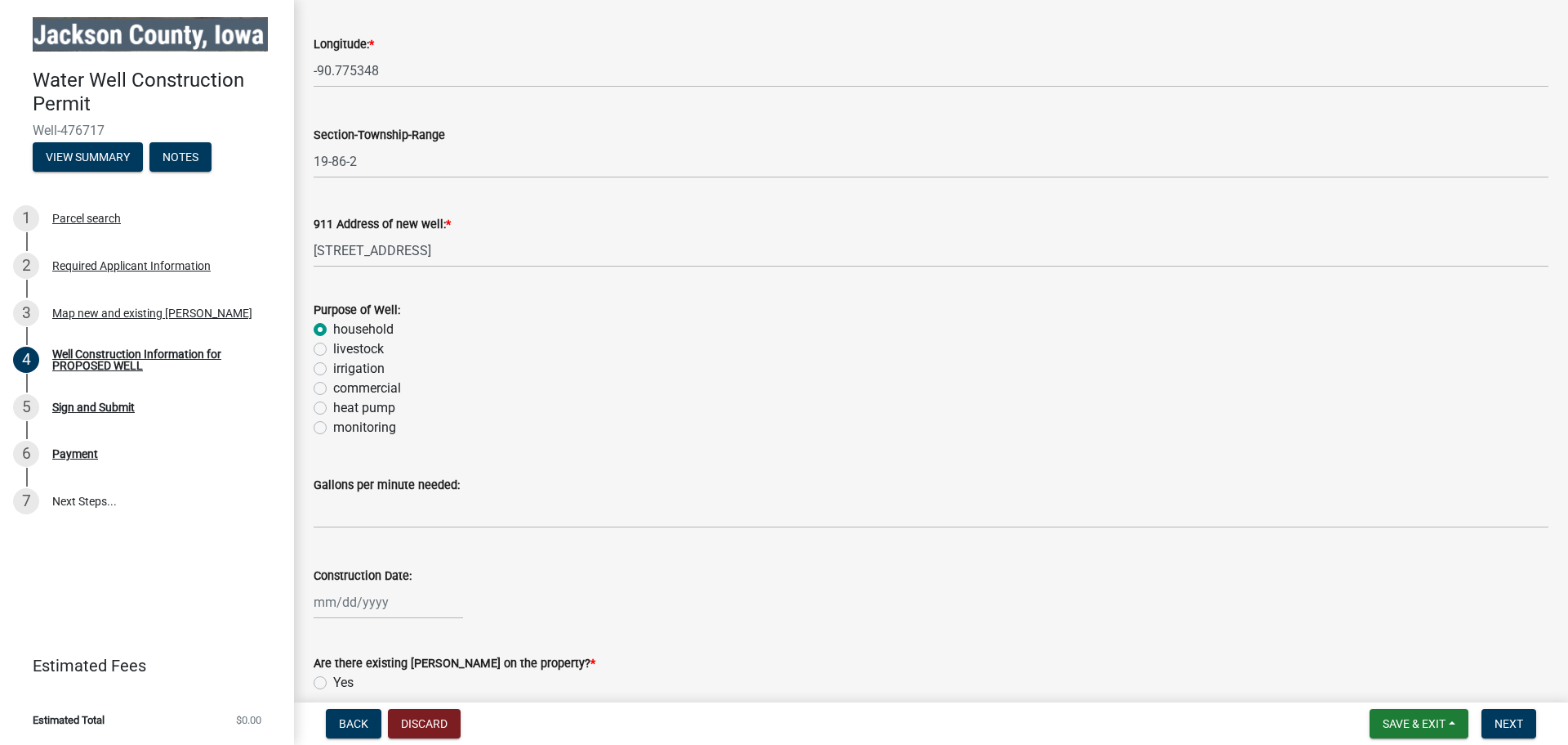
scroll to position [272, 0]
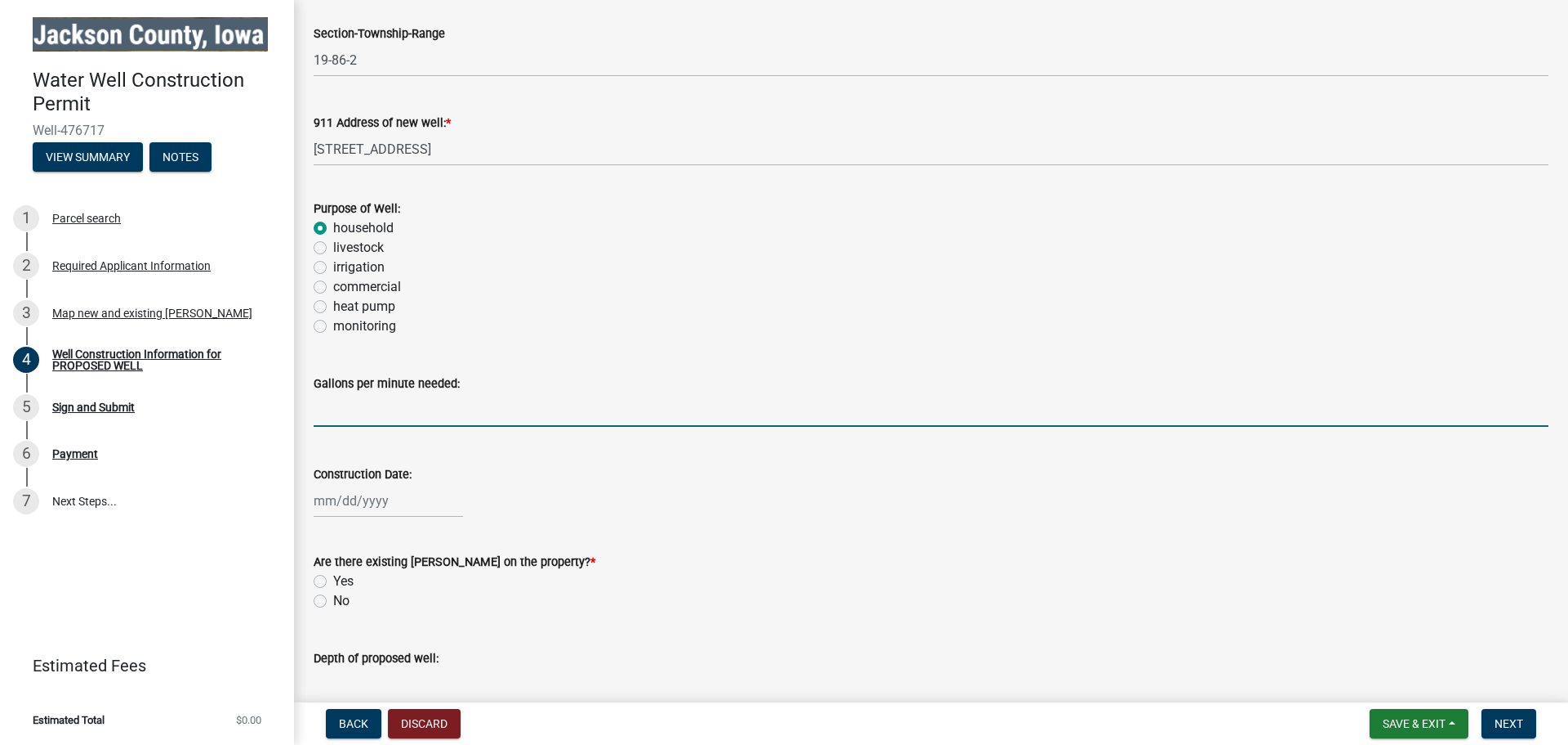
click at [554, 416] on input "text" at bounding box center [931, 410] width 1235 height 34
type input "10"
click at [403, 486] on div at bounding box center [388, 501] width 149 height 34
select select "9"
select select "2025"
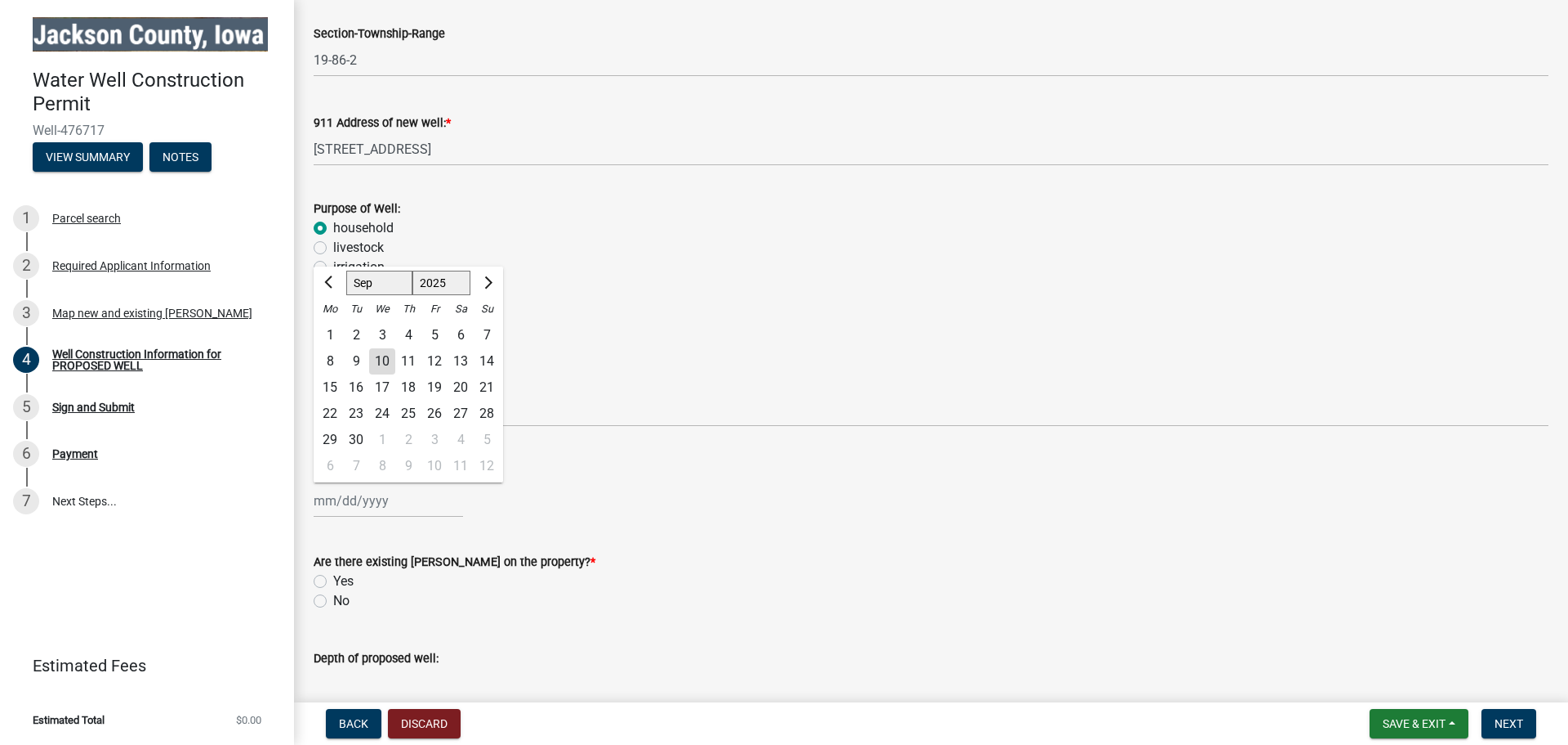
click at [404, 386] on div "18" at bounding box center [408, 387] width 26 height 26
type input "[DATE]"
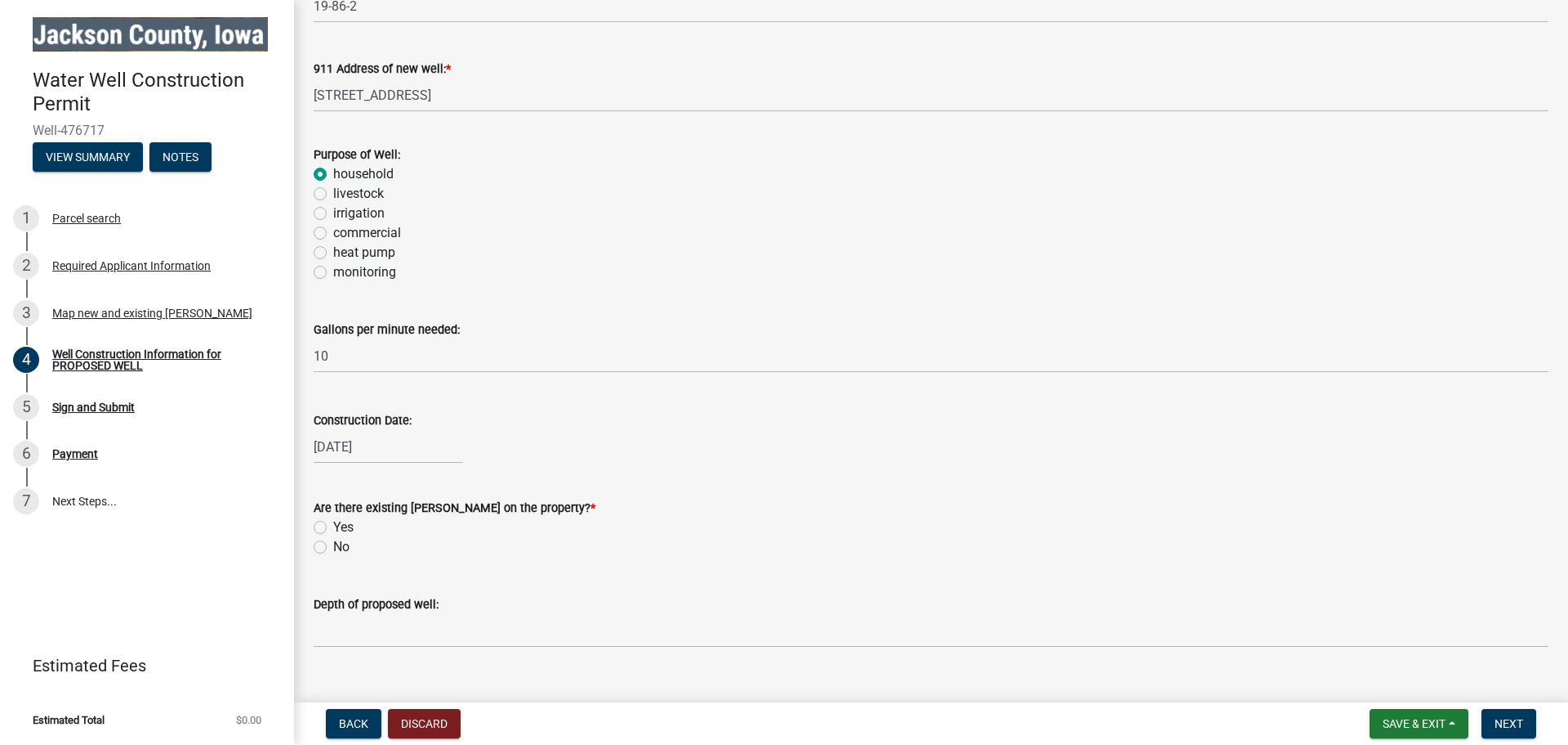
scroll to position [357, 0]
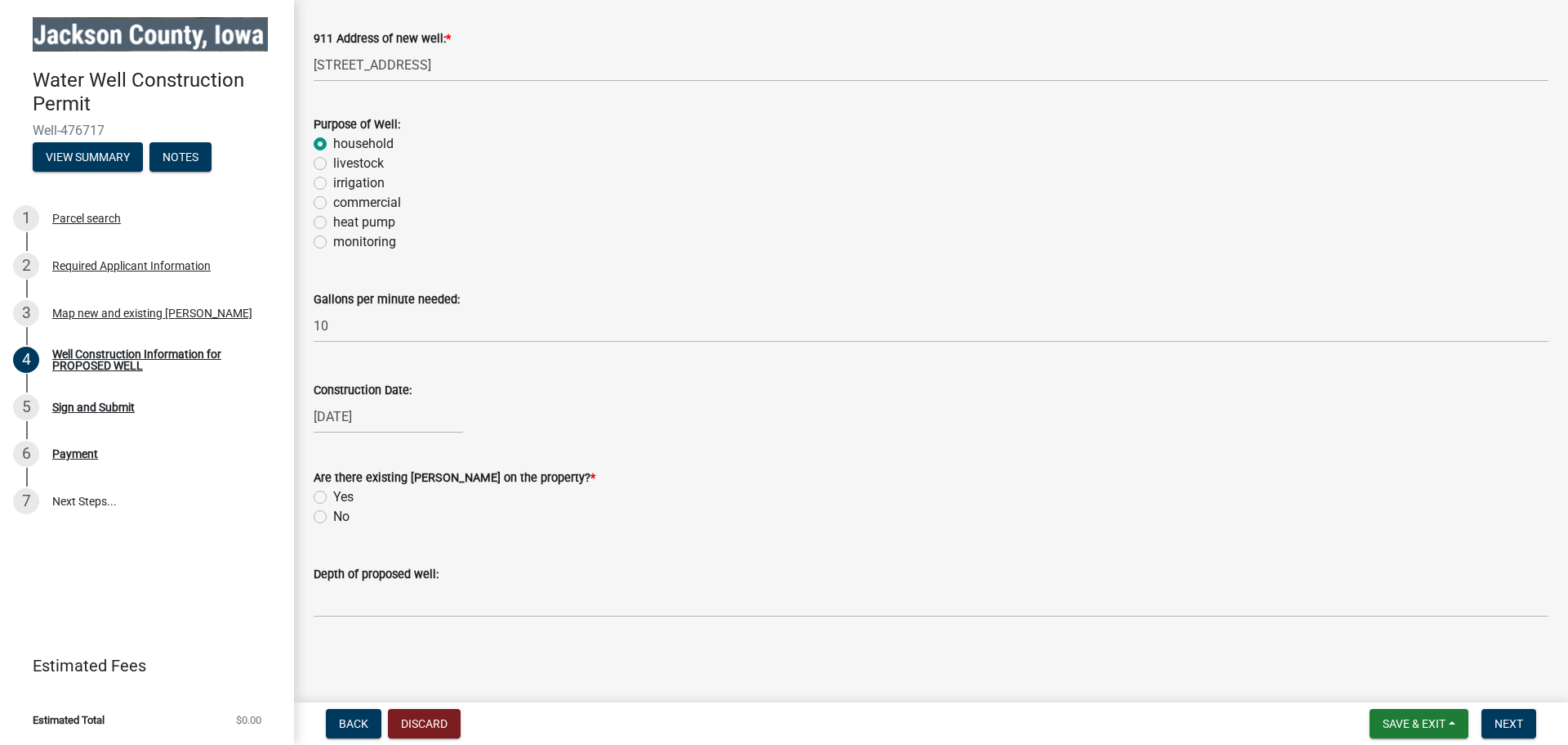
click at [334, 518] on label "No" at bounding box center [341, 517] width 16 height 20
click at [334, 517] on input "No" at bounding box center [338, 512] width 11 height 11
radio input "true"
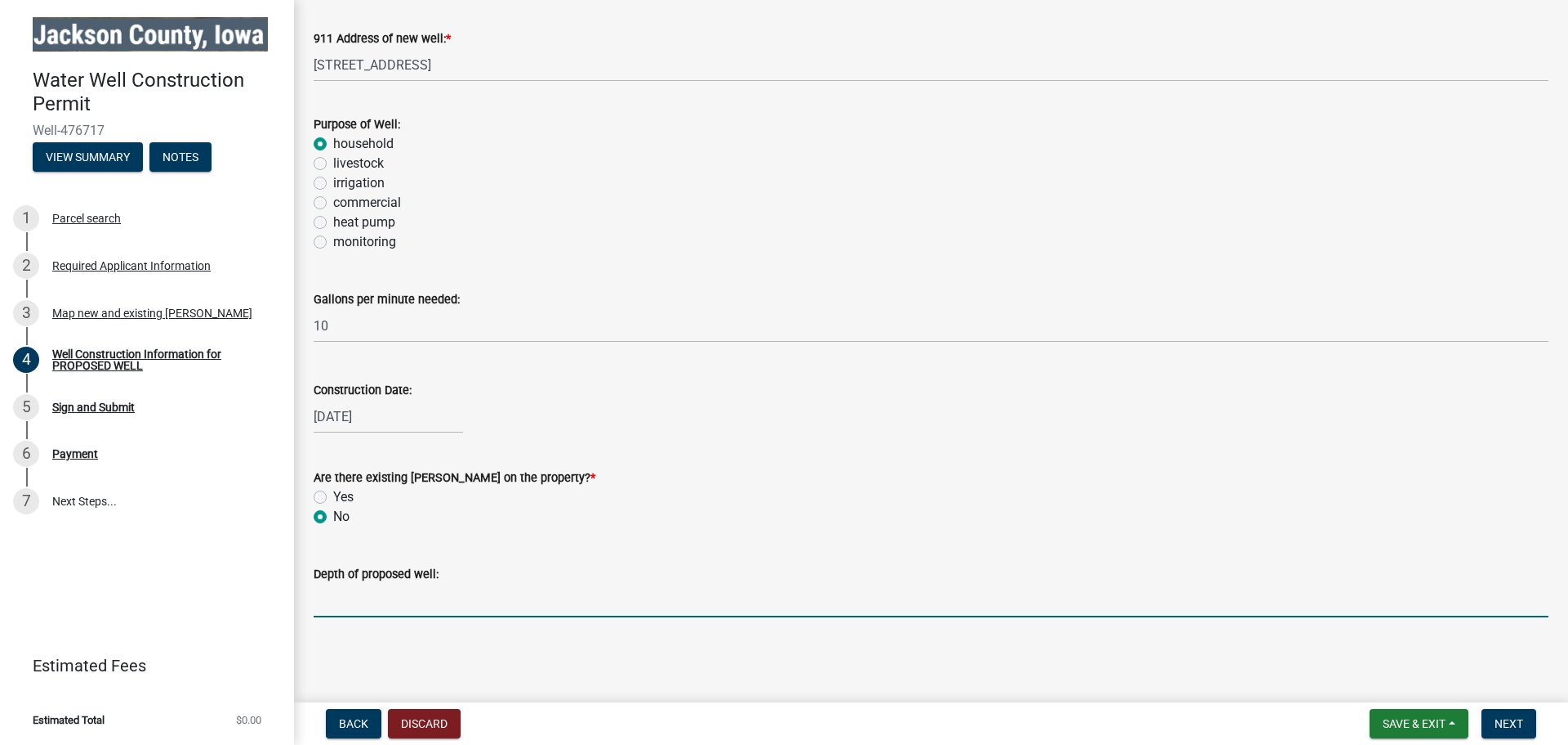
click at [430, 586] on input "text" at bounding box center [931, 601] width 1235 height 34
type input "2"
type input "215"
click at [1513, 728] on span "Next" at bounding box center [1509, 723] width 29 height 13
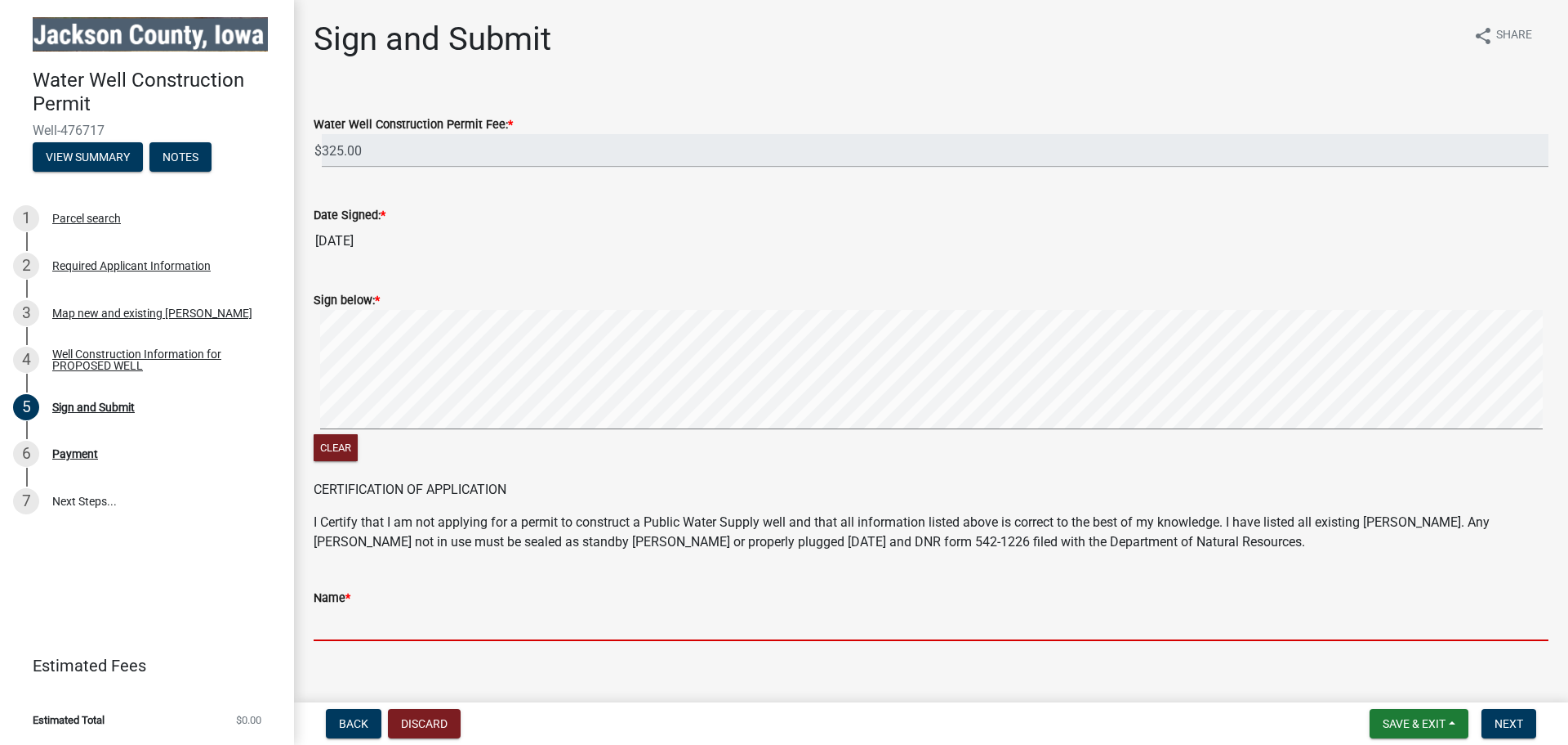
drag, startPoint x: 454, startPoint y: 613, endPoint x: 465, endPoint y: 626, distance: 17.0
click at [455, 613] on input "Name *" at bounding box center [931, 624] width 1235 height 34
type input "[PERSON_NAME]"
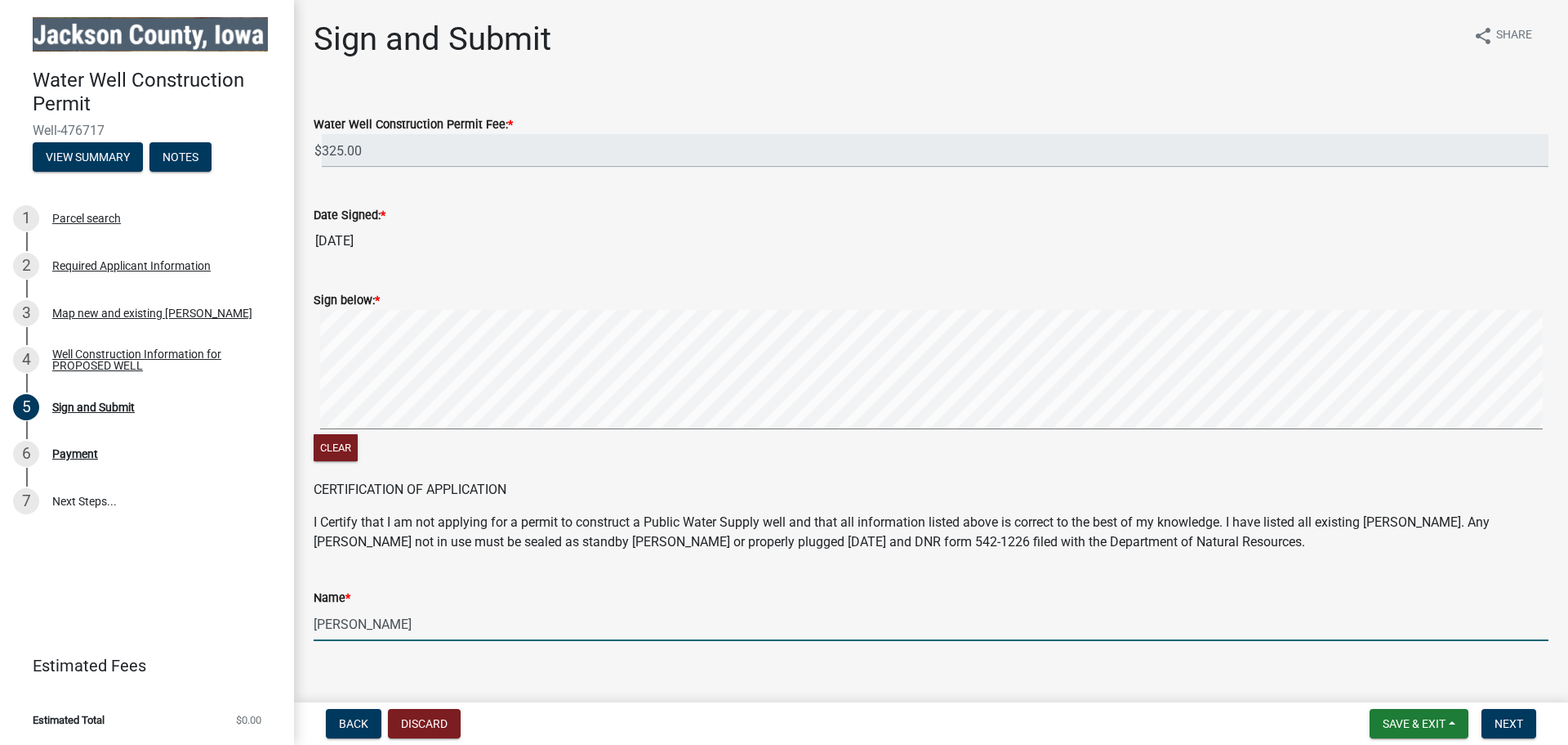
scroll to position [23, 0]
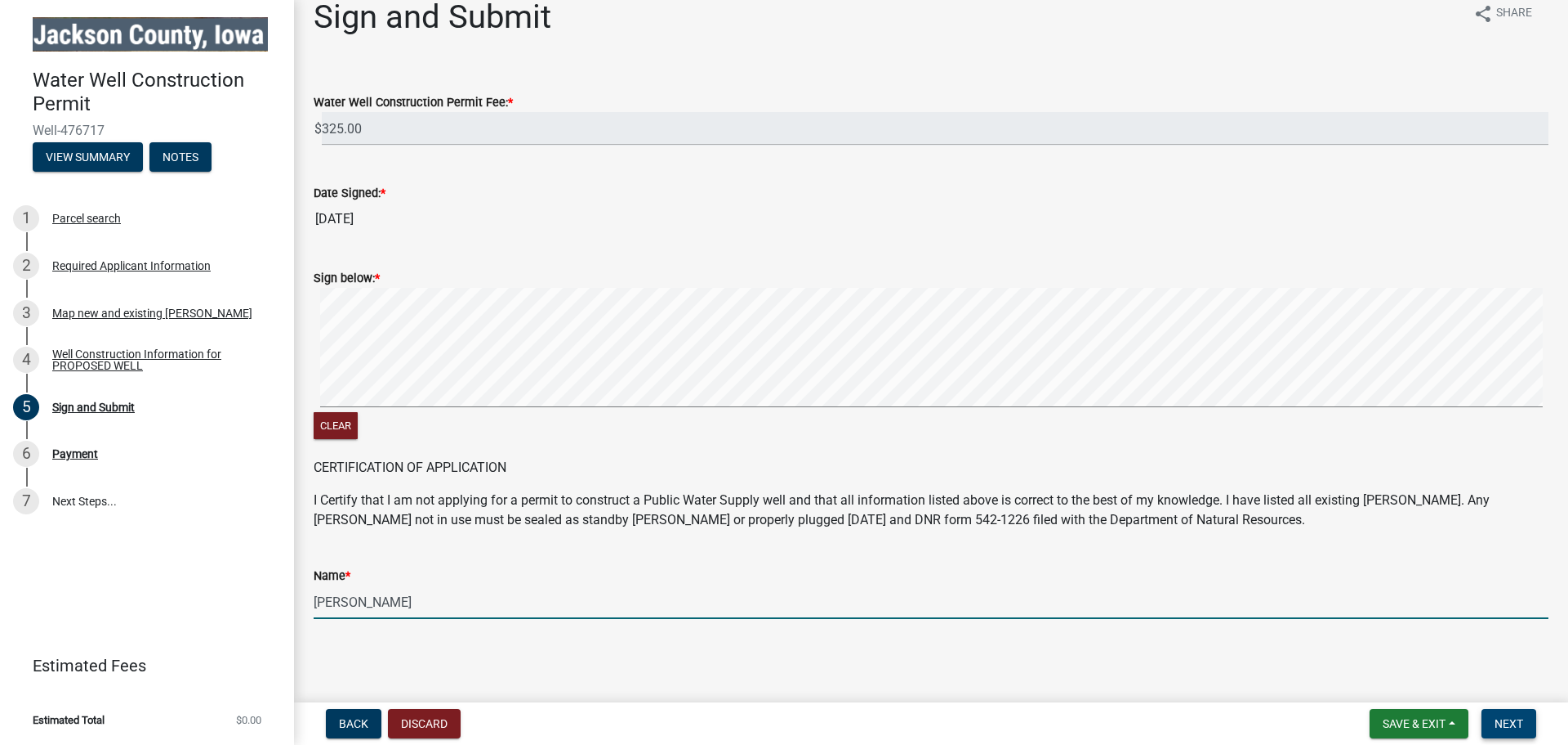
click at [1518, 721] on span "Next" at bounding box center [1509, 723] width 29 height 13
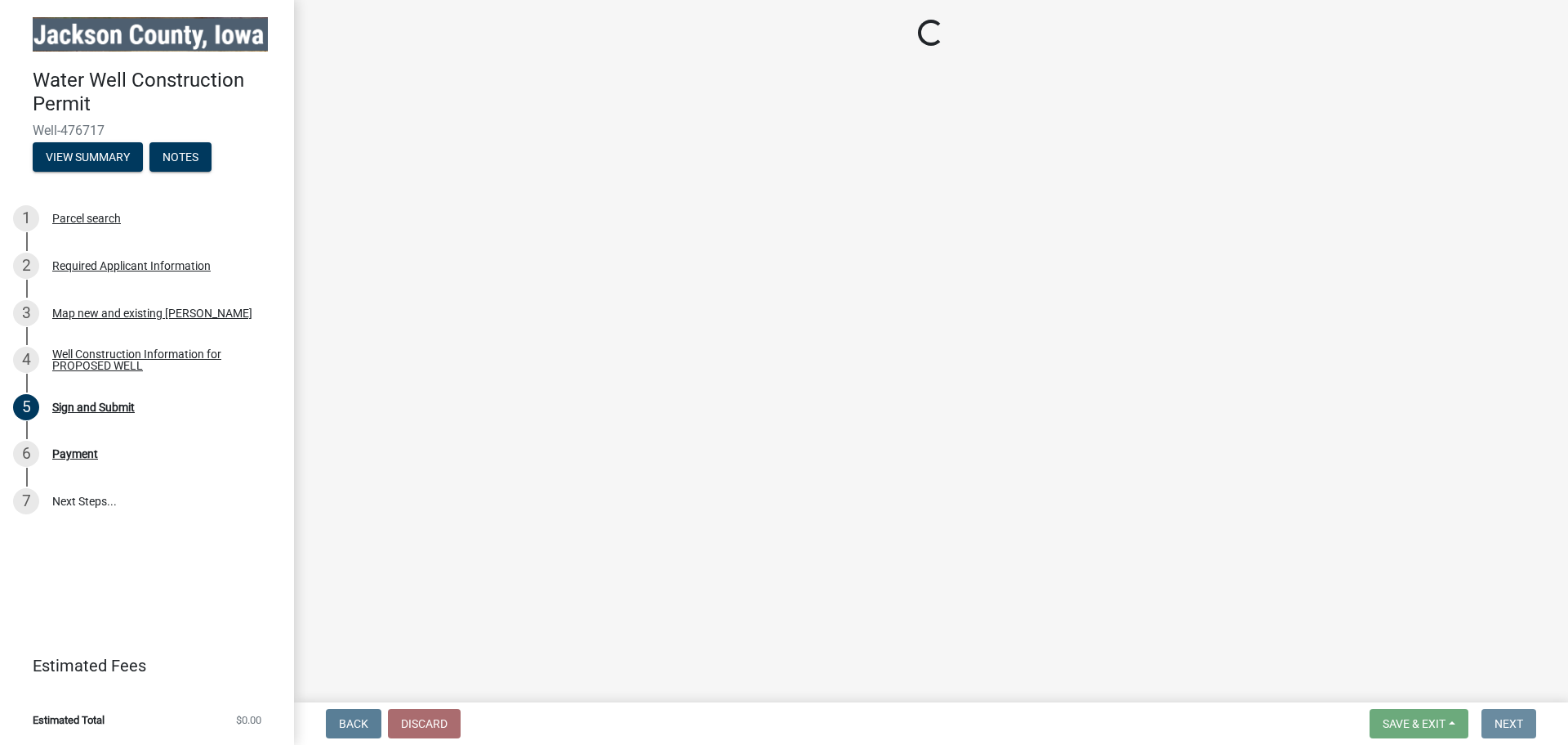
scroll to position [0, 0]
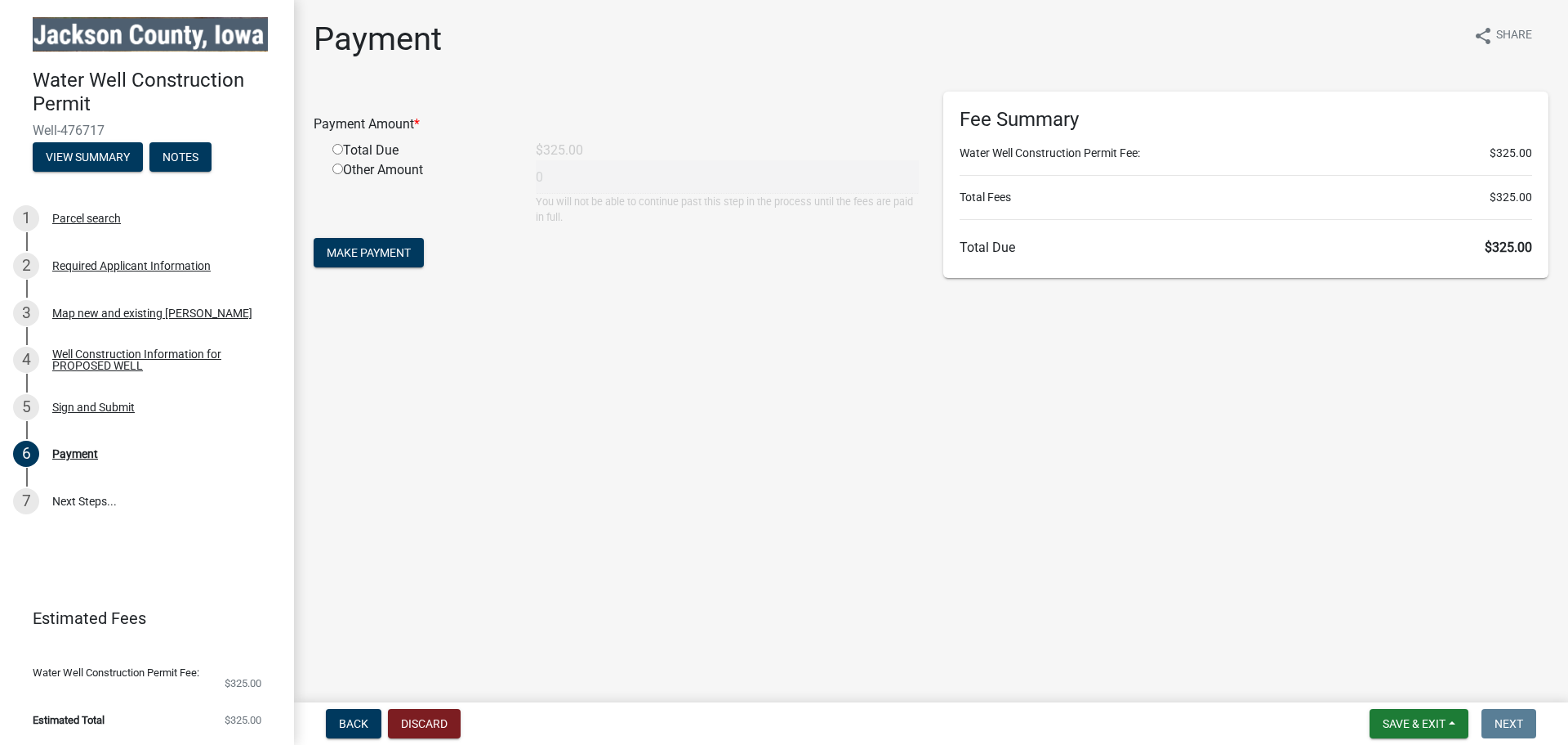
click at [337, 148] on input "radio" at bounding box center [337, 148] width 11 height 11
radio input "true"
type input "325"
click at [358, 255] on span "Make Payment" at bounding box center [368, 252] width 85 height 13
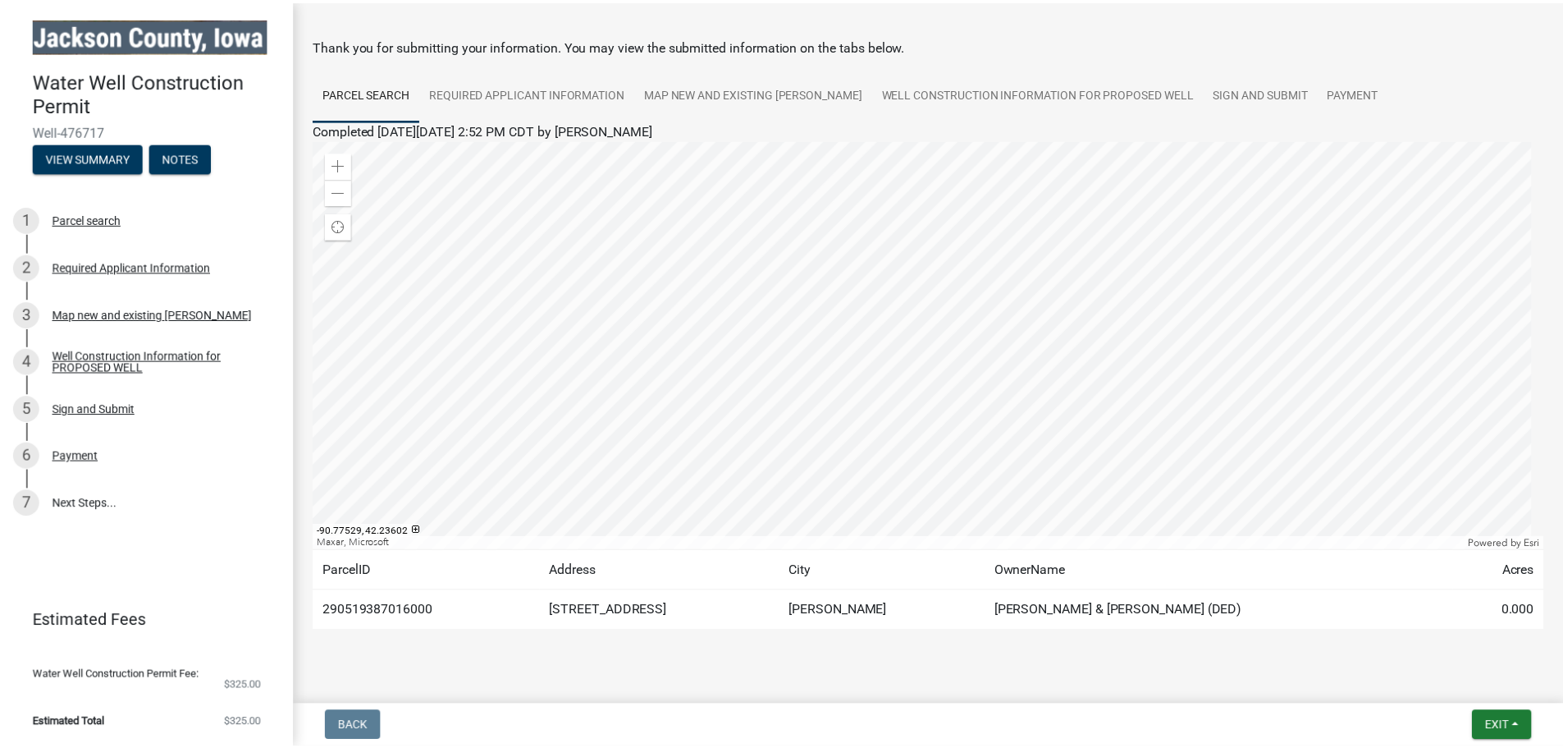
scroll to position [85, 0]
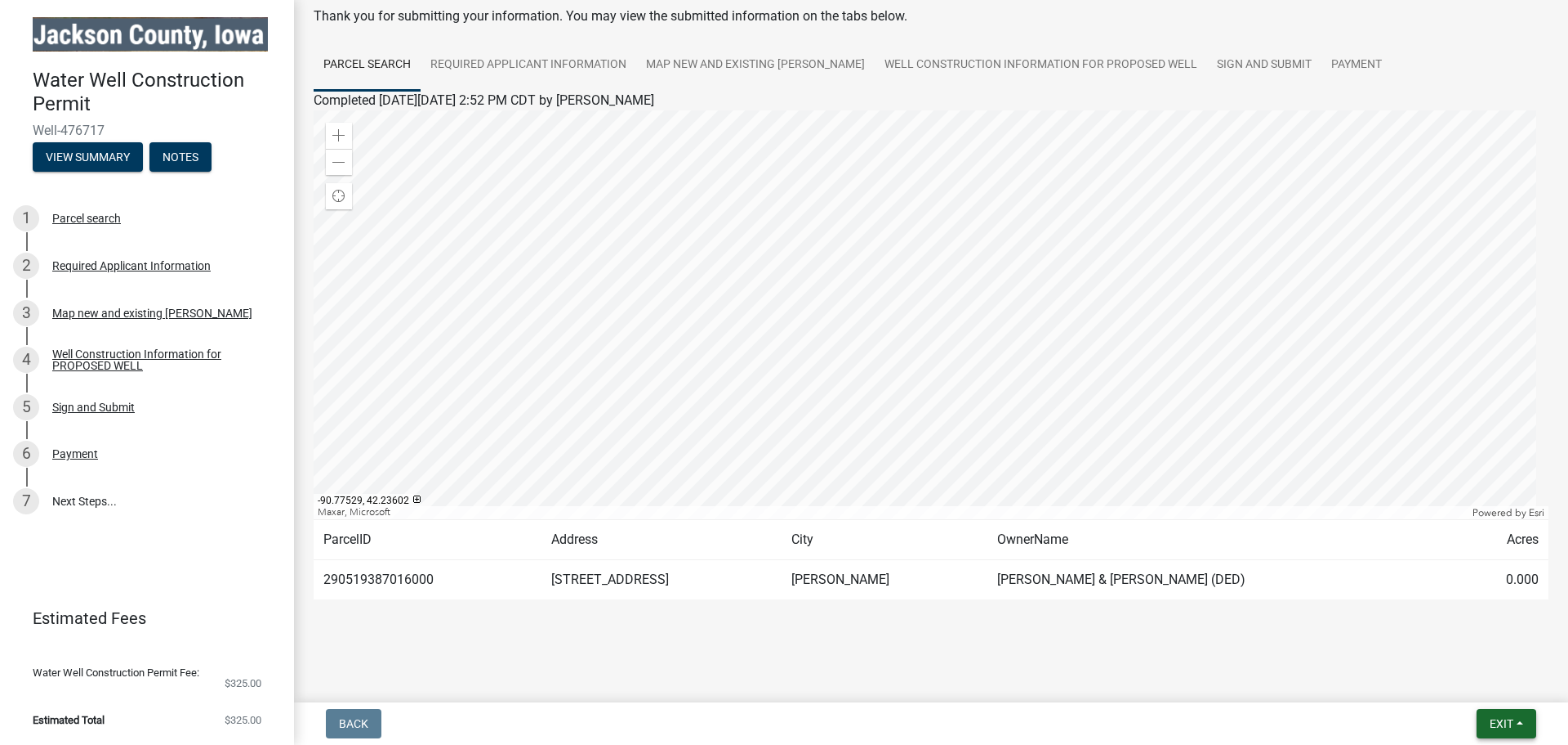
click at [1490, 726] on span "Exit" at bounding box center [1502, 723] width 24 height 13
click at [1428, 679] on button "Save & Exit" at bounding box center [1470, 680] width 130 height 39
